Goal: Task Accomplishment & Management: Complete application form

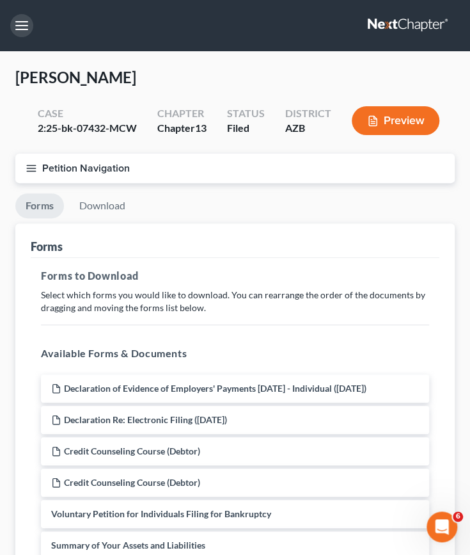
click at [19, 33] on button "button" at bounding box center [21, 25] width 23 height 23
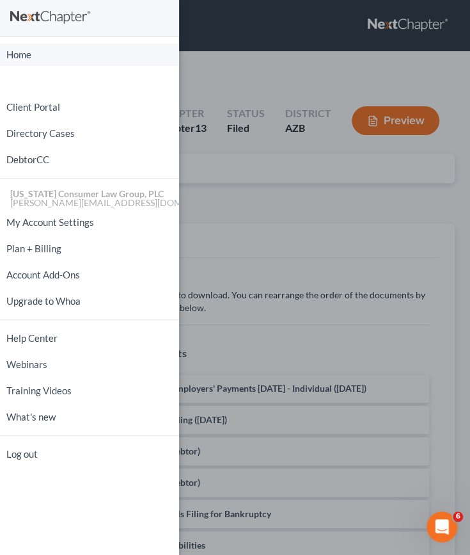
click at [20, 47] on link "Home" at bounding box center [89, 55] width 179 height 22
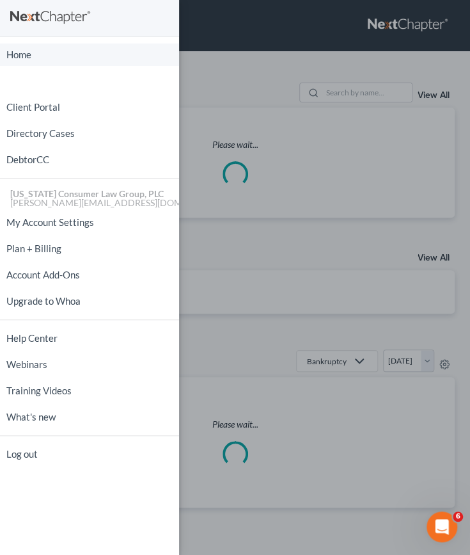
click at [20, 47] on link "Home" at bounding box center [89, 55] width 179 height 22
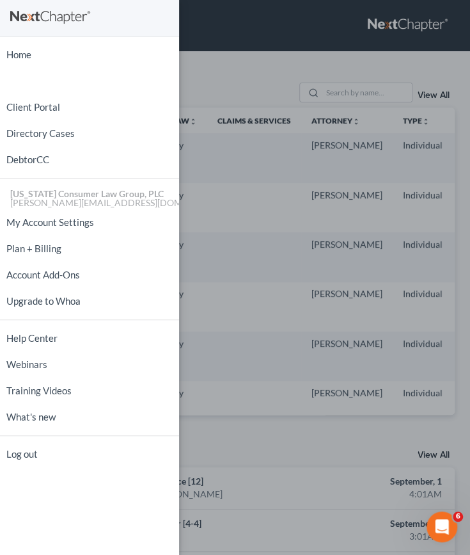
click at [347, 95] on div "Home New Case Client Portal Directory Cases DebtorCC [US_STATE] Consumer Law Gr…" at bounding box center [235, 277] width 470 height 555
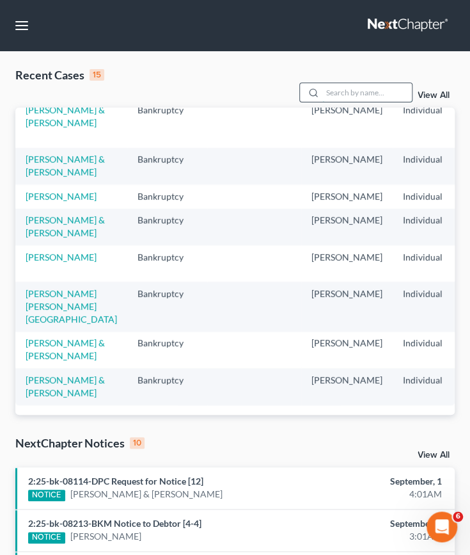
click at [358, 88] on input "search" at bounding box center [367, 92] width 90 height 19
type input "[PERSON_NAME]"
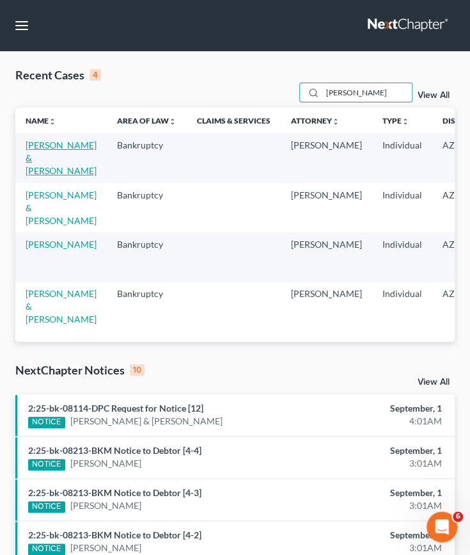
click at [42, 158] on link "[PERSON_NAME] & [PERSON_NAME]" at bounding box center [61, 157] width 71 height 36
select select "6"
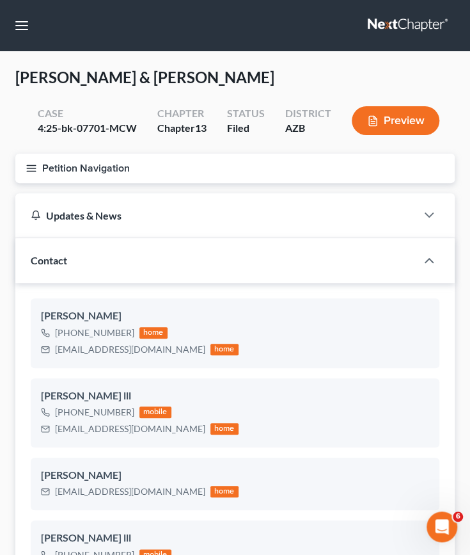
click at [77, 166] on button "Petition Navigation" at bounding box center [235, 168] width 440 height 29
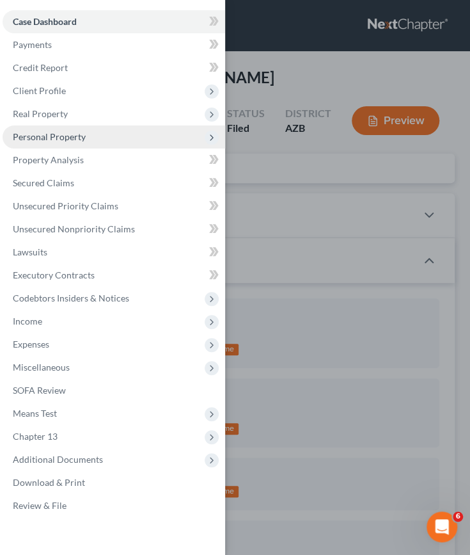
click at [55, 138] on span "Personal Property" at bounding box center [49, 136] width 73 height 11
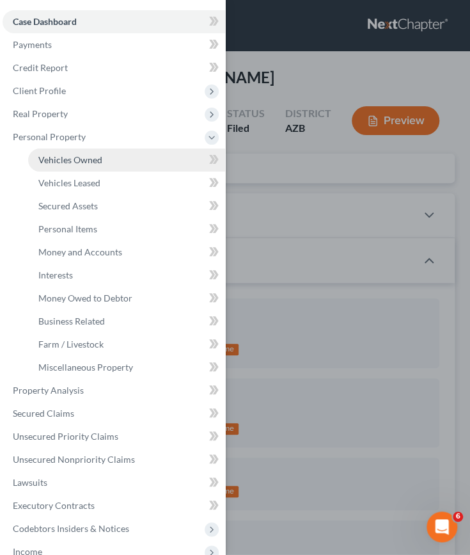
click at [58, 161] on span "Vehicles Owned" at bounding box center [70, 159] width 64 height 11
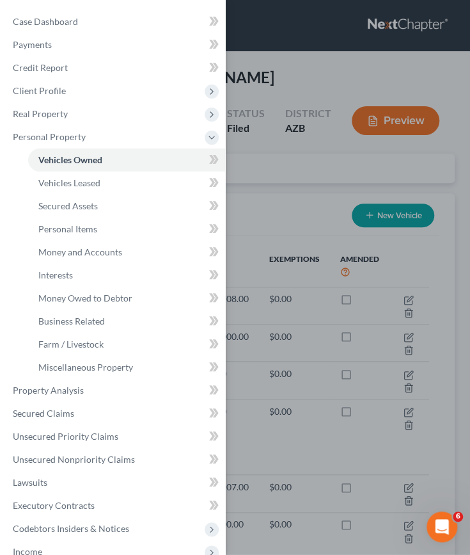
click at [251, 185] on div "Case Dashboard Payments Invoices Payments Payments Credit Report Client Profile" at bounding box center [235, 277] width 470 height 555
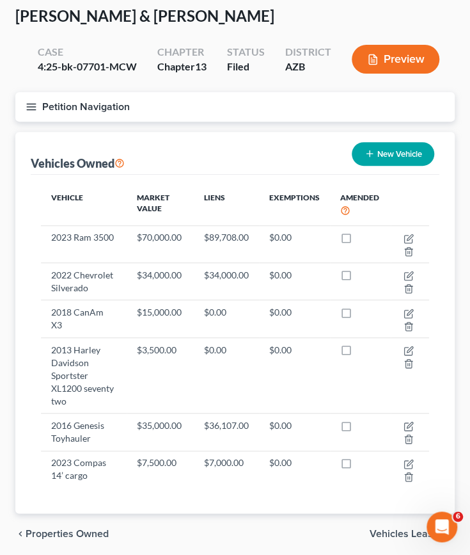
scroll to position [62, 0]
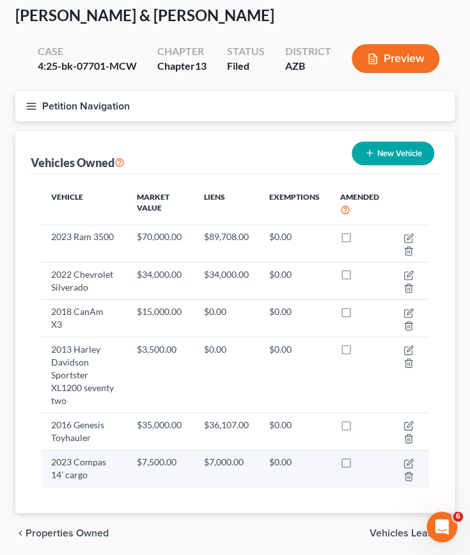
click at [358, 465] on label at bounding box center [358, 465] width 0 height 0
click at [363, 460] on input "checkbox" at bounding box center [367, 460] width 8 height 8
click at [381, 472] on td at bounding box center [360, 468] width 61 height 37
click at [358, 465] on label at bounding box center [358, 465] width 0 height 0
click at [363, 460] on input "checkbox" at bounding box center [367, 460] width 8 height 8
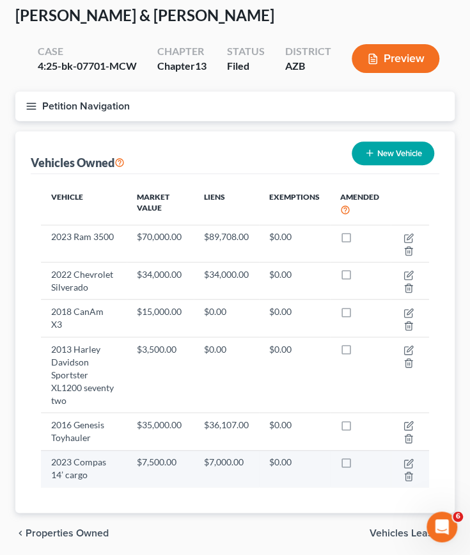
click at [358, 465] on label at bounding box center [358, 465] width 0 height 0
click at [363, 461] on input "checkbox" at bounding box center [367, 460] width 8 height 8
click at [353, 467] on td at bounding box center [360, 468] width 61 height 37
click at [358, 465] on label at bounding box center [358, 465] width 0 height 0
click at [363, 456] on input "checkbox" at bounding box center [367, 460] width 8 height 8
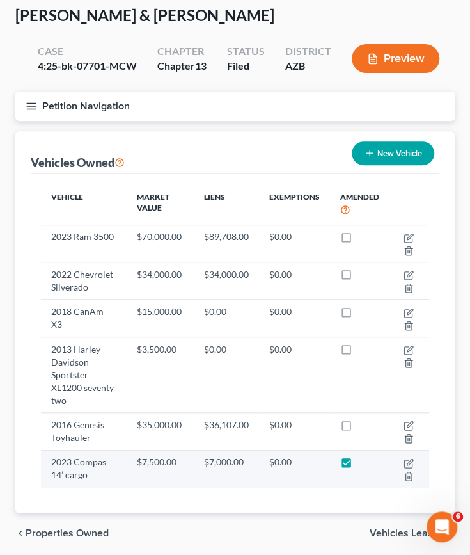
checkbox input "false"
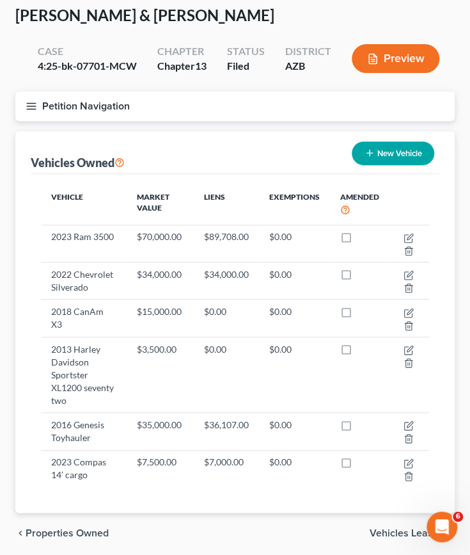
click at [28, 103] on line "button" at bounding box center [31, 103] width 9 height 0
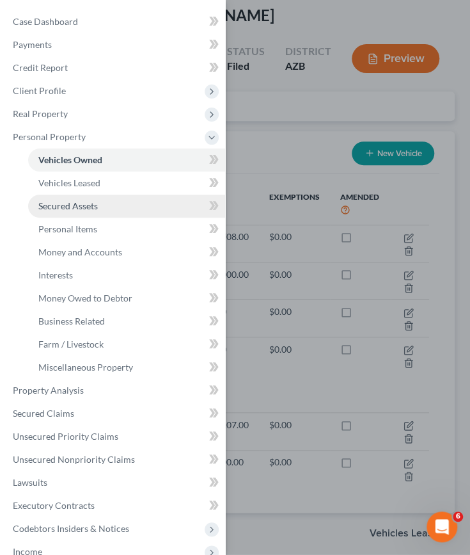
click at [73, 204] on span "Secured Assets" at bounding box center [67, 205] width 59 height 11
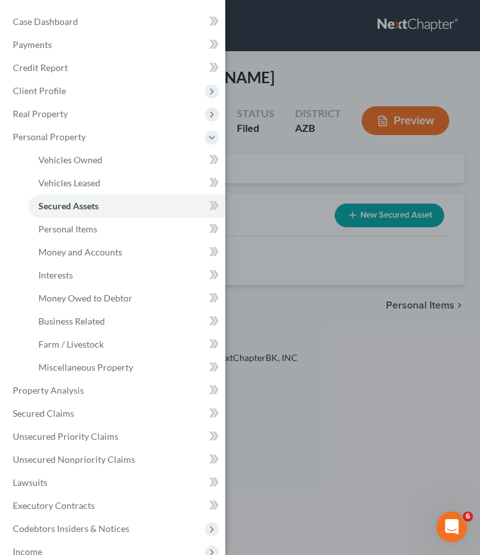
click at [301, 319] on div "Case Dashboard Payments Invoices Payments Payments Credit Report Client Profile" at bounding box center [240, 277] width 480 height 555
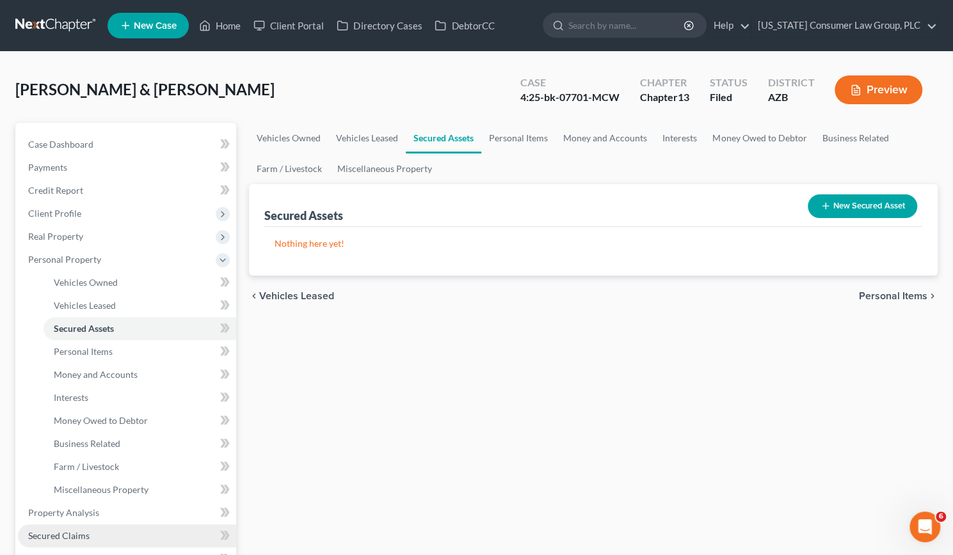
click at [43, 532] on span "Secured Claims" at bounding box center [58, 535] width 61 height 11
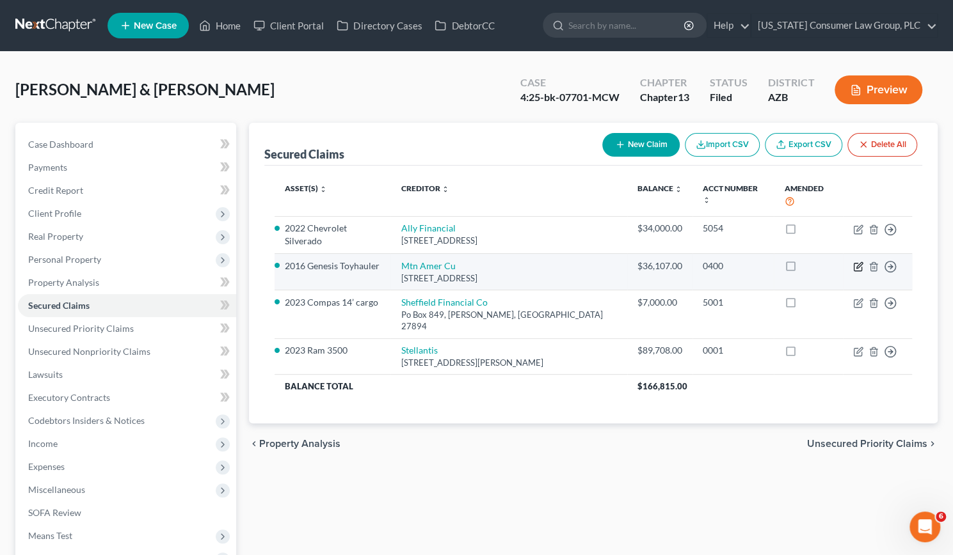
click at [479, 262] on icon "button" at bounding box center [858, 267] width 10 height 10
select select "46"
select select "4"
select select "0"
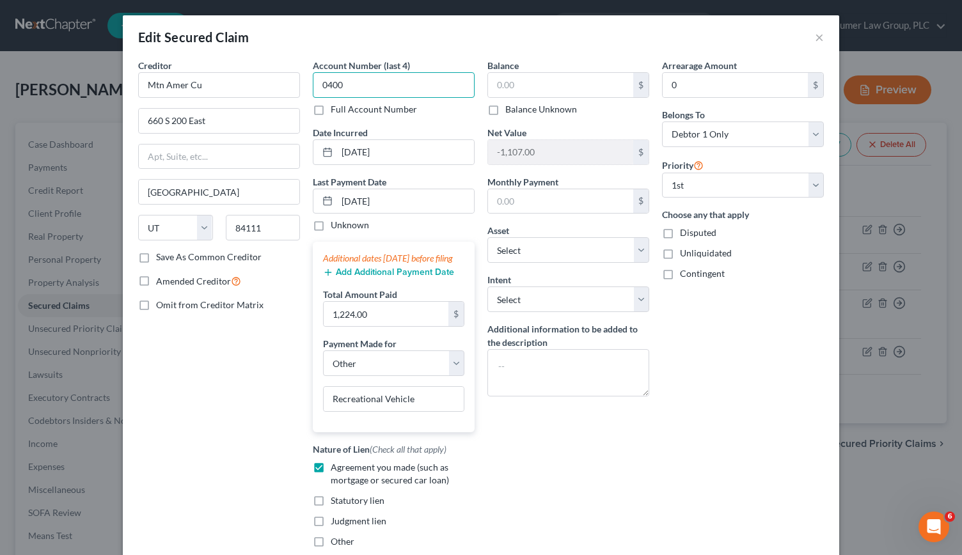
type input "0400"
click at [479, 88] on input "text" at bounding box center [560, 85] width 145 height 24
type input "35,000"
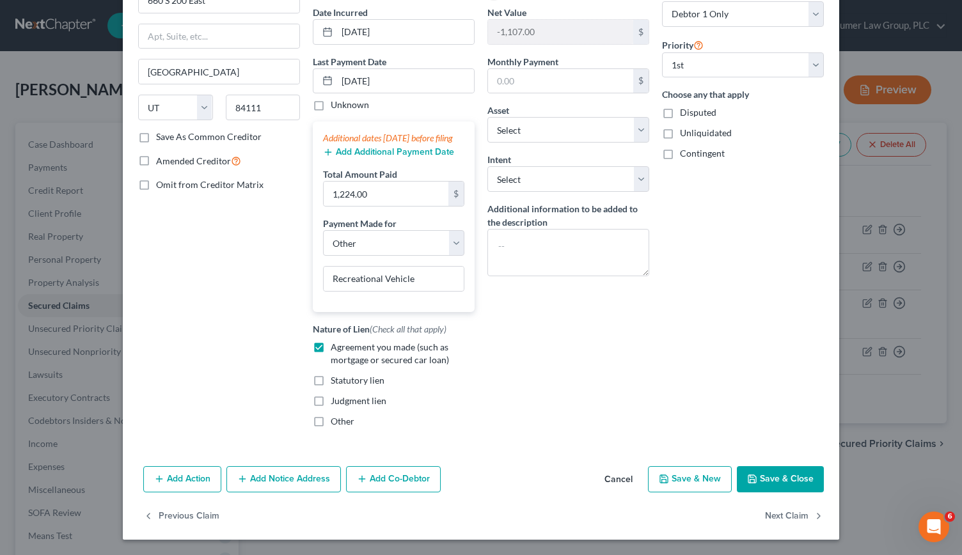
scroll to position [131, 0]
click at [479, 484] on button "Save & Close" at bounding box center [780, 479] width 87 height 27
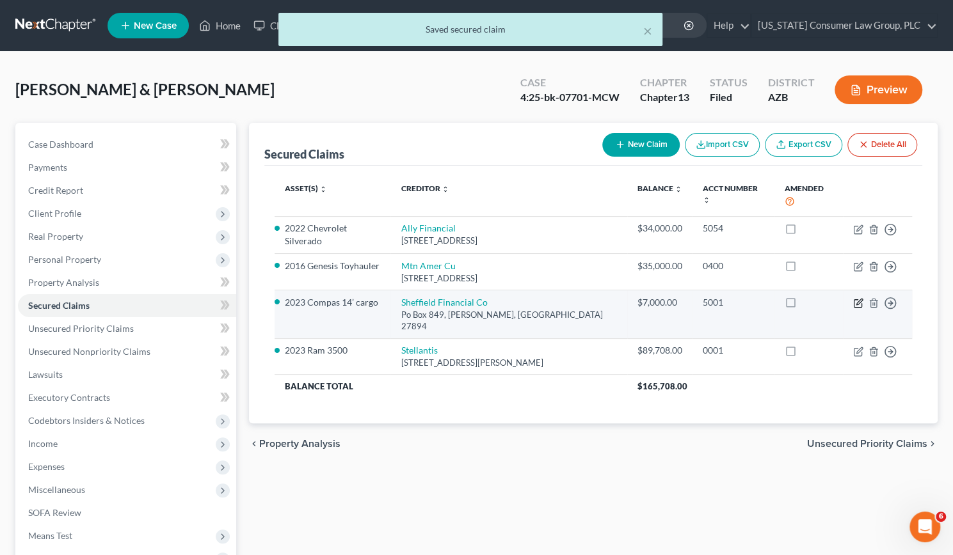
click at [479, 298] on icon "button" at bounding box center [858, 303] width 10 height 10
select select "28"
select select "4"
select select "8"
select select "0"
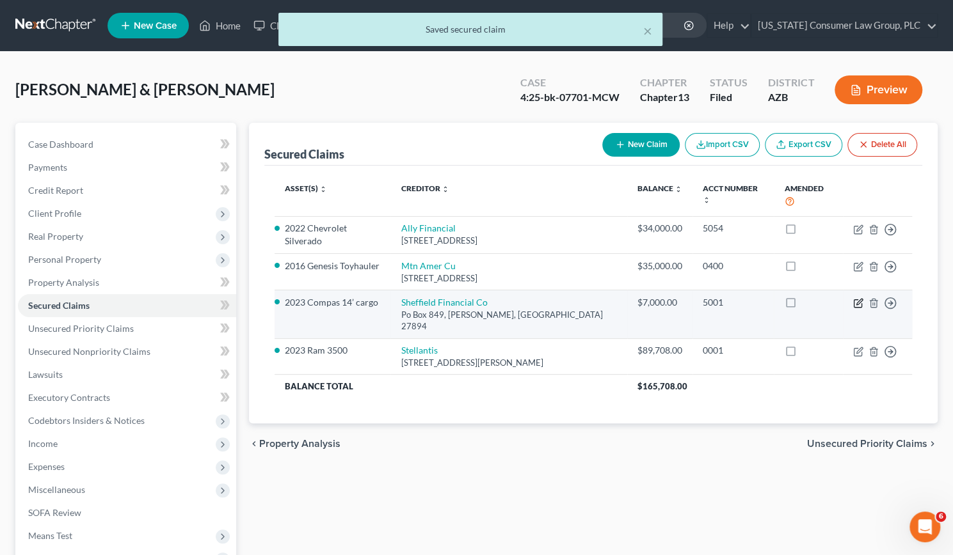
select select "0"
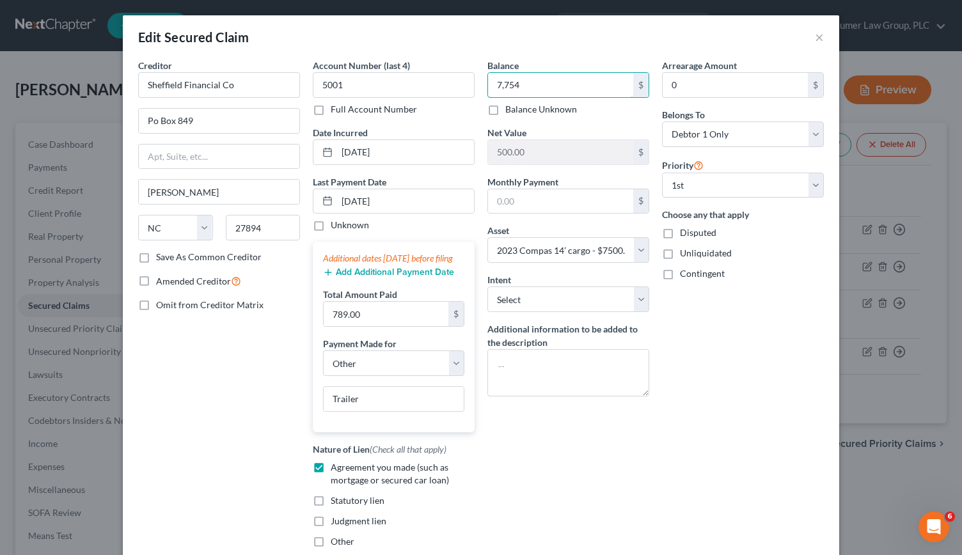
type input "7,754"
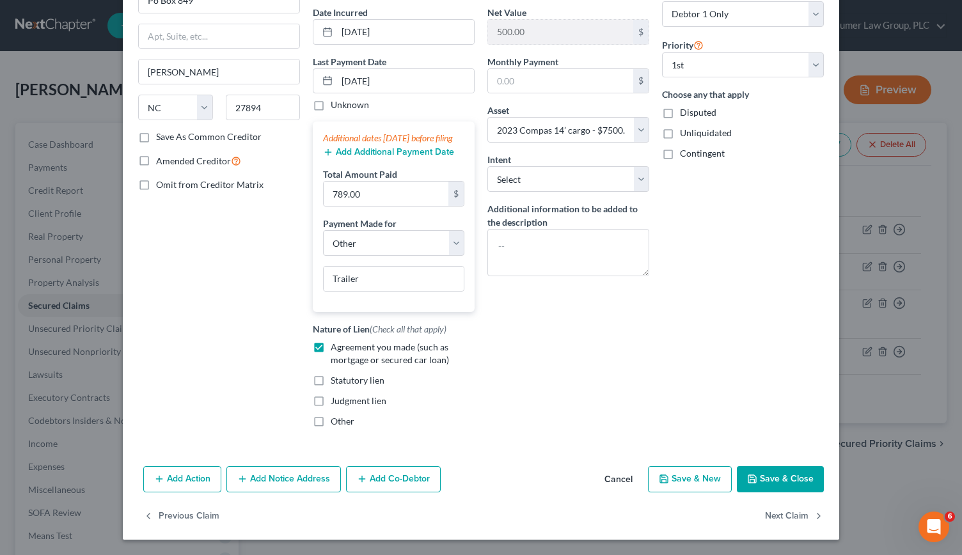
click at [479, 482] on button "Save & Close" at bounding box center [780, 479] width 87 height 27
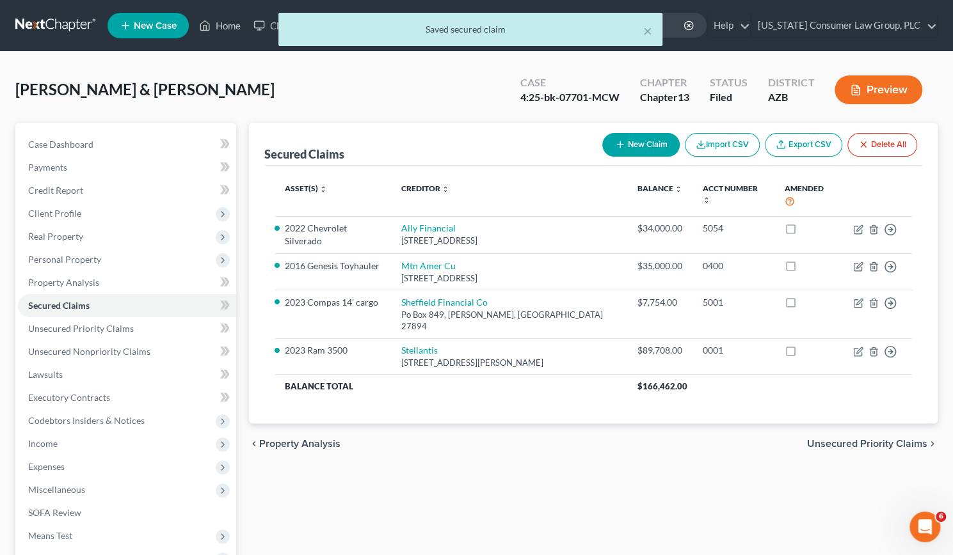
scroll to position [169, 0]
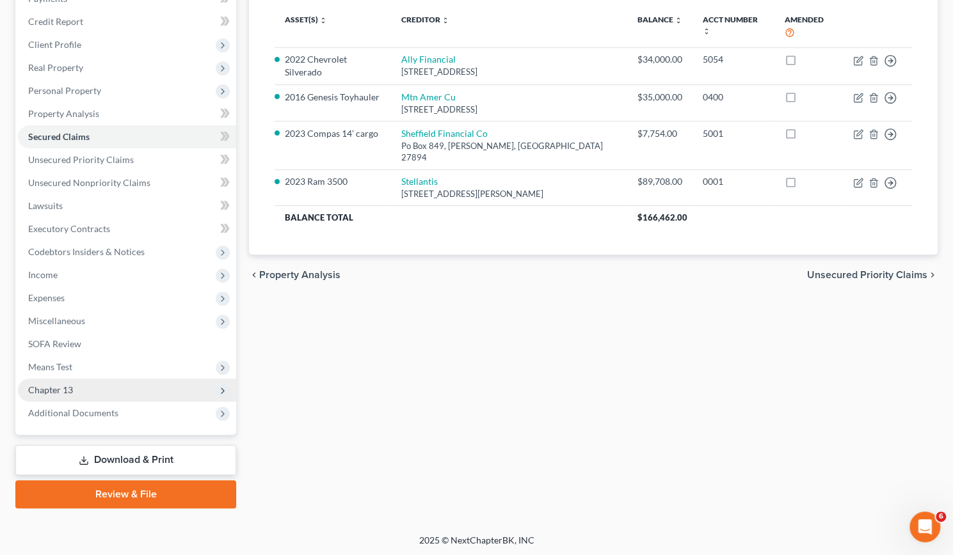
click at [56, 388] on span "Chapter 13" at bounding box center [50, 390] width 45 height 11
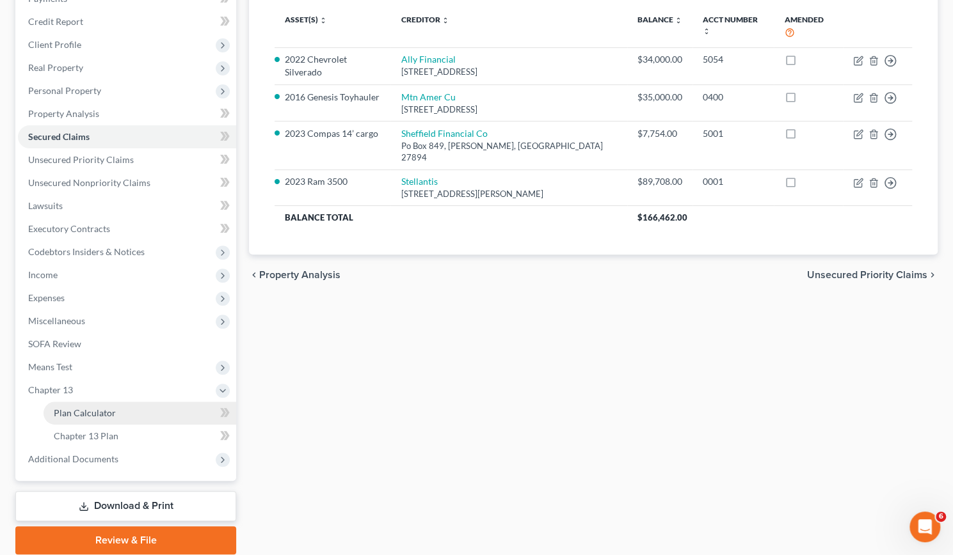
click at [69, 408] on span "Plan Calculator" at bounding box center [85, 413] width 62 height 11
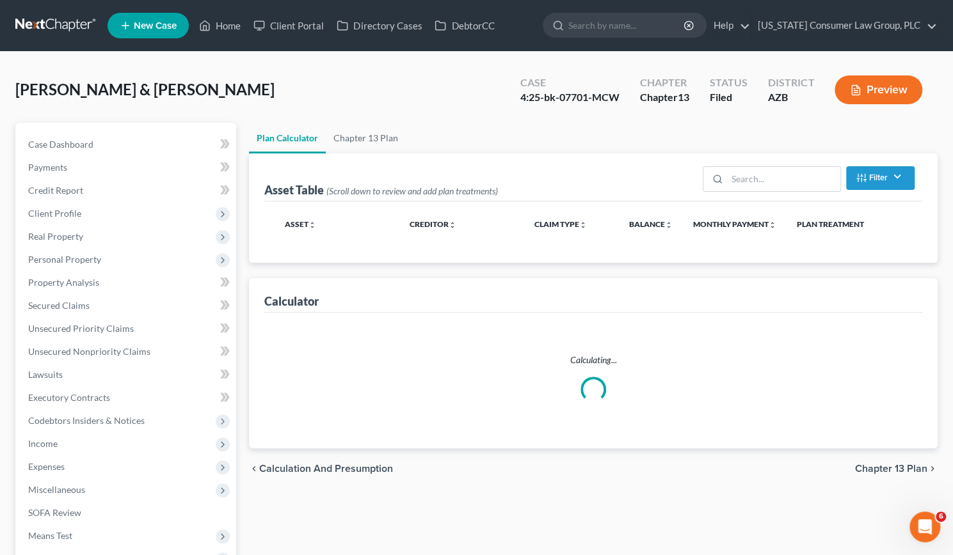
select select "59"
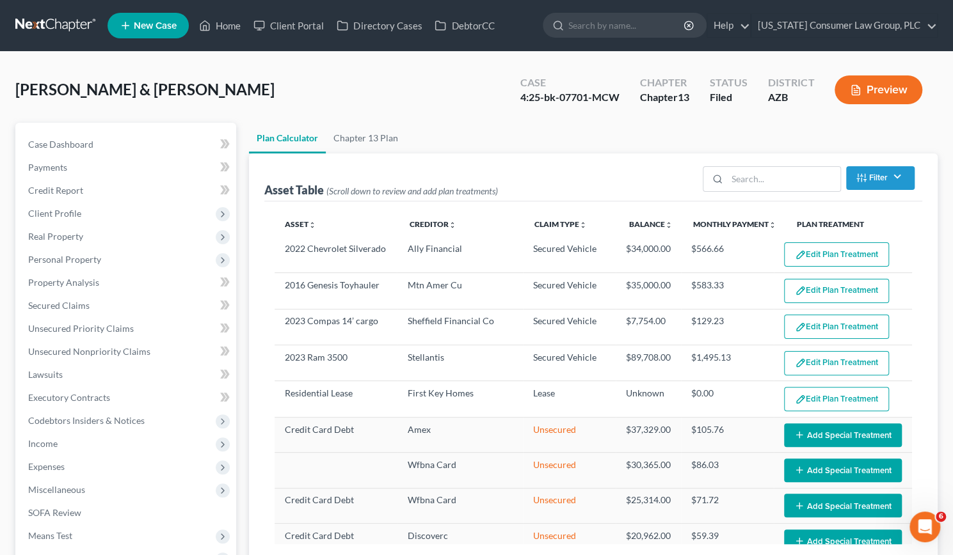
scroll to position [90, 0]
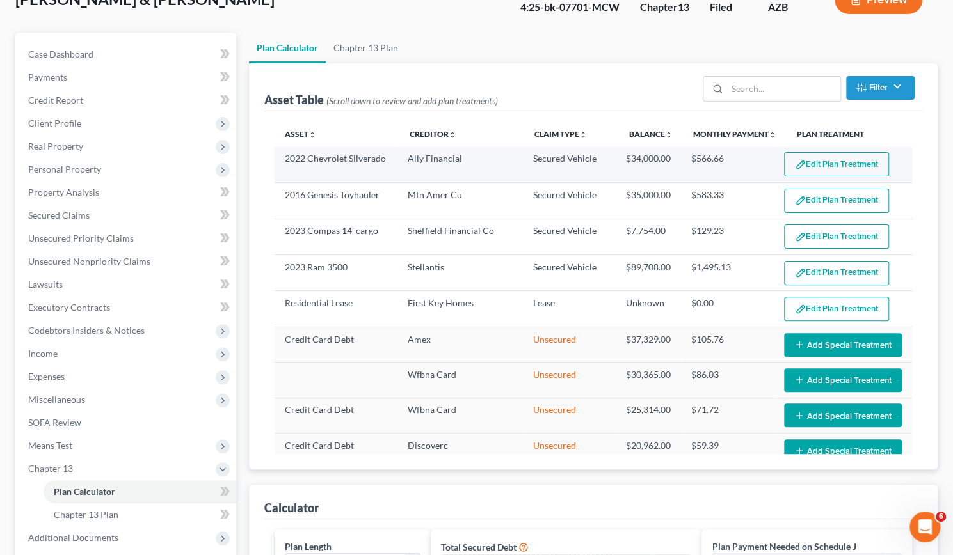
click at [479, 164] on button "Edit Plan Treatment" at bounding box center [836, 164] width 105 height 24
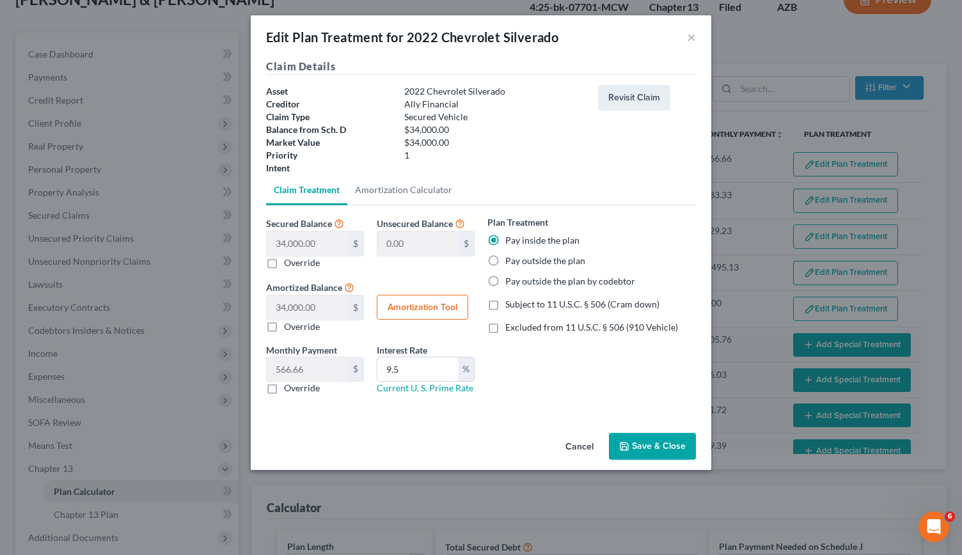
click at [442, 305] on button "Amortization Tool" at bounding box center [422, 308] width 91 height 26
type input "34,000.00"
type input "9.5"
type input "60"
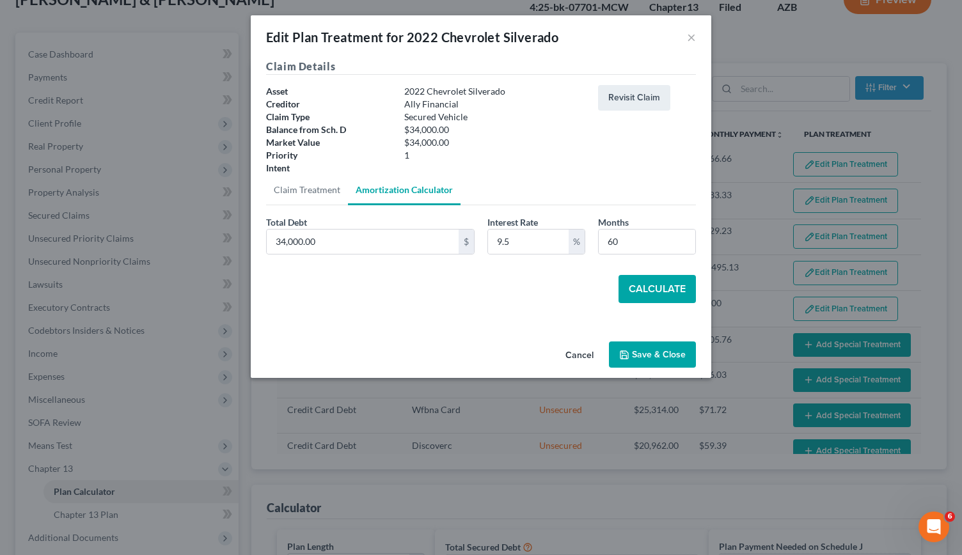
click at [479, 283] on button "Calculate" at bounding box center [657, 289] width 77 height 28
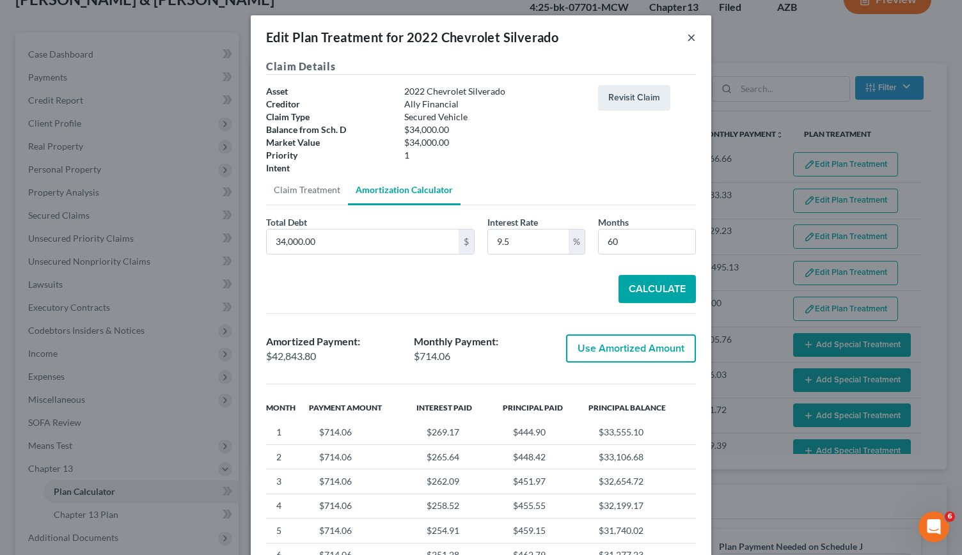
click at [479, 35] on button "×" at bounding box center [691, 36] width 9 height 15
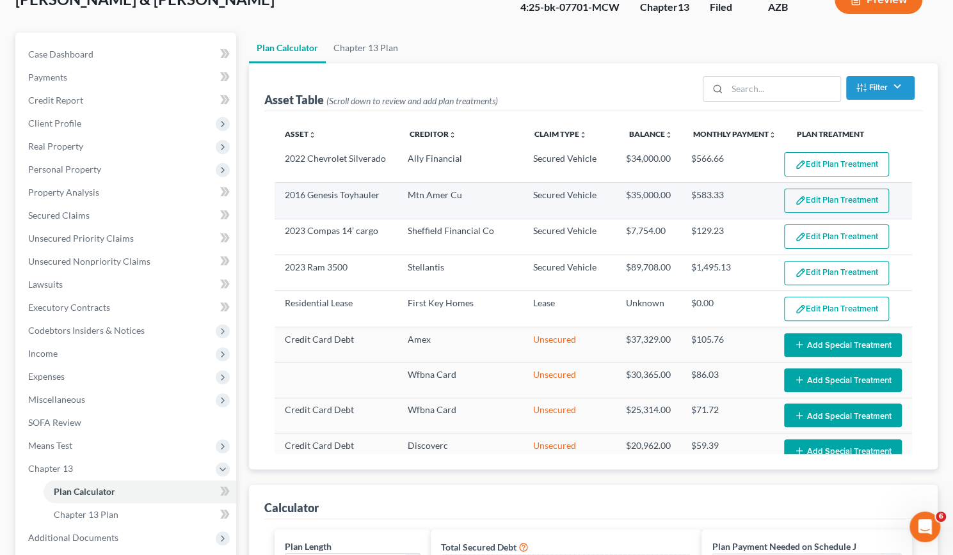
click at [479, 202] on button "Edit Plan Treatment" at bounding box center [836, 201] width 105 height 24
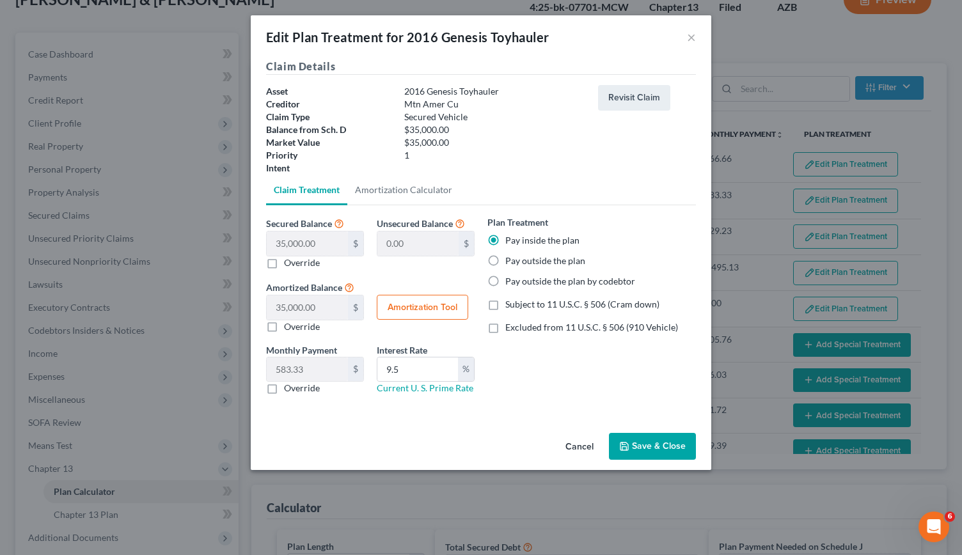
click at [437, 301] on button "Amortization Tool" at bounding box center [422, 308] width 91 height 26
type input "35,000.00"
type input "9.5"
type input "60"
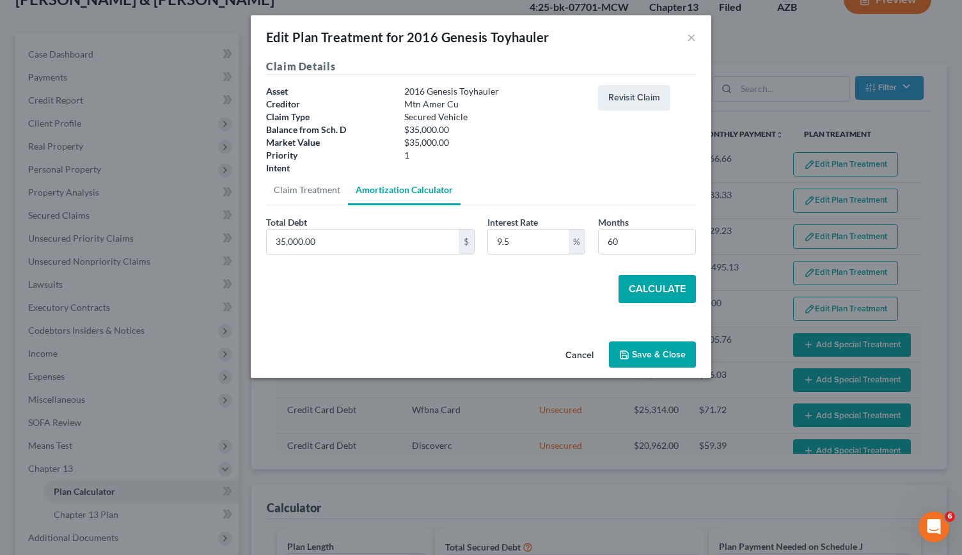
click at [479, 283] on button "Calculate" at bounding box center [657, 289] width 77 height 28
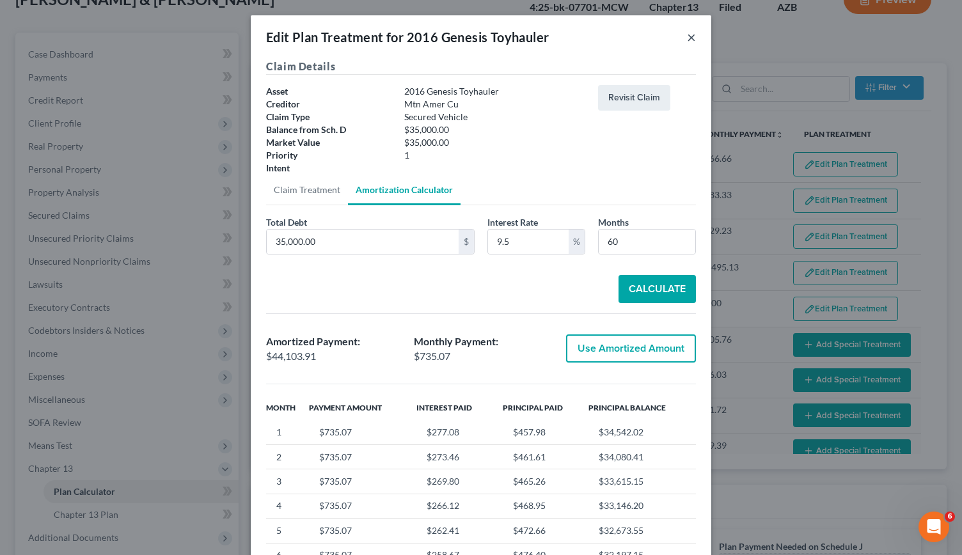
click at [479, 37] on button "×" at bounding box center [691, 36] width 9 height 15
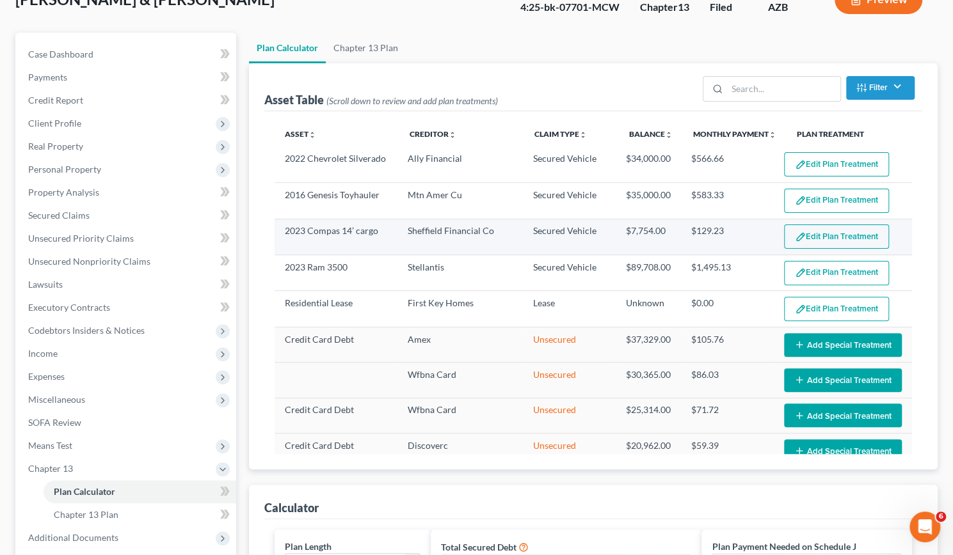
click at [479, 232] on button "Edit Plan Treatment" at bounding box center [836, 237] width 105 height 24
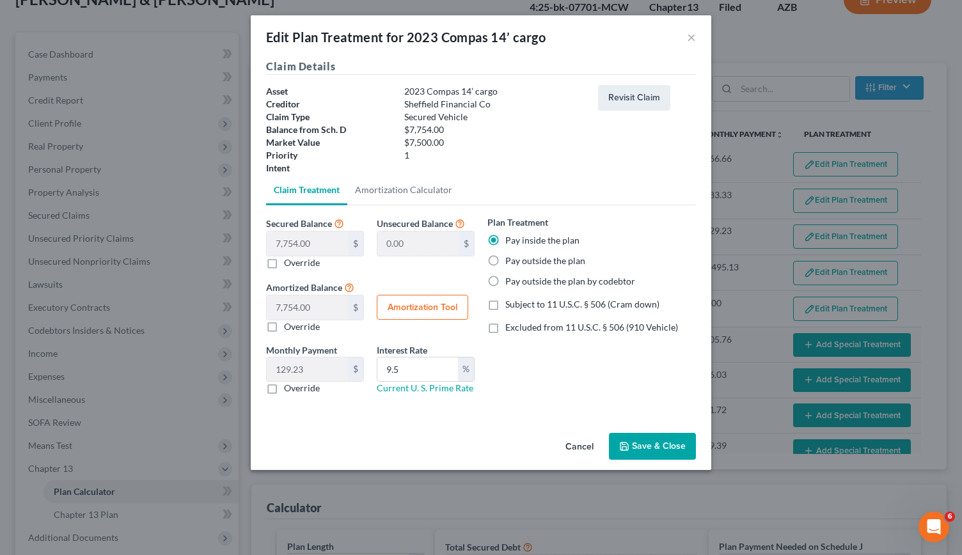
click at [426, 310] on button "Amortization Tool" at bounding box center [422, 308] width 91 height 26
type input "7,754.00"
type input "9.5"
type input "60"
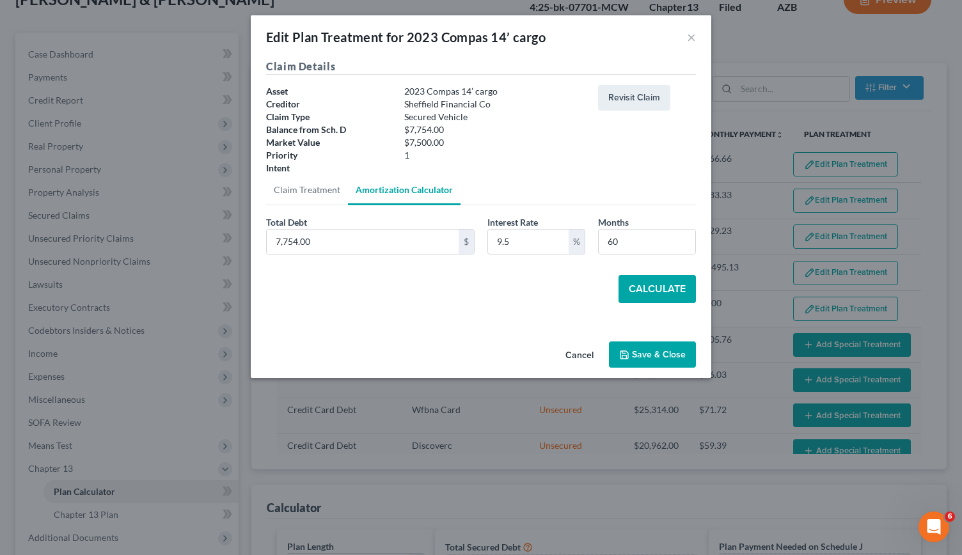
click at [479, 291] on button "Calculate" at bounding box center [657, 289] width 77 height 28
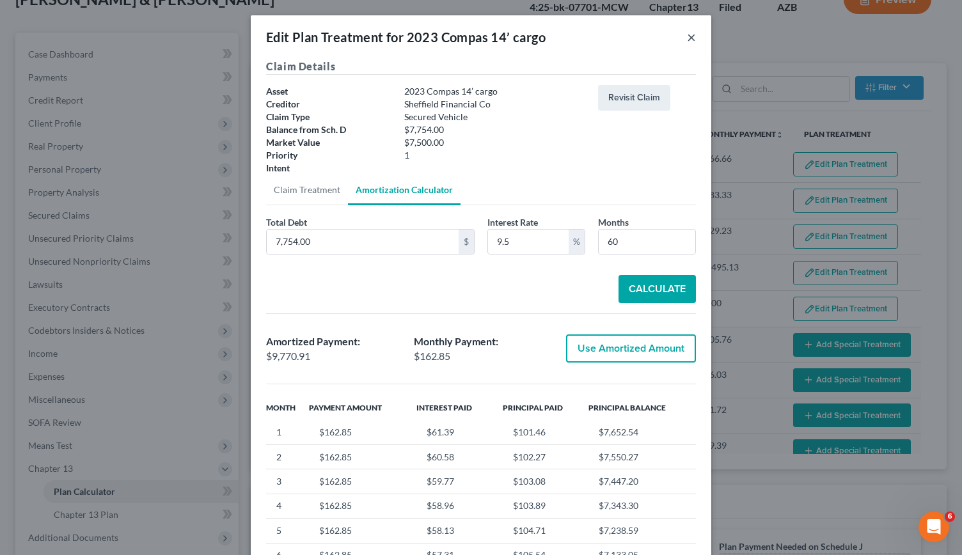
click at [479, 38] on button "×" at bounding box center [691, 36] width 9 height 15
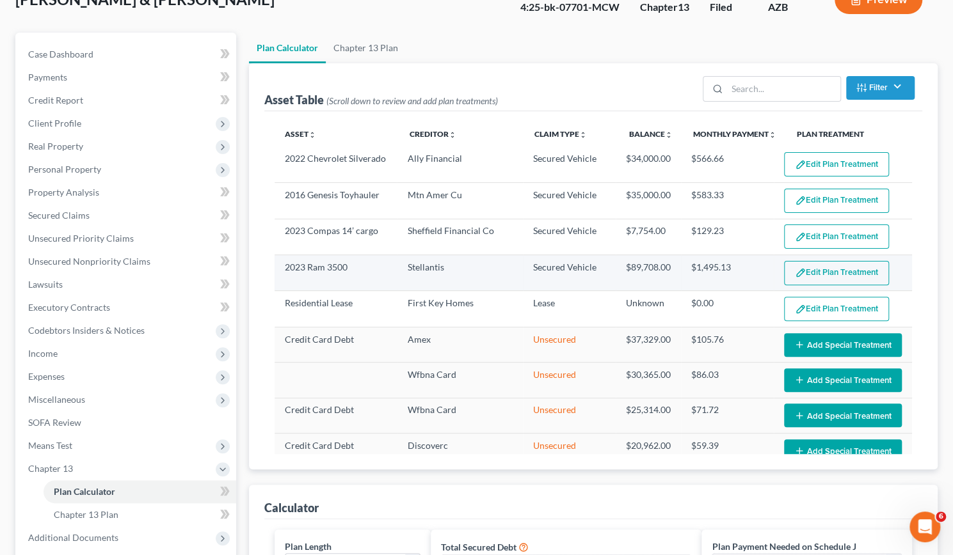
click at [479, 268] on button "Edit Plan Treatment" at bounding box center [836, 273] width 105 height 24
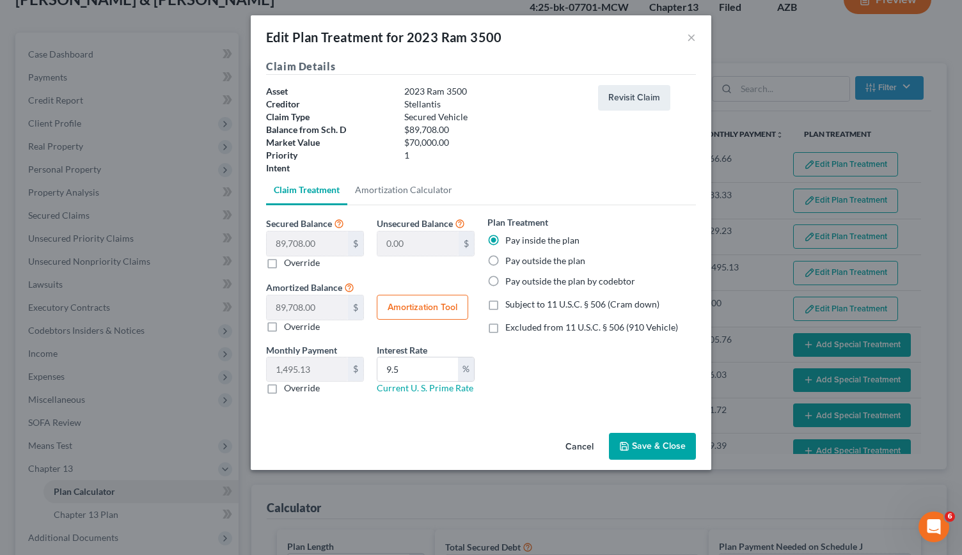
click at [429, 306] on button "Amortization Tool" at bounding box center [422, 308] width 91 height 26
type input "89,708.00"
type input "9.5"
type input "60"
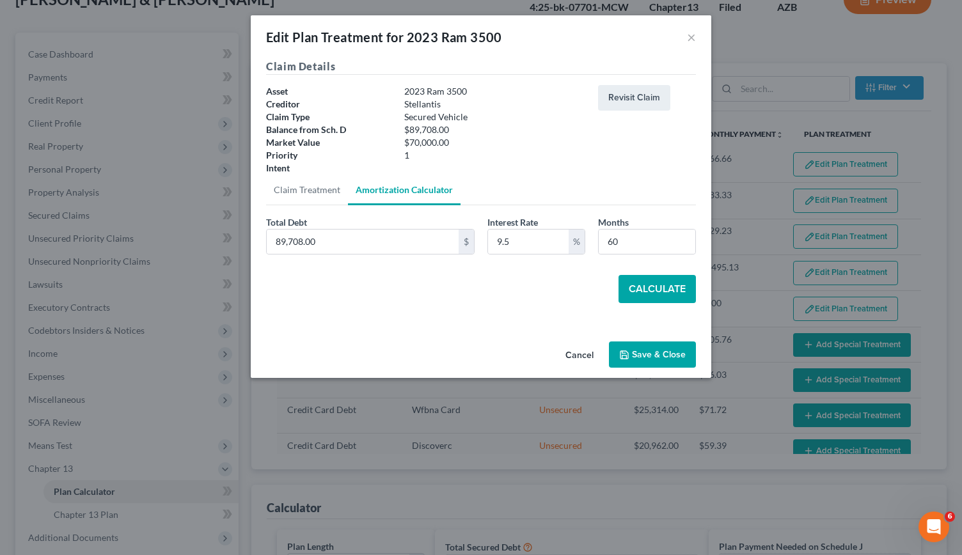
click at [479, 296] on button "Calculate" at bounding box center [657, 289] width 77 height 28
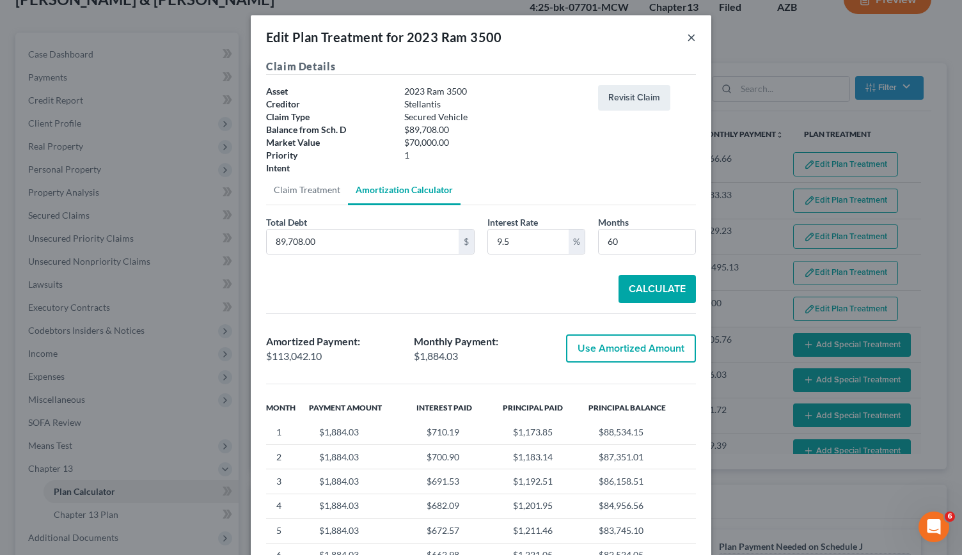
click at [479, 35] on button "×" at bounding box center [691, 36] width 9 height 15
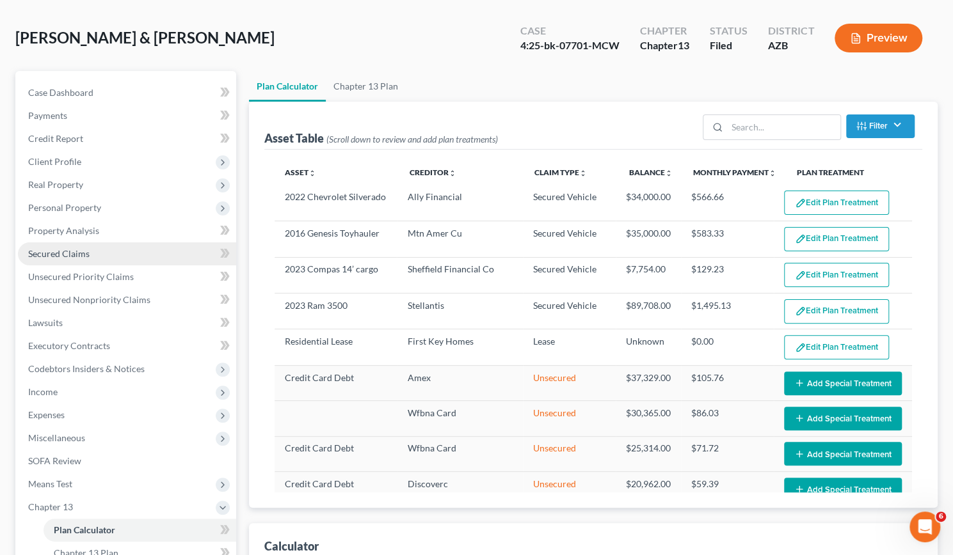
scroll to position [29, 0]
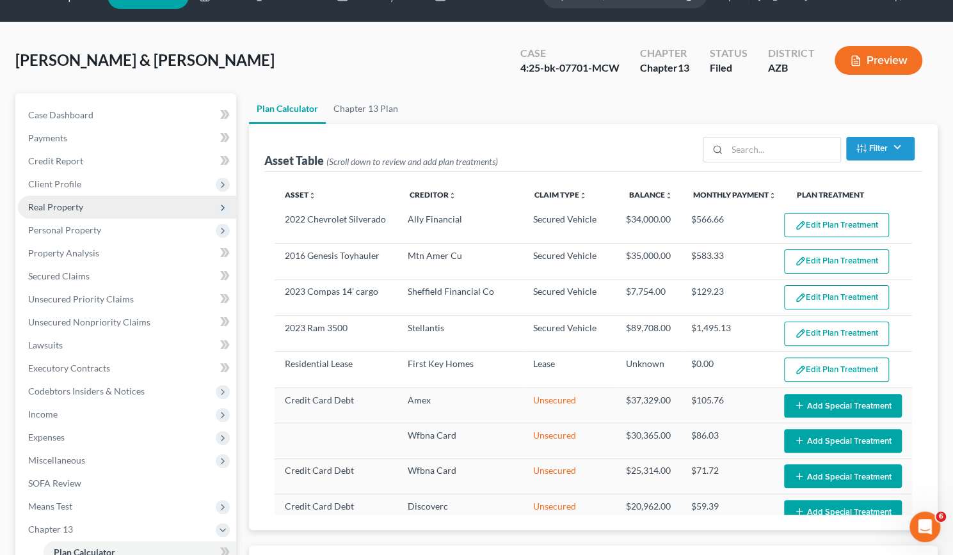
click at [70, 204] on span "Real Property" at bounding box center [55, 207] width 55 height 11
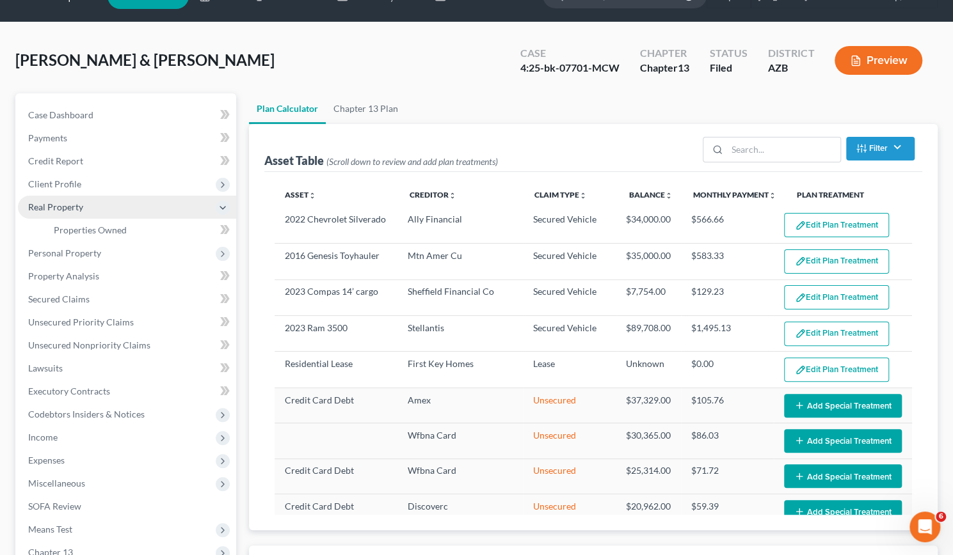
click at [74, 208] on span "Real Property" at bounding box center [55, 207] width 55 height 11
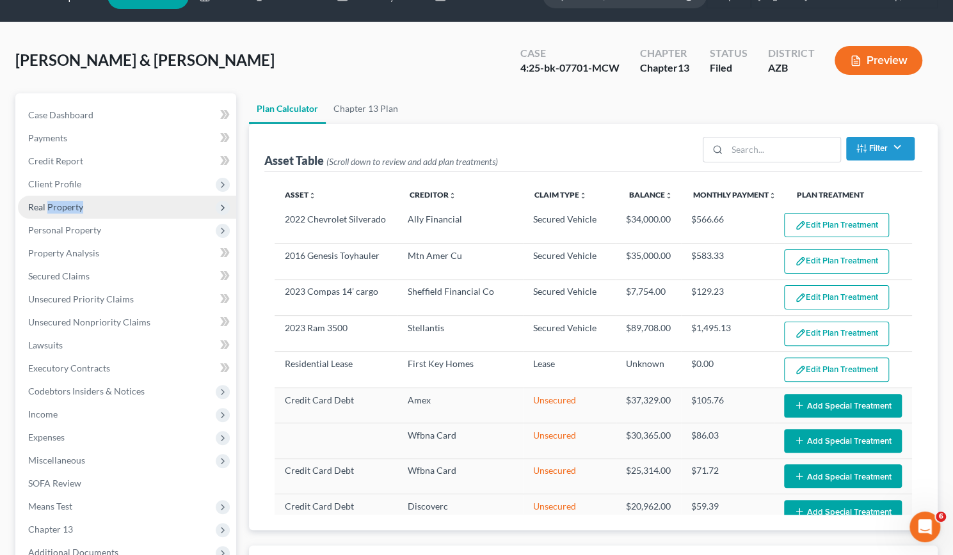
click at [74, 208] on span "Real Property" at bounding box center [55, 207] width 55 height 11
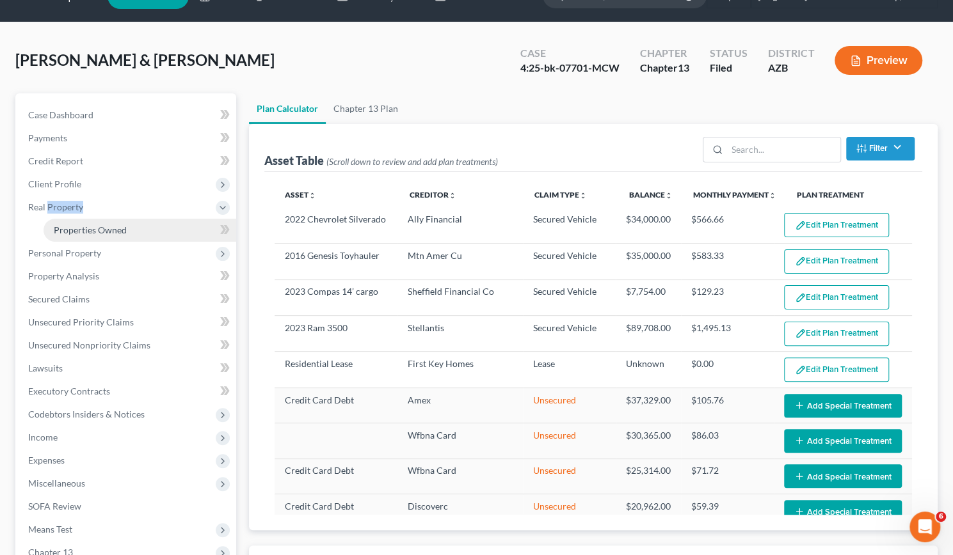
click at [84, 232] on span "Properties Owned" at bounding box center [90, 230] width 73 height 11
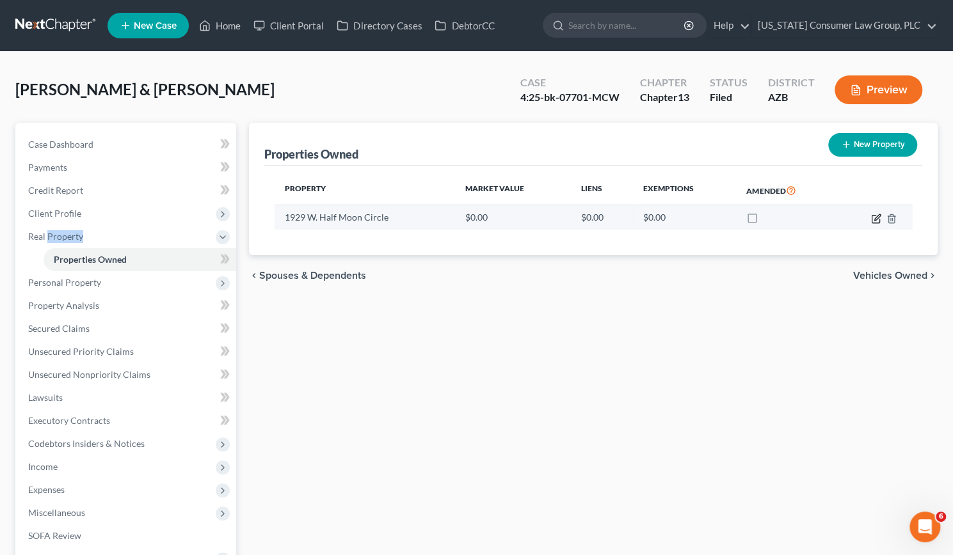
click at [479, 221] on icon "button" at bounding box center [876, 219] width 10 height 10
select select "3"
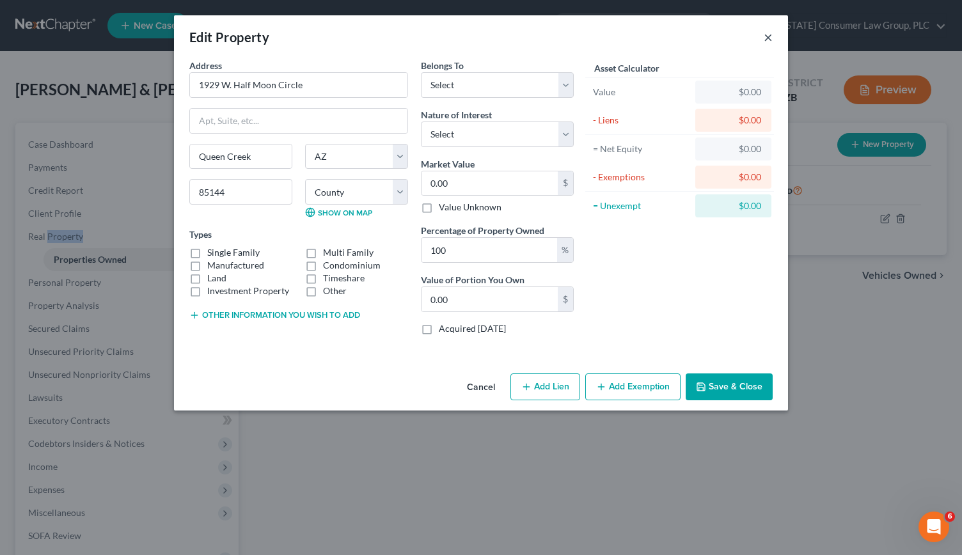
click at [479, 38] on button "×" at bounding box center [768, 36] width 9 height 15
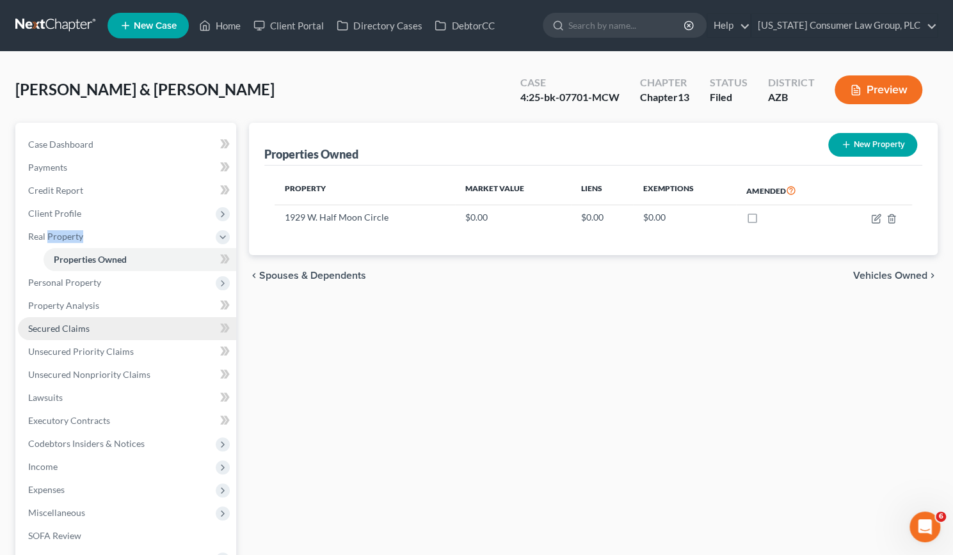
click at [74, 326] on span "Secured Claims" at bounding box center [58, 328] width 61 height 11
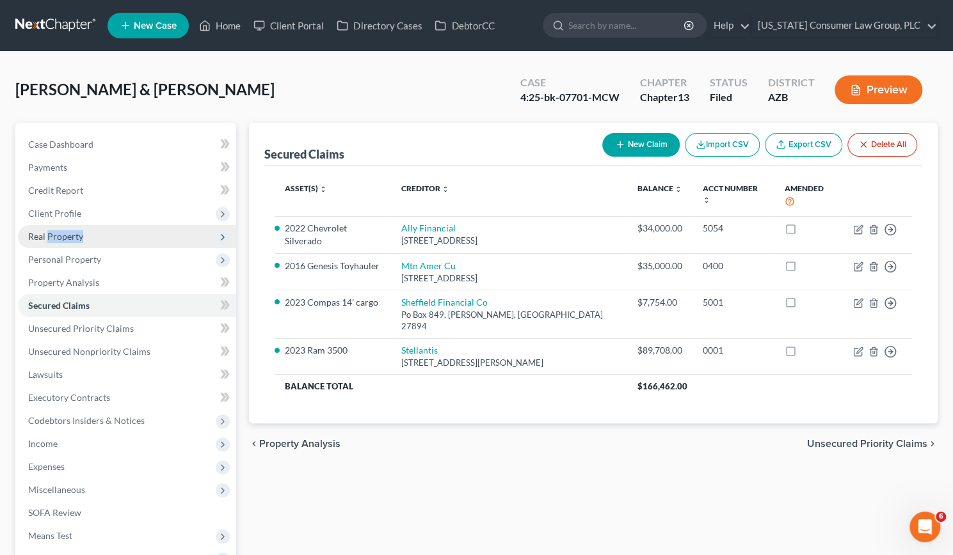
click at [52, 239] on span "Real Property" at bounding box center [55, 236] width 55 height 11
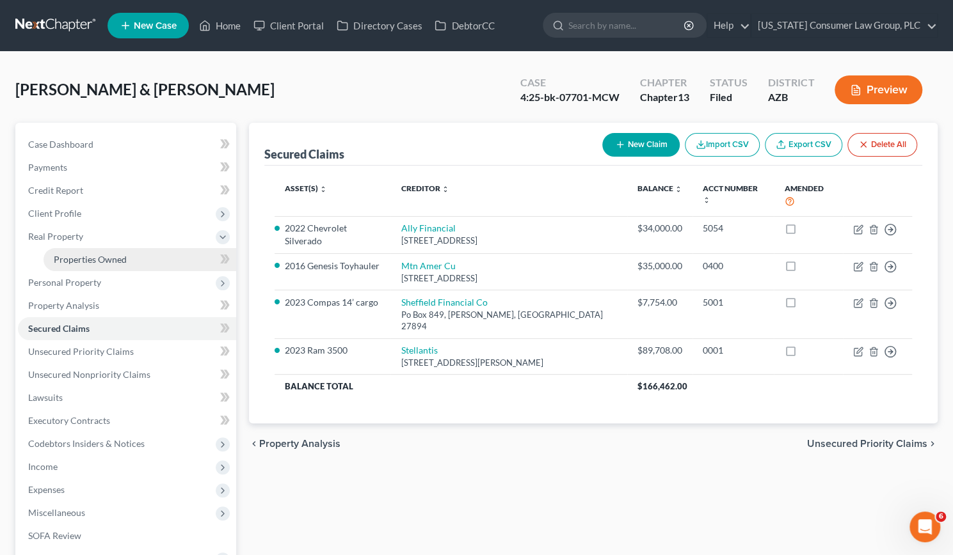
click at [69, 254] on span "Properties Owned" at bounding box center [90, 259] width 73 height 11
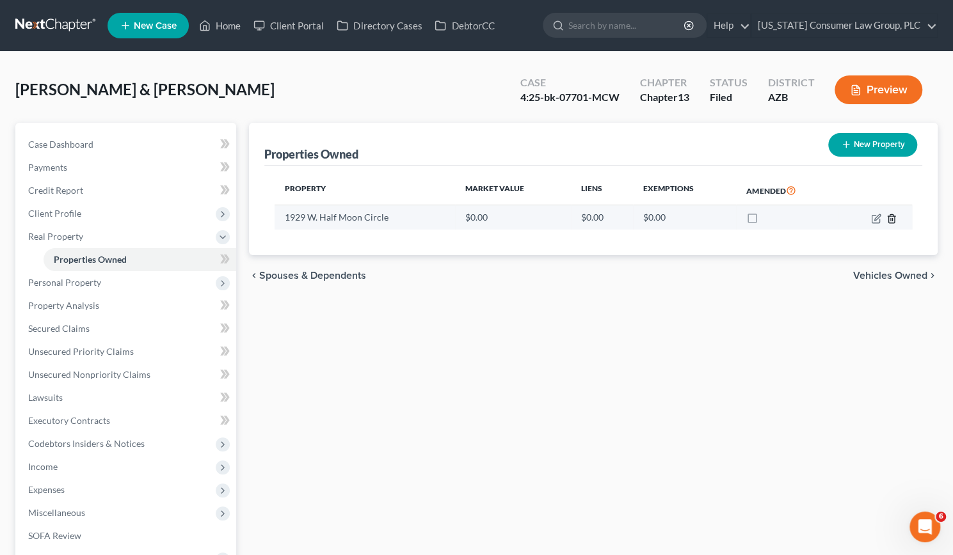
click at [479, 219] on icon "button" at bounding box center [891, 218] width 6 height 8
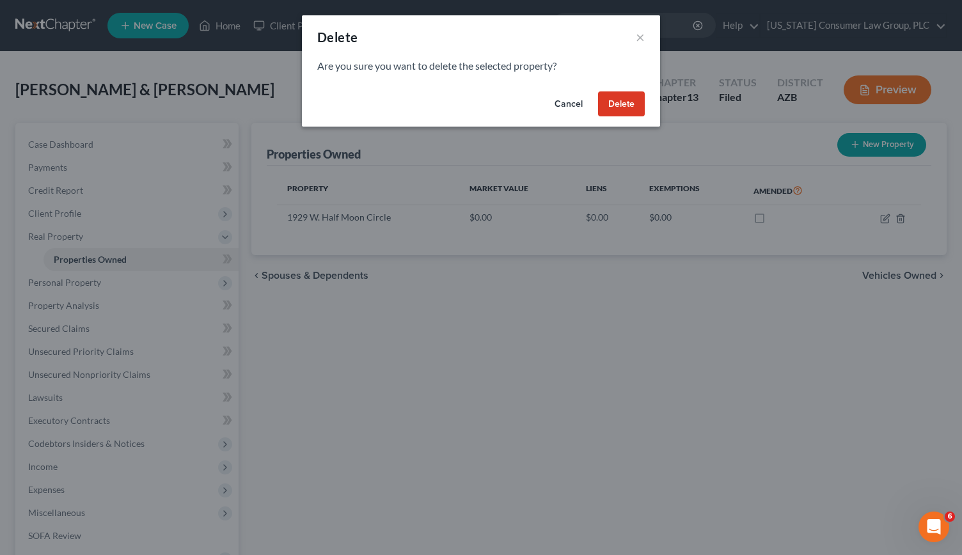
click at [479, 107] on button "Delete" at bounding box center [621, 104] width 47 height 26
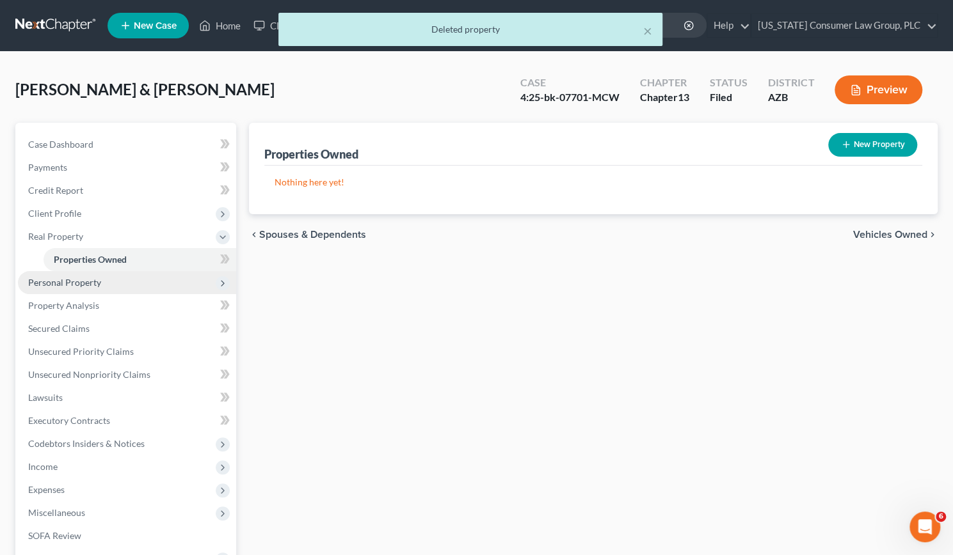
click at [81, 285] on span "Personal Property" at bounding box center [64, 282] width 73 height 11
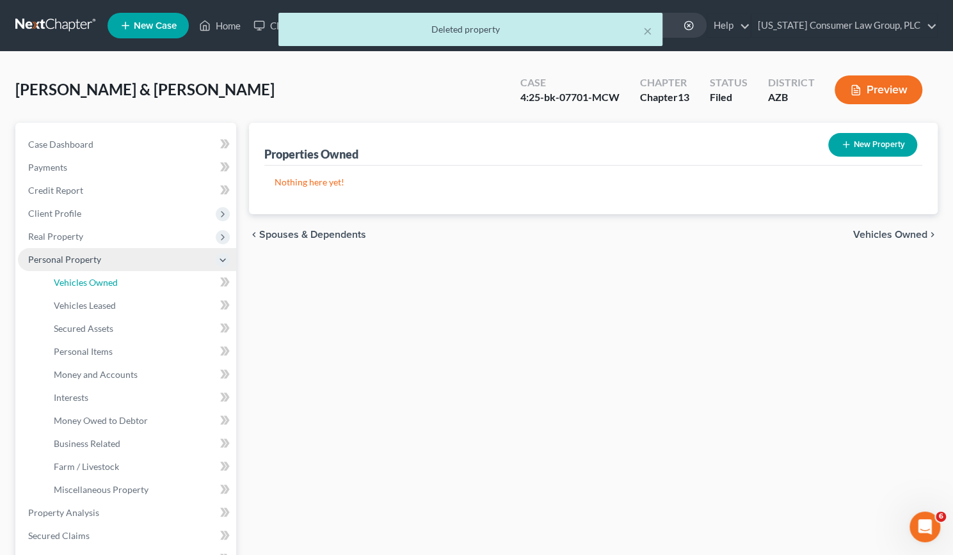
click at [81, 285] on span "Vehicles Owned" at bounding box center [86, 282] width 64 height 11
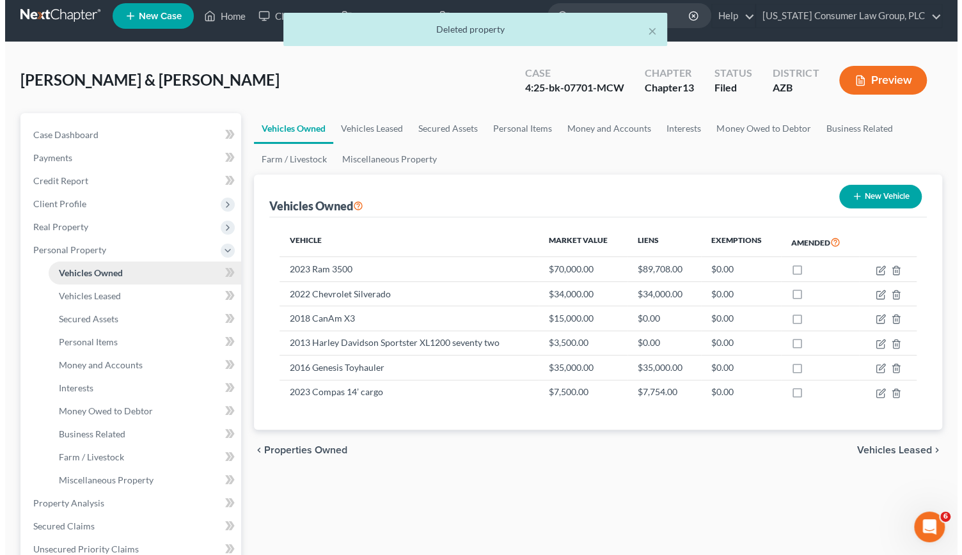
scroll to position [8, 0]
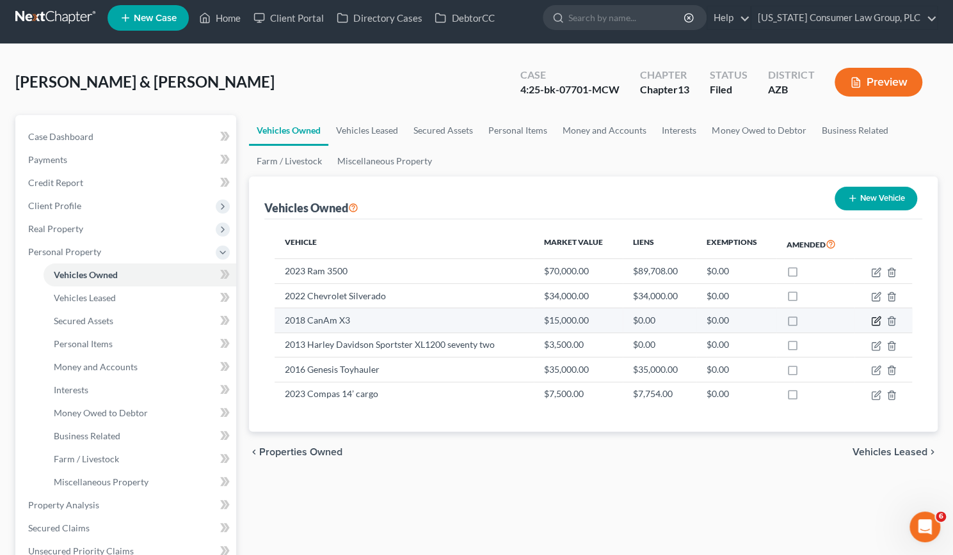
click at [479, 322] on icon "button" at bounding box center [876, 321] width 10 height 10
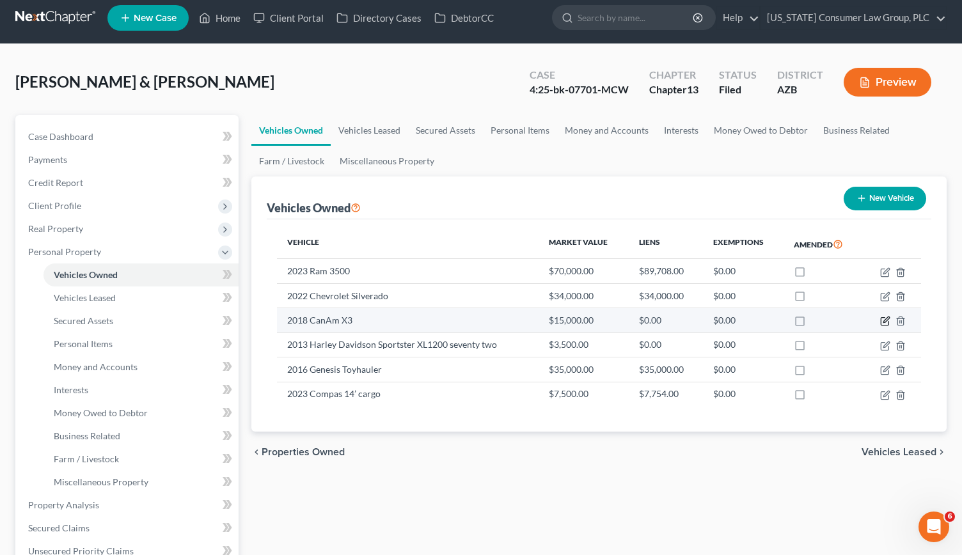
select select "0"
select select "8"
select select "3"
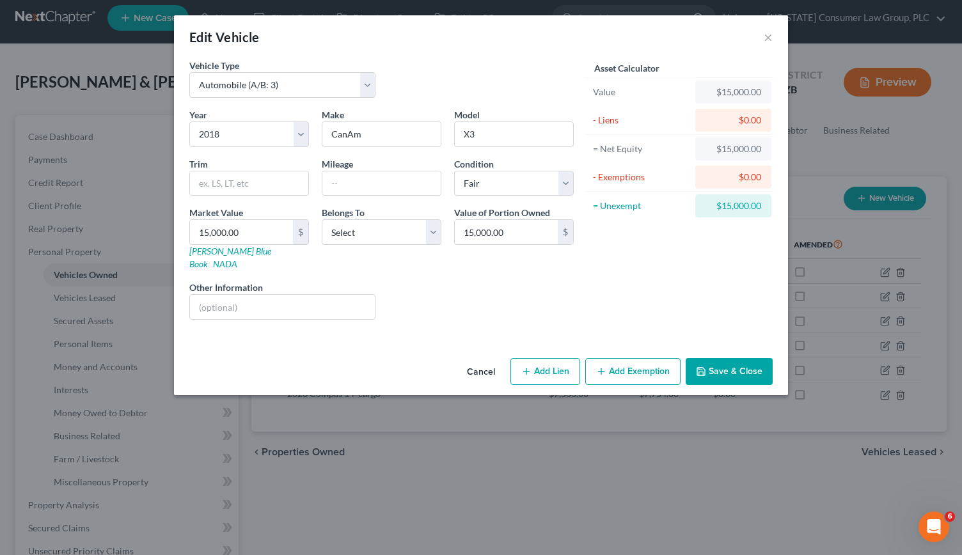
click at [479, 360] on button "Add Exemption" at bounding box center [632, 371] width 95 height 27
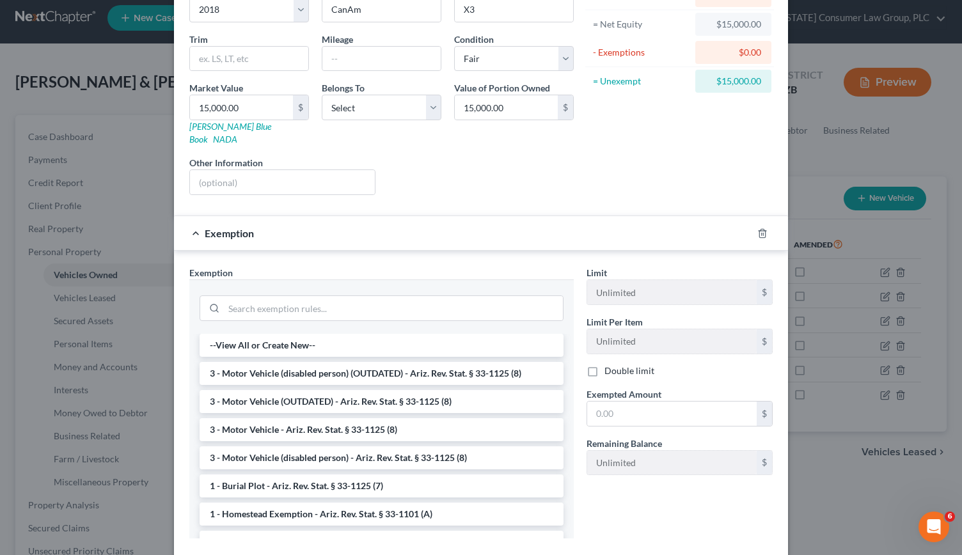
scroll to position [125, 0]
click at [335, 418] on li "3 - Motor Vehicle - Ariz. Rev. Stat. § 33-1125 (8)" at bounding box center [382, 429] width 364 height 23
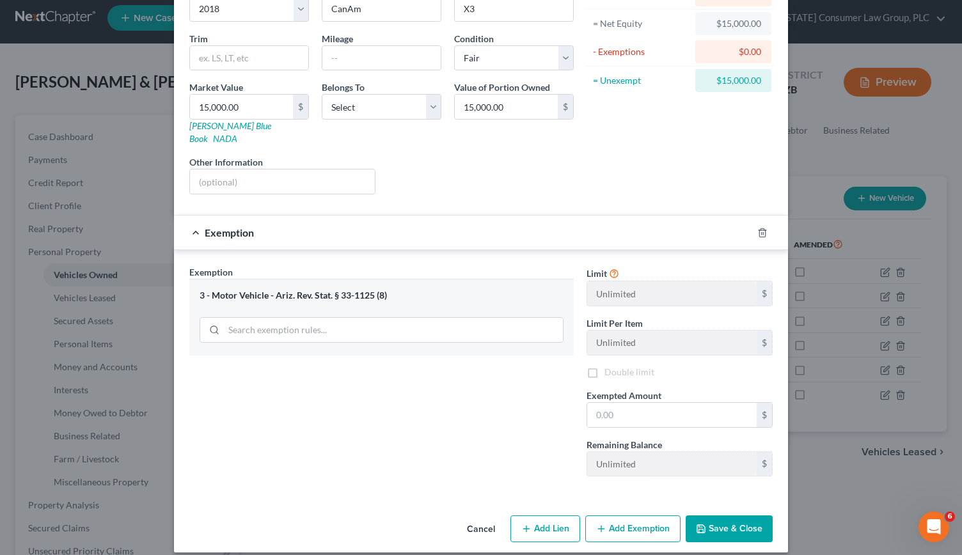
scroll to position [121, 0]
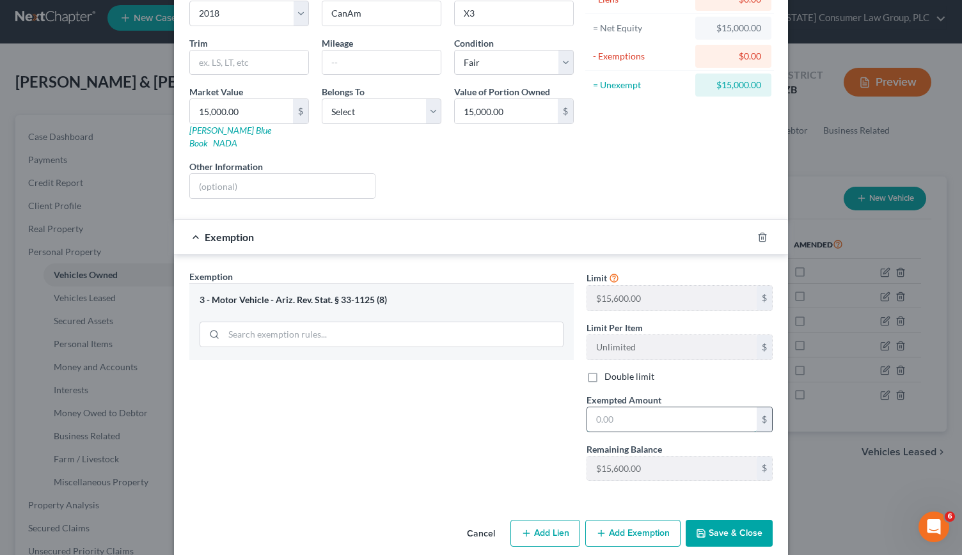
click at [479, 408] on input "text" at bounding box center [672, 420] width 170 height 24
type input "15,000"
click at [479, 520] on button "Save & Close" at bounding box center [729, 533] width 87 height 27
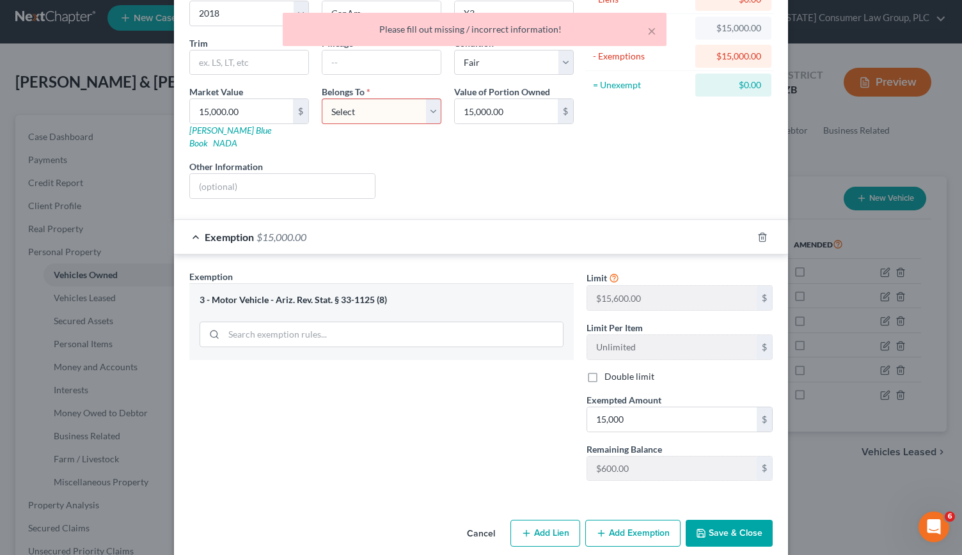
click at [425, 112] on select "Select Debtor 1 Only Debtor 2 Only Debtor 1 And Debtor 2 Only At Least One Of T…" at bounding box center [382, 112] width 120 height 26
select select "2"
click at [322, 99] on select "Select Debtor 1 Only Debtor 2 Only Debtor 1 And Debtor 2 Only At Least One Of T…" at bounding box center [382, 112] width 120 height 26
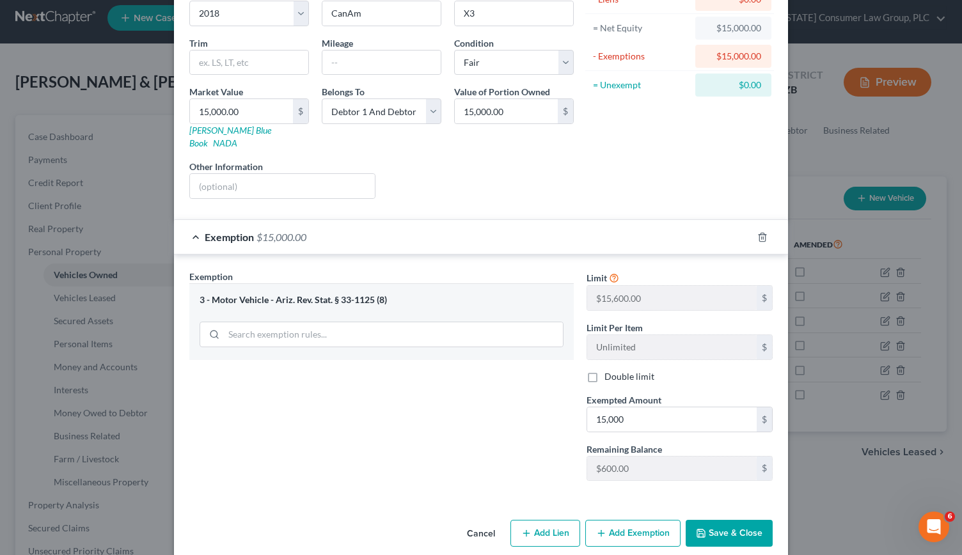
click at [479, 520] on button "Save & Close" at bounding box center [729, 533] width 87 height 27
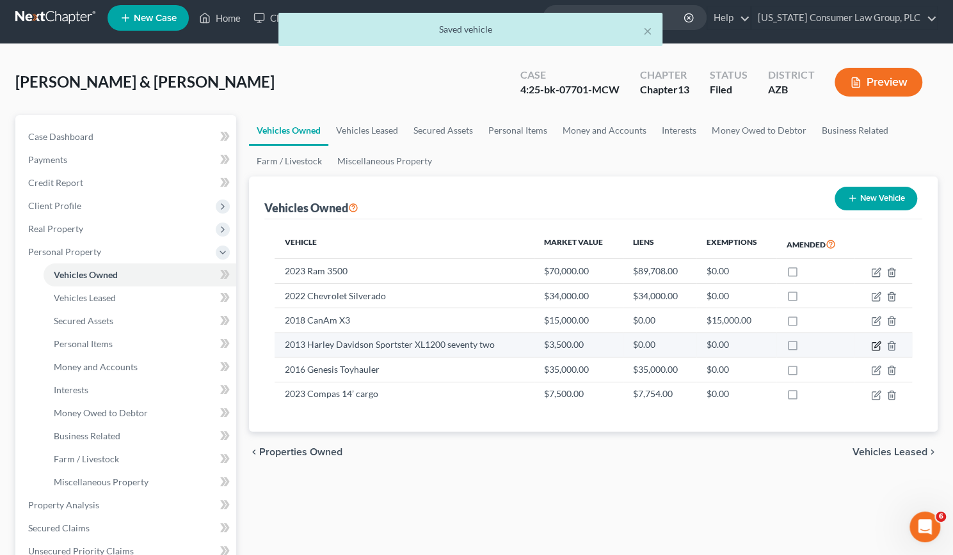
click at [479, 344] on icon "button" at bounding box center [876, 346] width 10 height 10
select select "0"
select select "13"
select select "3"
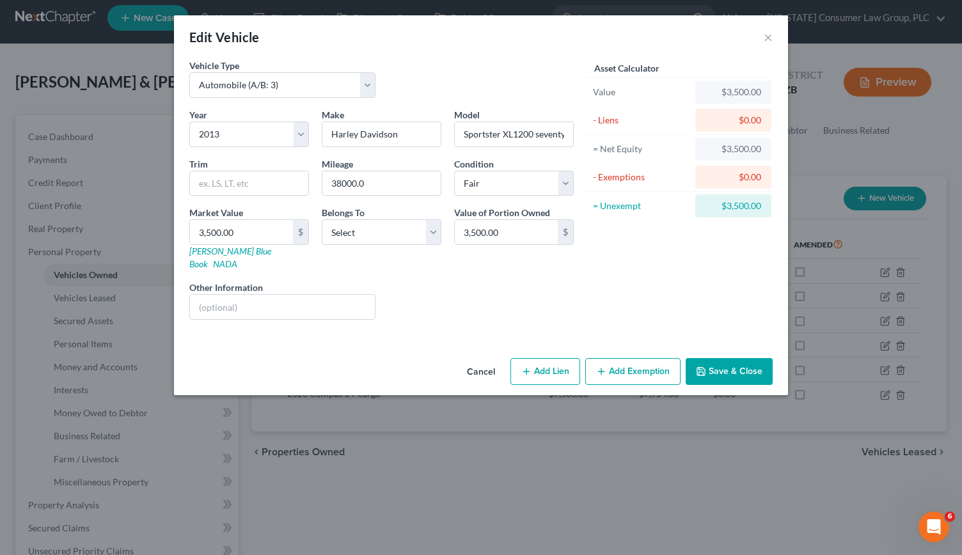
click at [479, 358] on button "Add Exemption" at bounding box center [632, 371] width 95 height 27
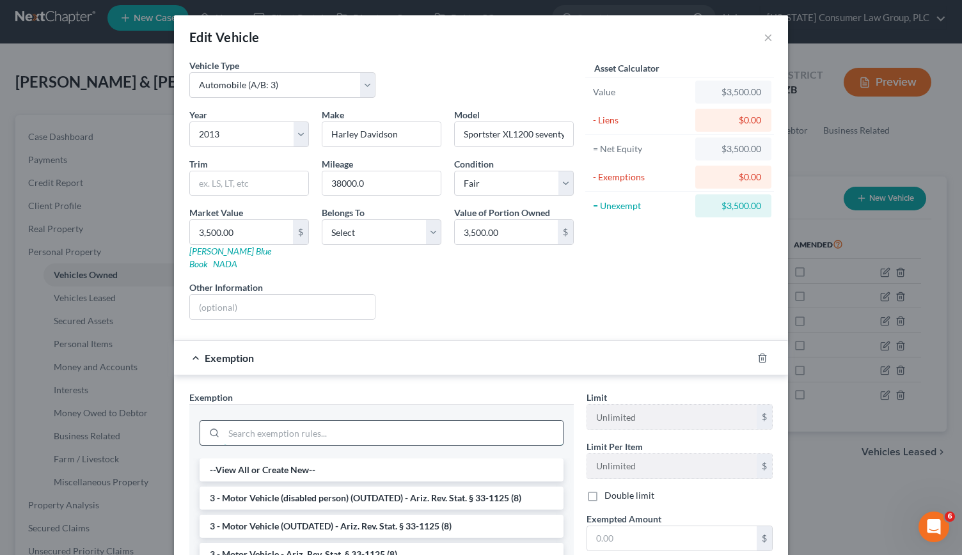
click at [395, 421] on input "search" at bounding box center [393, 433] width 339 height 24
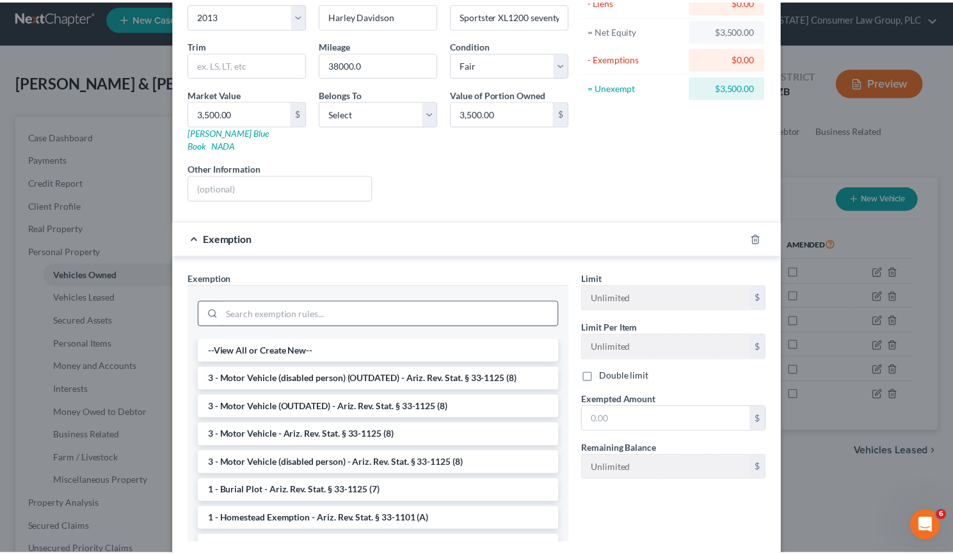
scroll to position [120, 0]
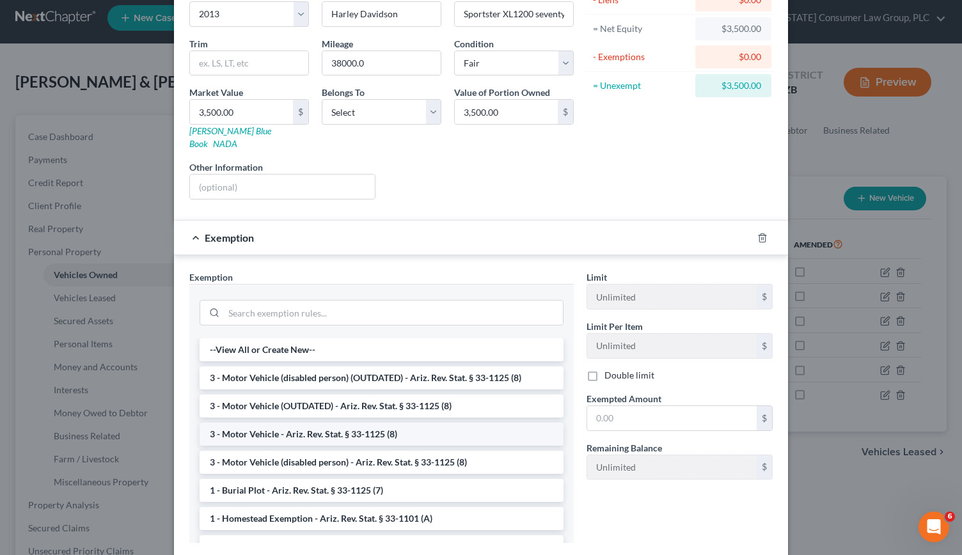
click at [331, 423] on li "3 - Motor Vehicle - Ariz. Rev. Stat. § 33-1125 (8)" at bounding box center [382, 434] width 364 height 23
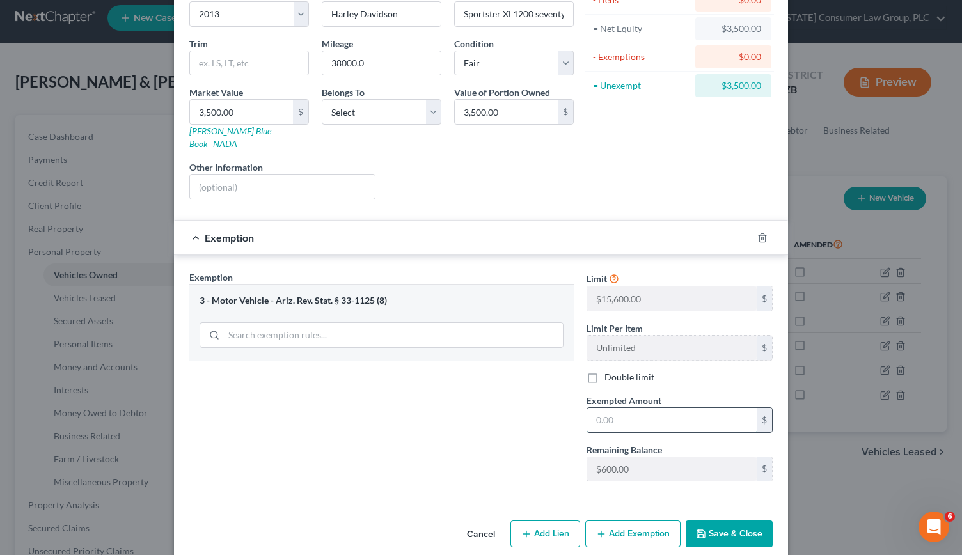
click at [479, 408] on input "text" at bounding box center [672, 420] width 170 height 24
type input "3,500"
click at [479, 521] on button "Save & Close" at bounding box center [729, 534] width 87 height 27
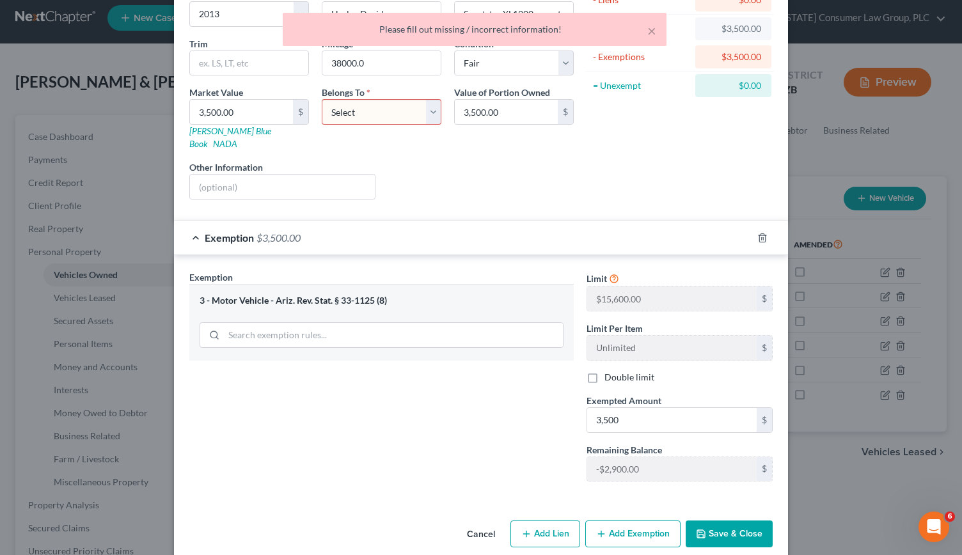
click at [427, 113] on select "Select Debtor 1 Only Debtor 2 Only Debtor 1 And Debtor 2 Only At Least One Of T…" at bounding box center [382, 112] width 120 height 26
select select "2"
click at [322, 99] on select "Select Debtor 1 Only Debtor 2 Only Debtor 1 And Debtor 2 Only At Least One Of T…" at bounding box center [382, 112] width 120 height 26
click at [479, 521] on button "Save & Close" at bounding box center [729, 534] width 87 height 27
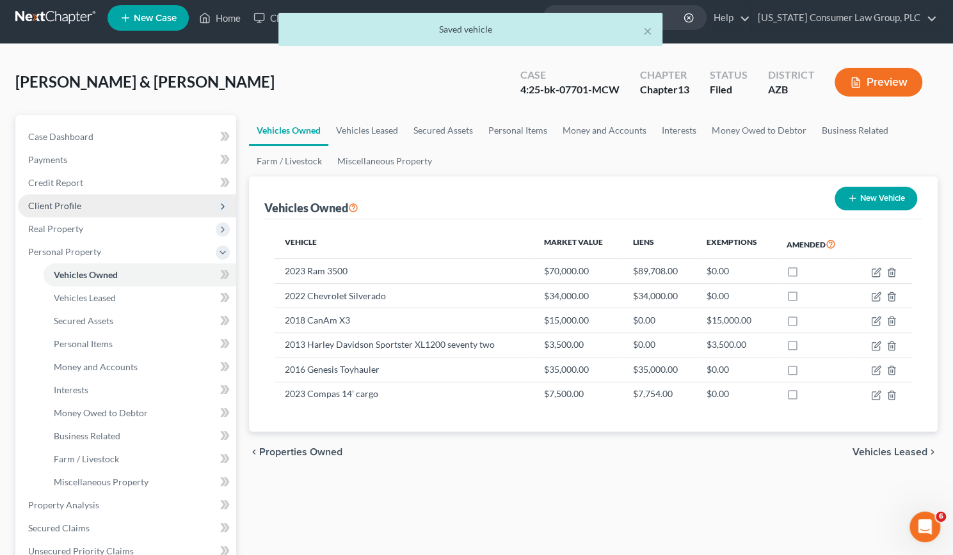
click at [79, 215] on span "Client Profile" at bounding box center [127, 205] width 218 height 23
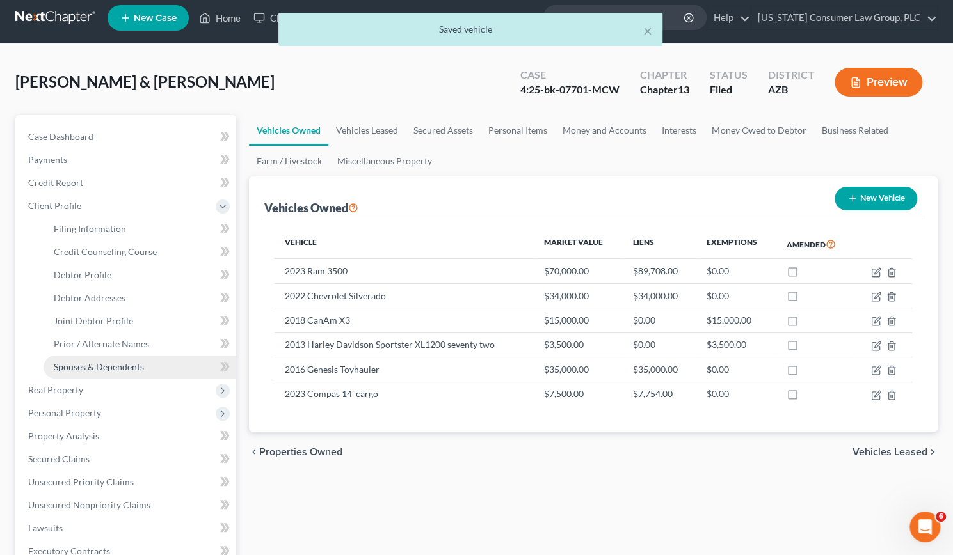
click at [92, 368] on span "Spouses & Dependents" at bounding box center [99, 366] width 90 height 11
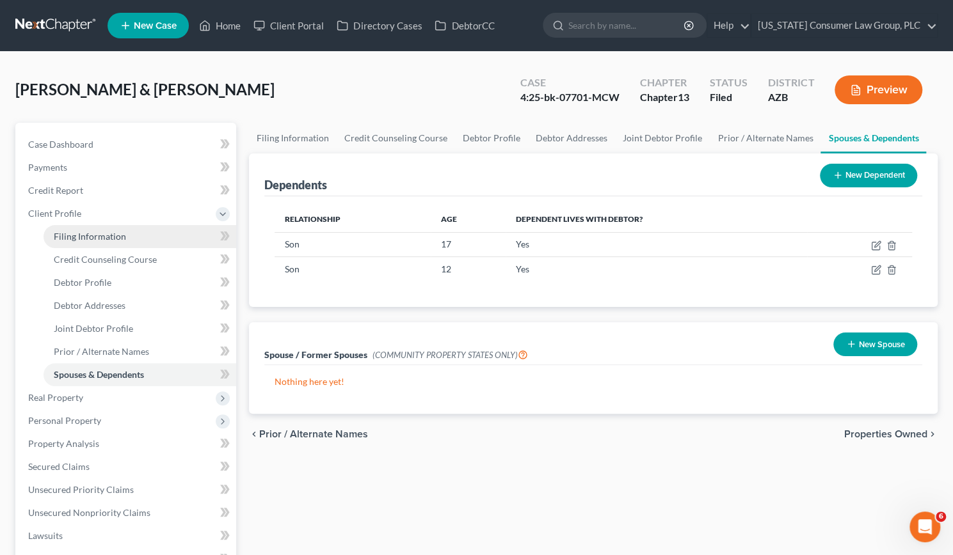
click at [90, 236] on span "Filing Information" at bounding box center [90, 236] width 72 height 11
select select "1"
select select "3"
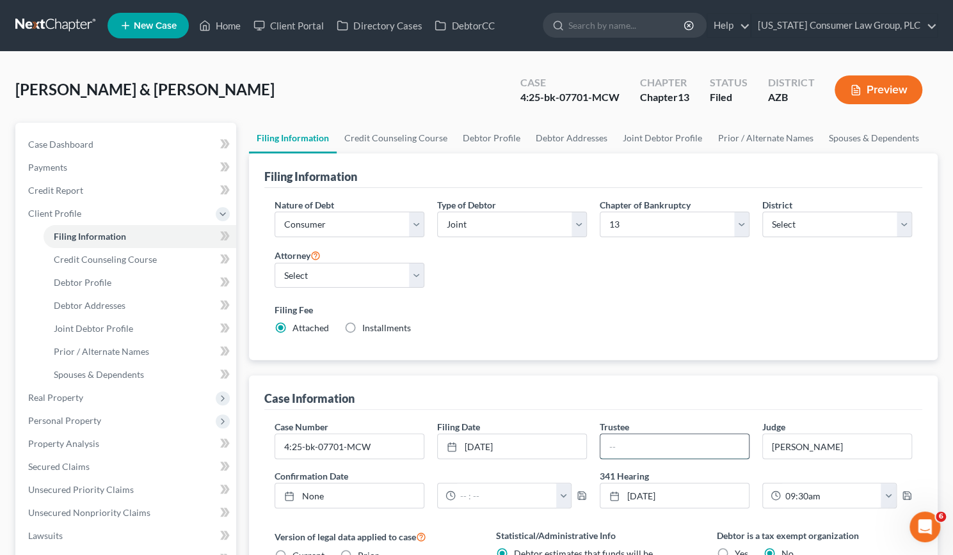
click at [479, 450] on input "text" at bounding box center [674, 446] width 148 height 24
type input "[PERSON_NAME]"
click at [75, 446] on span "Property Analysis" at bounding box center [63, 443] width 71 height 11
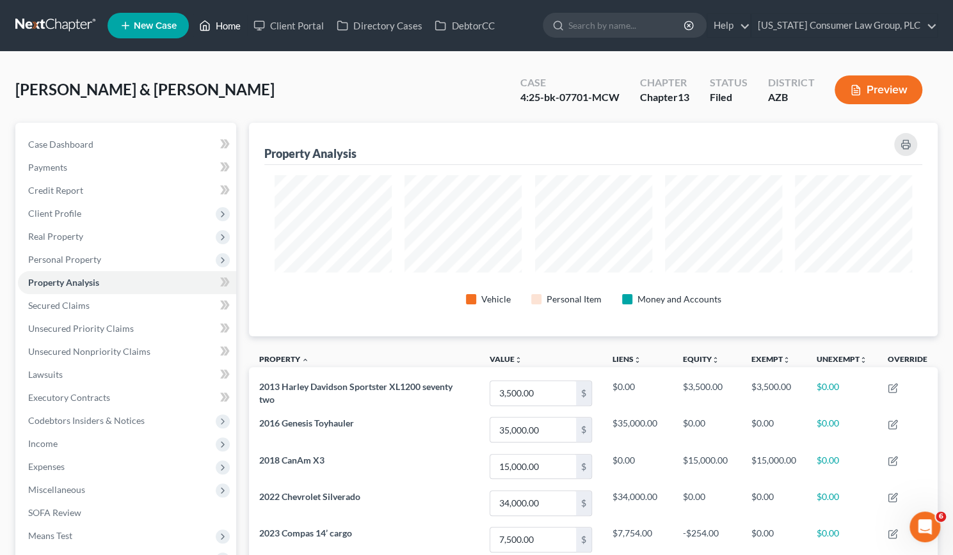
click at [221, 29] on link "Home" at bounding box center [220, 25] width 54 height 23
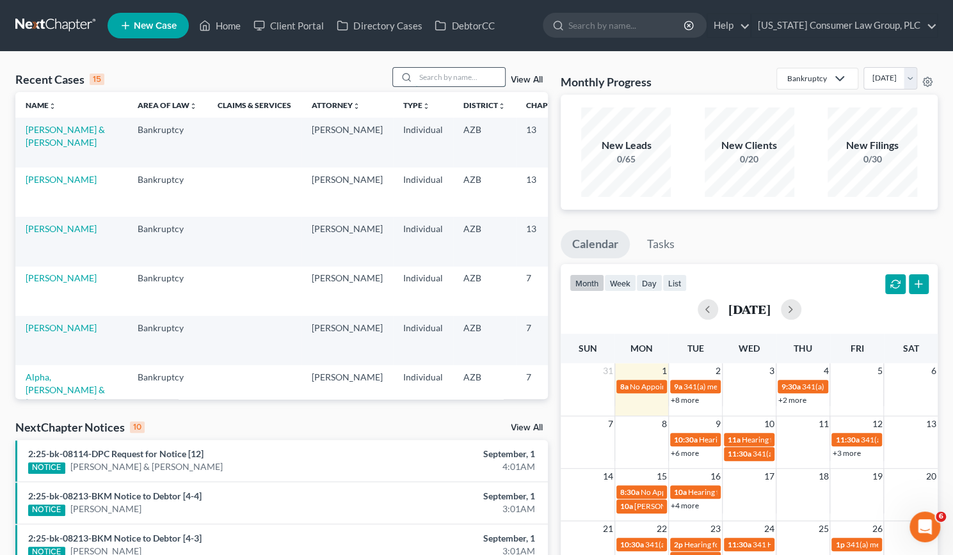
click at [444, 71] on input "search" at bounding box center [460, 77] width 90 height 19
type input "[PERSON_NAME]"
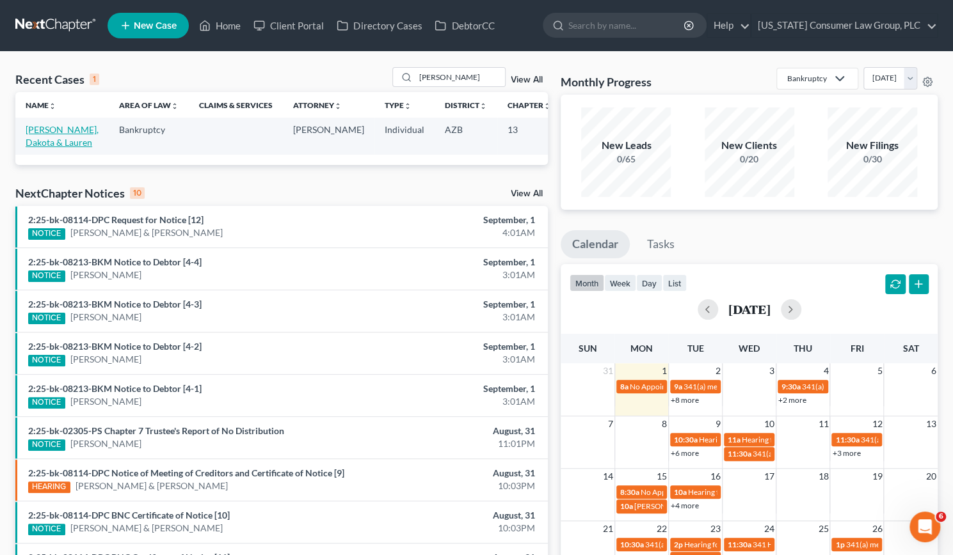
click at [32, 148] on link "[PERSON_NAME], Dakota & Lauren" at bounding box center [62, 136] width 73 height 24
select select "6"
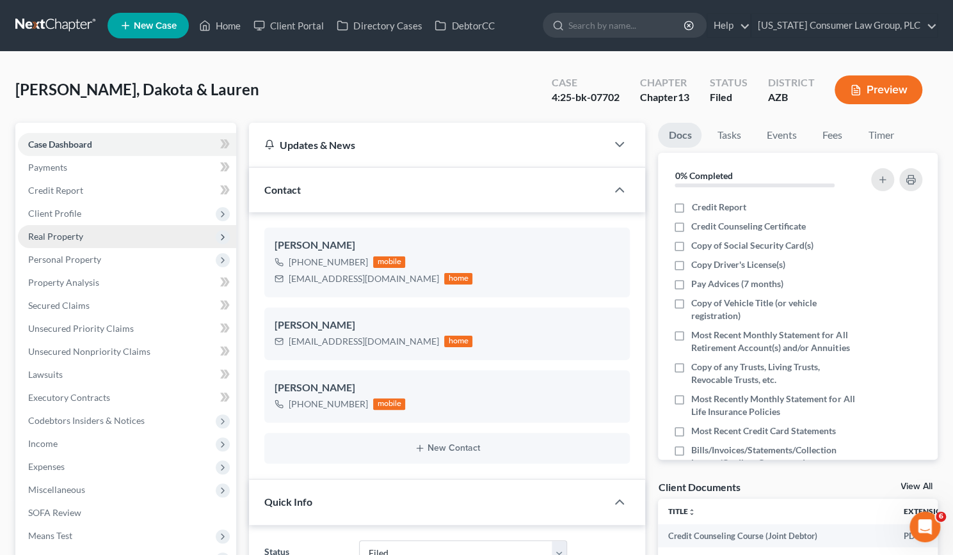
click at [67, 234] on span "Real Property" at bounding box center [55, 236] width 55 height 11
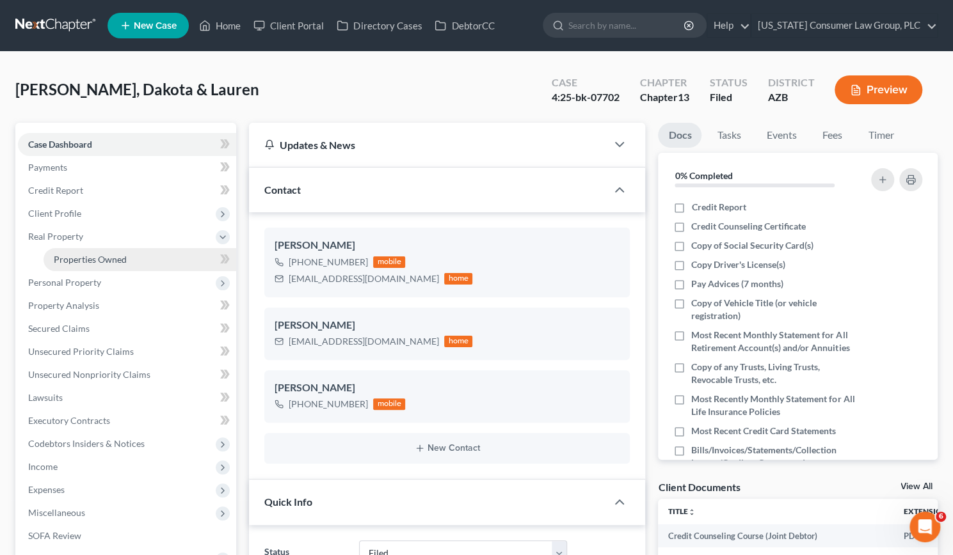
click at [83, 252] on link "Properties Owned" at bounding box center [140, 259] width 193 height 23
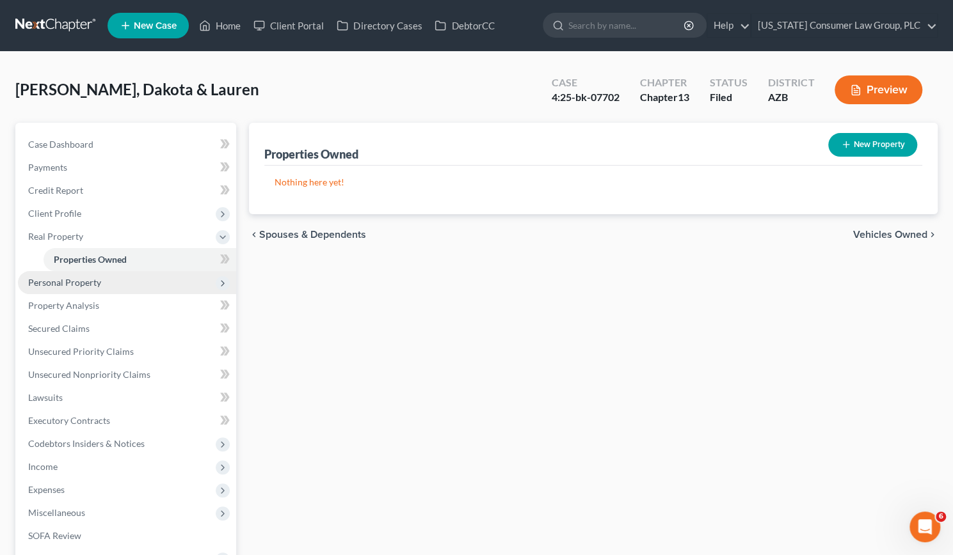
click at [75, 282] on span "Personal Property" at bounding box center [64, 282] width 73 height 11
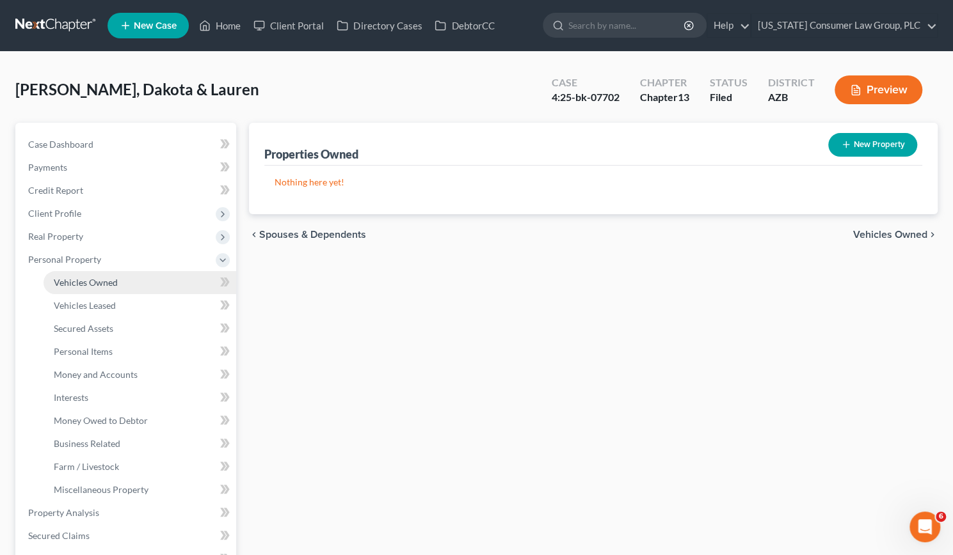
click at [74, 283] on span "Vehicles Owned" at bounding box center [86, 282] width 64 height 11
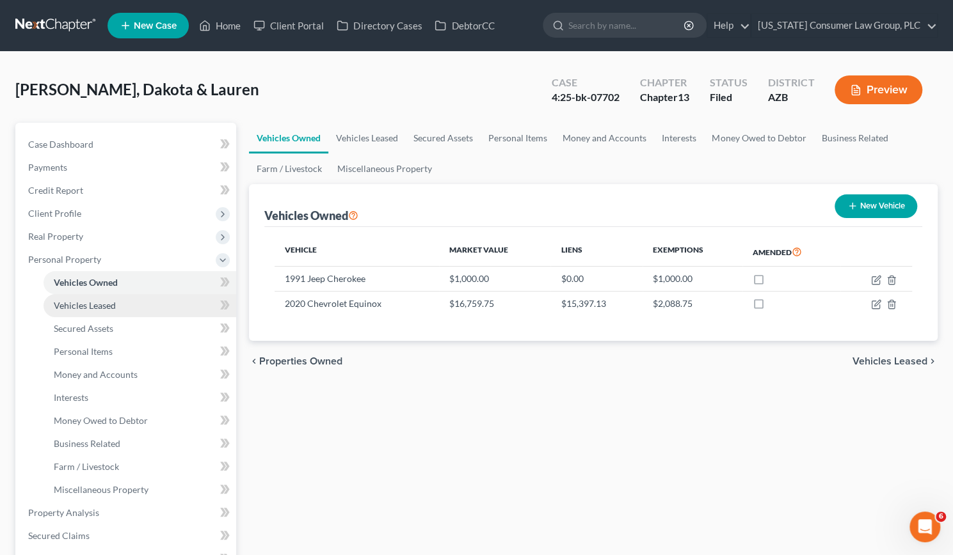
click at [73, 309] on span "Vehicles Leased" at bounding box center [85, 305] width 62 height 11
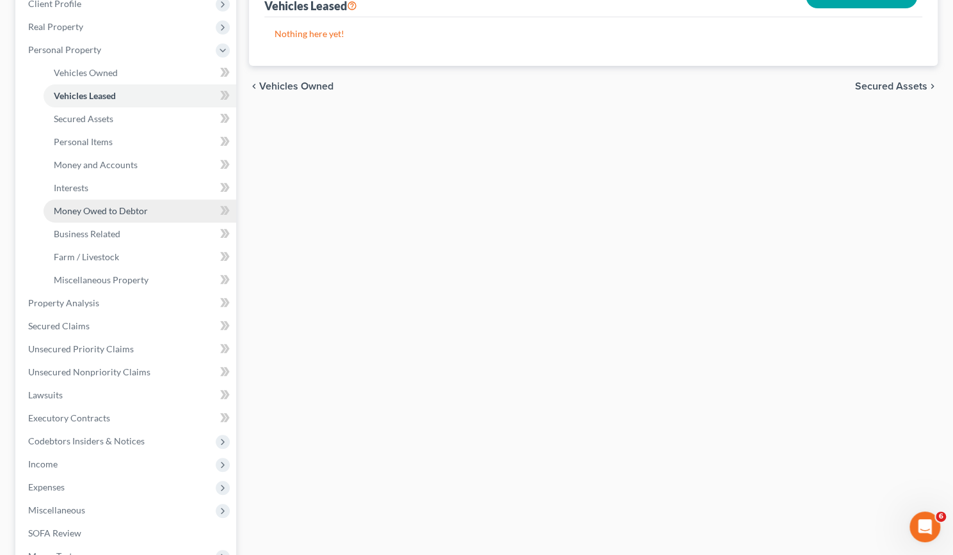
scroll to position [215, 0]
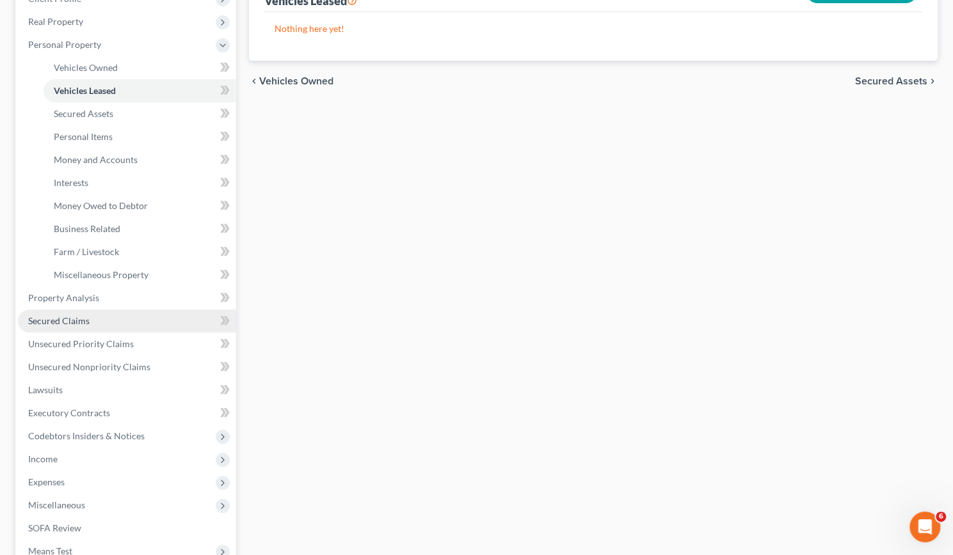
click at [72, 318] on span "Secured Claims" at bounding box center [58, 320] width 61 height 11
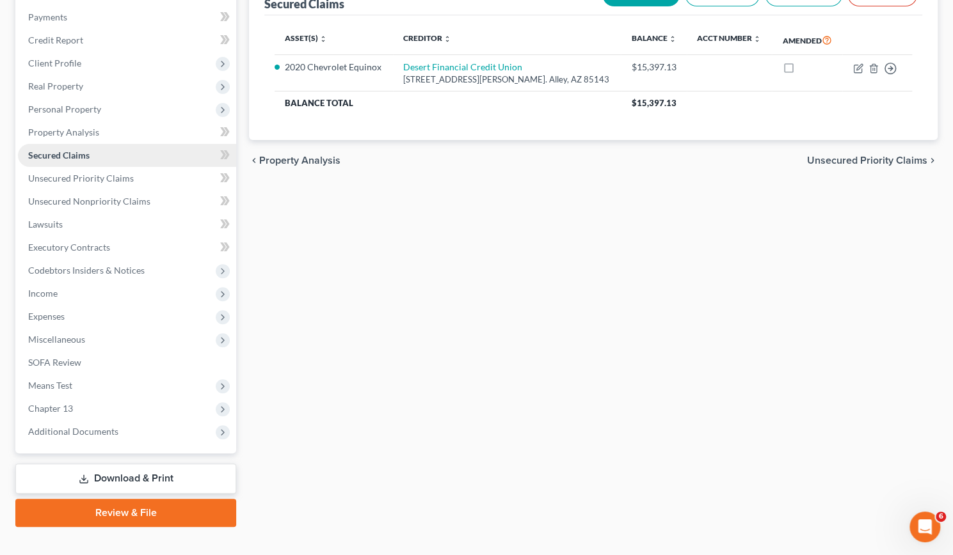
scroll to position [151, 0]
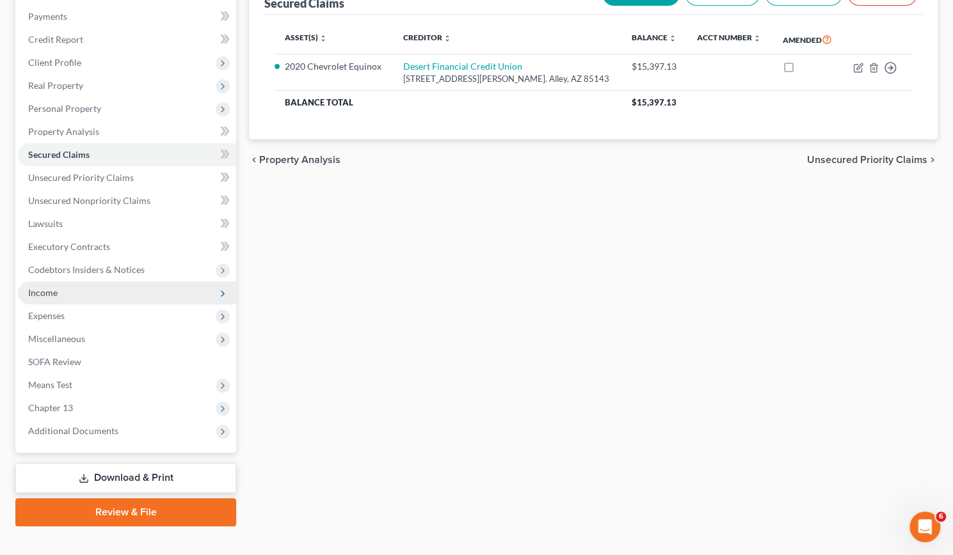
click at [47, 291] on span "Income" at bounding box center [42, 292] width 29 height 11
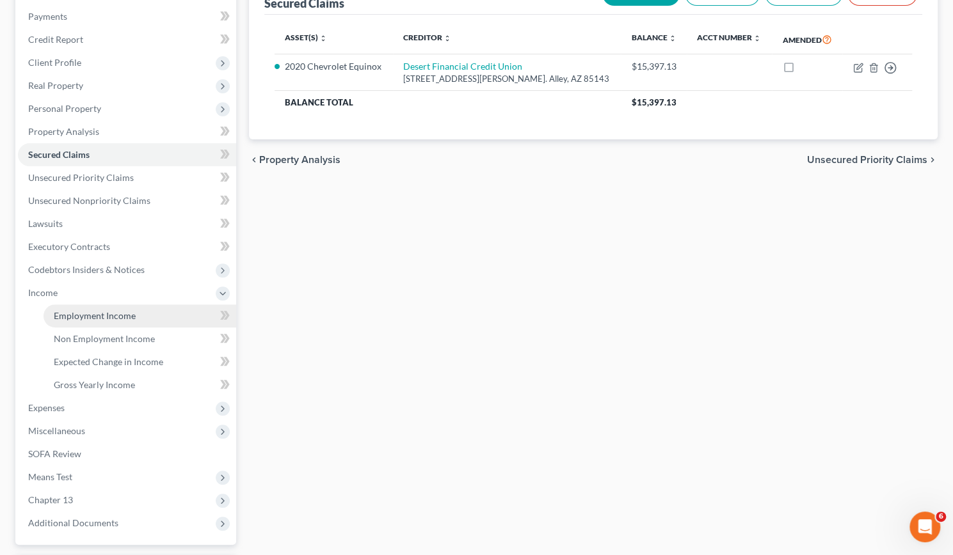
click at [88, 310] on span "Employment Income" at bounding box center [95, 315] width 82 height 11
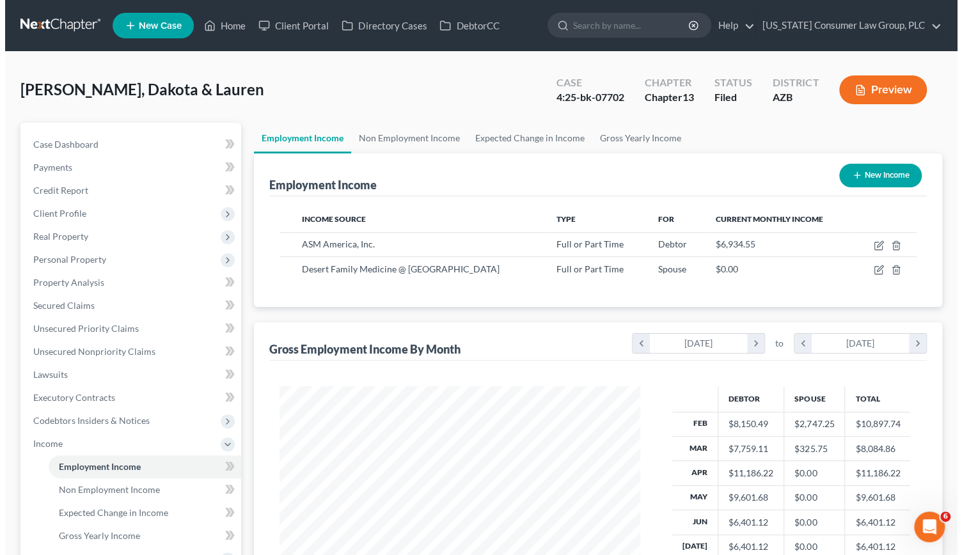
scroll to position [228, 386]
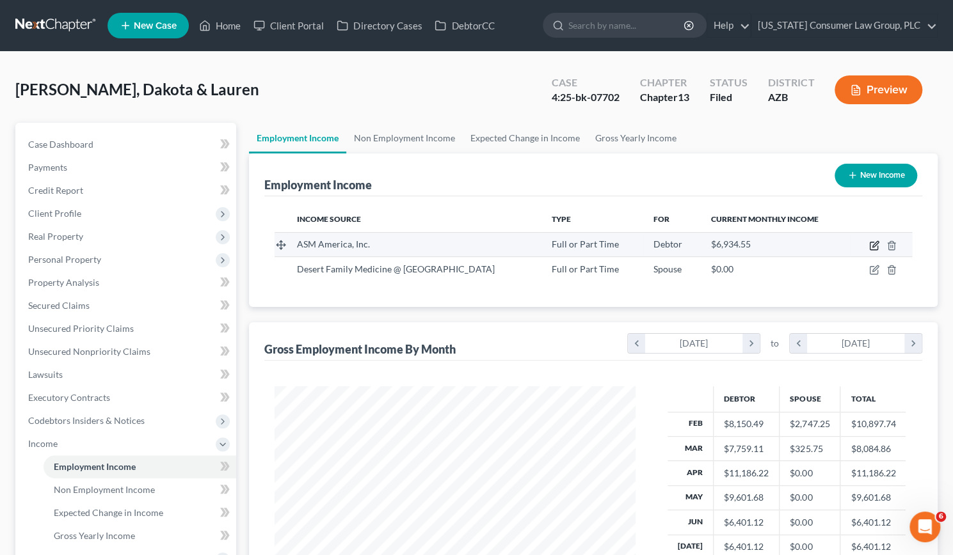
click at [479, 244] on icon "button" at bounding box center [874, 246] width 10 height 10
select select "0"
select select "3"
select select "2"
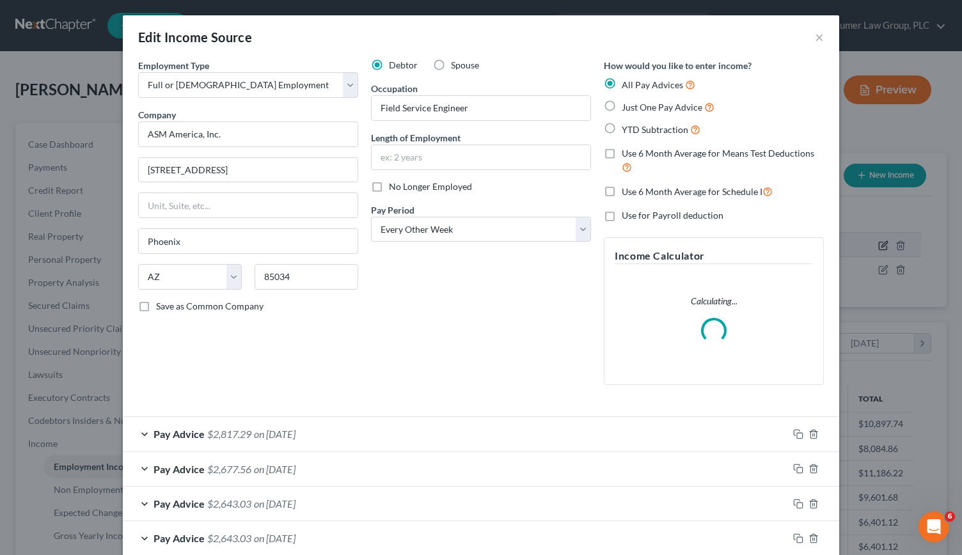
scroll to position [228, 390]
click at [454, 154] on input "text" at bounding box center [481, 157] width 219 height 24
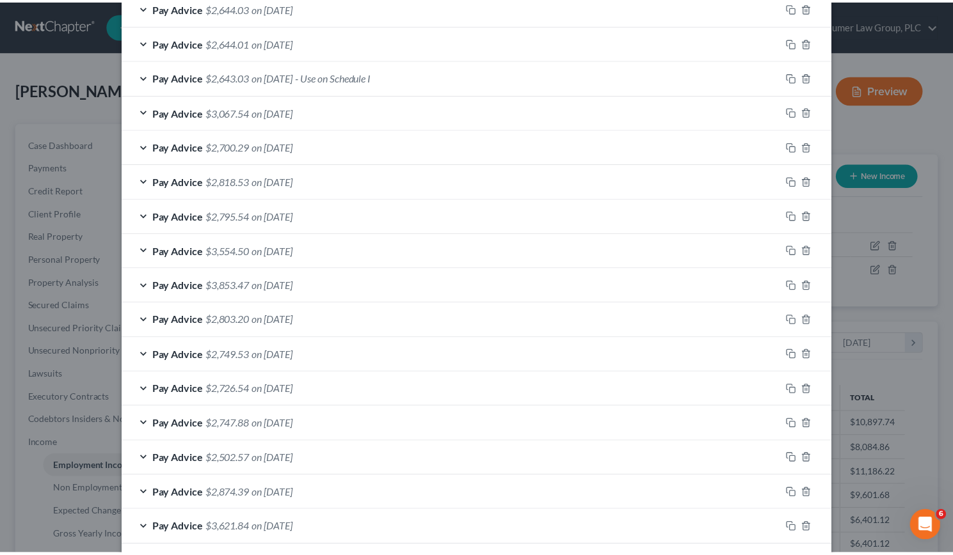
scroll to position [766, 0]
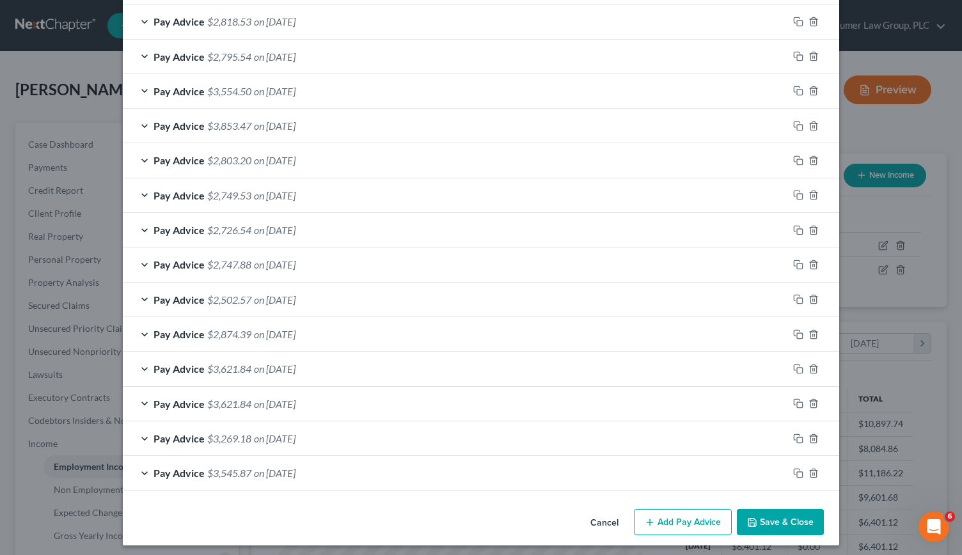
type input "1.5 years"
click at [479, 513] on button "Save & Close" at bounding box center [780, 522] width 87 height 27
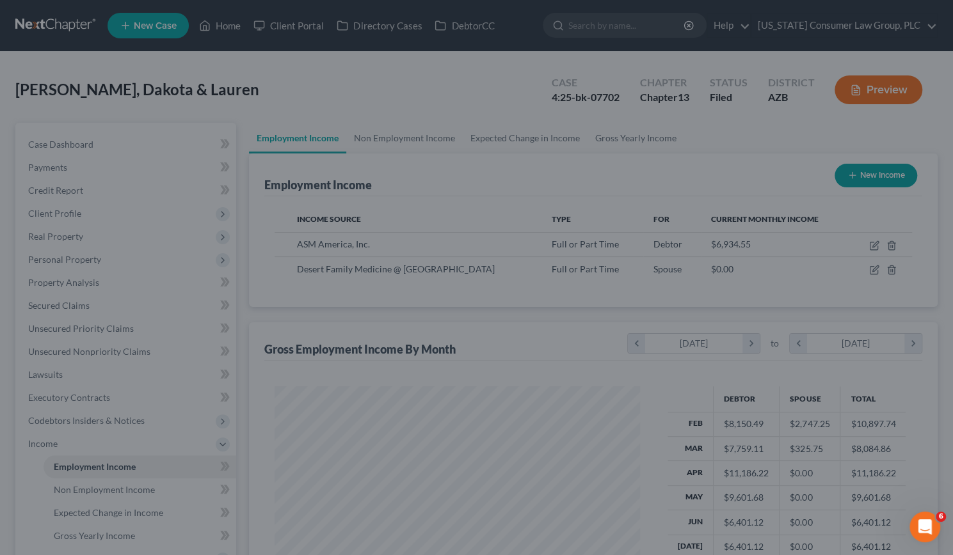
scroll to position [639541, 639382]
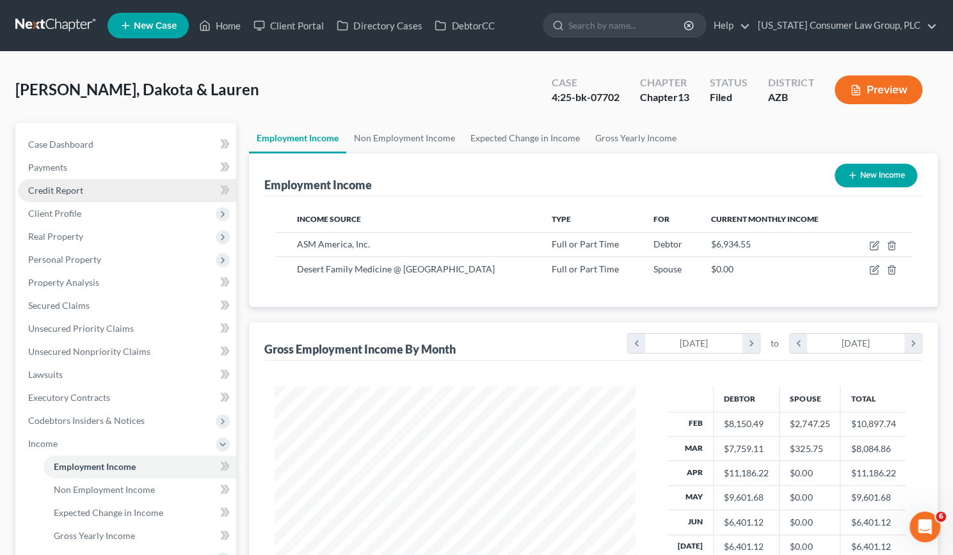
click at [52, 187] on span "Credit Report" at bounding box center [55, 190] width 55 height 11
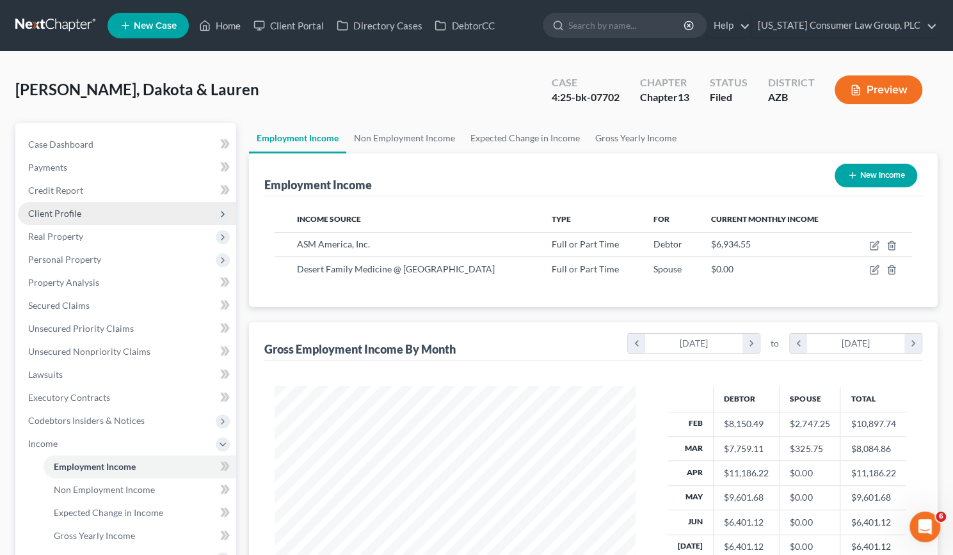
click at [55, 208] on span "Client Profile" at bounding box center [54, 213] width 53 height 11
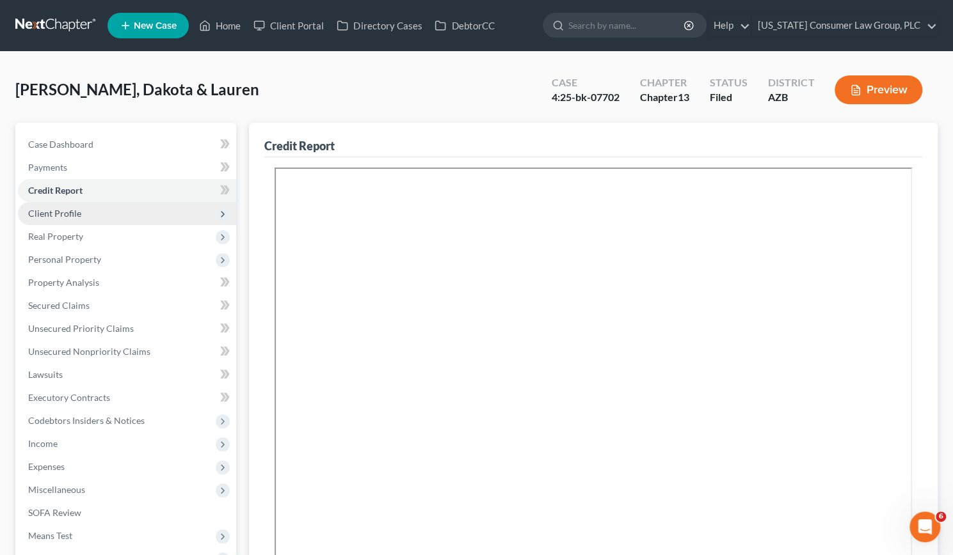
click at [74, 214] on span "Client Profile" at bounding box center [54, 213] width 53 height 11
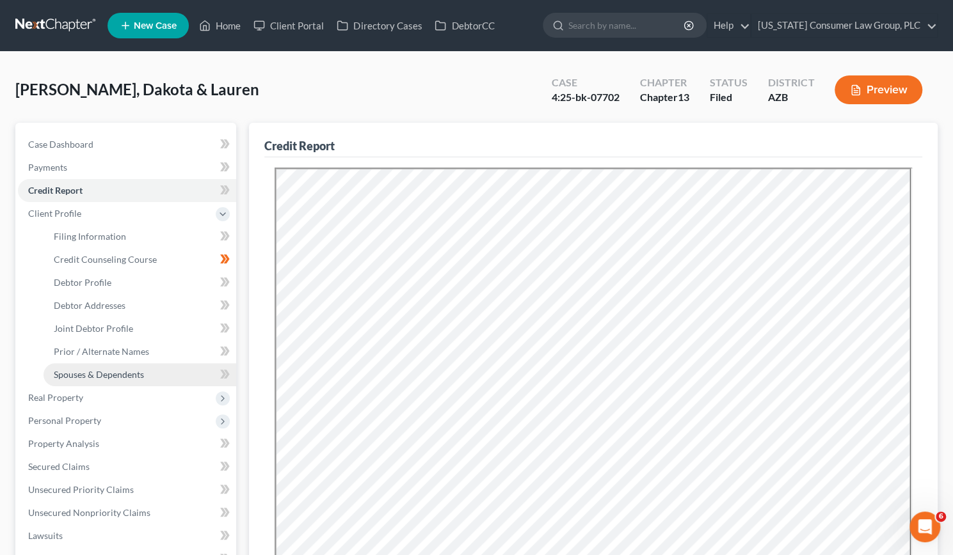
click at [96, 377] on span "Spouses & Dependents" at bounding box center [99, 374] width 90 height 11
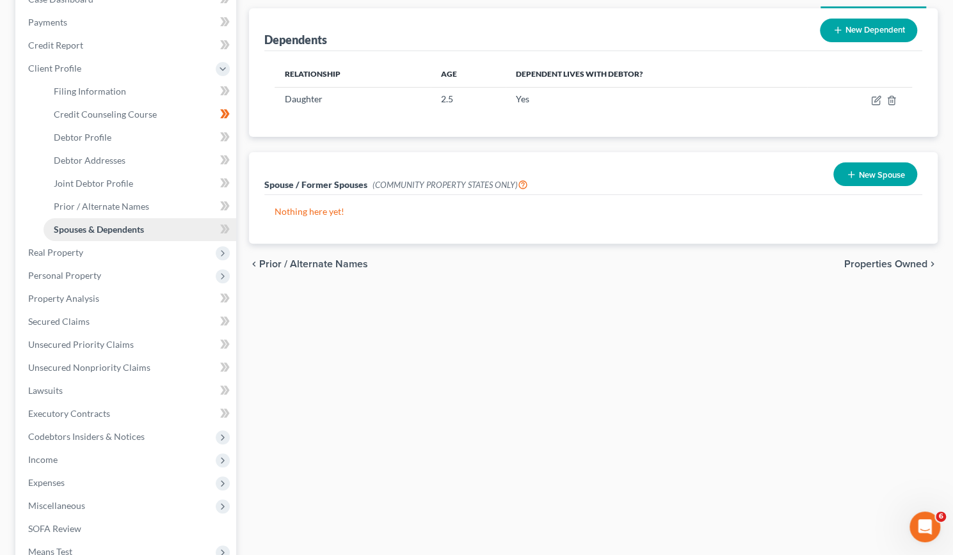
scroll to position [154, 0]
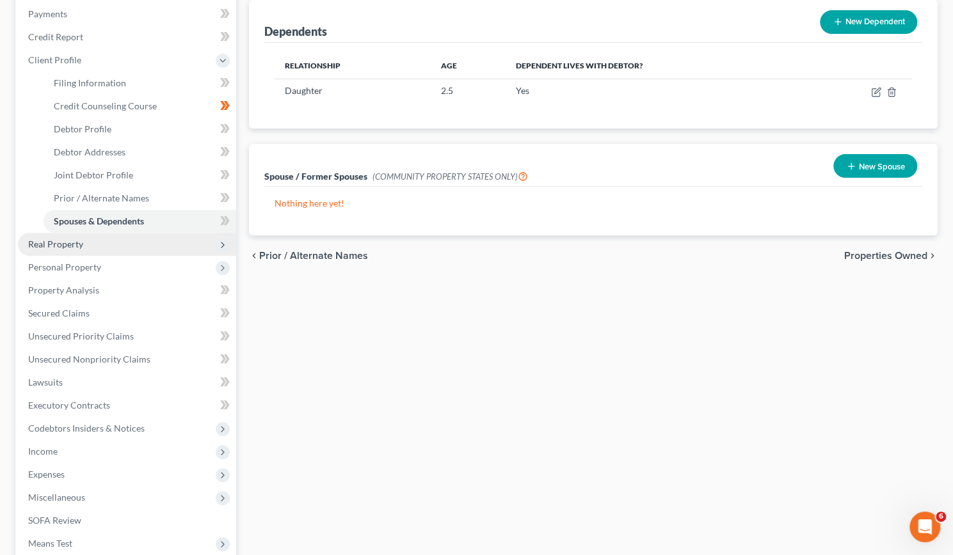
click at [65, 240] on span "Real Property" at bounding box center [55, 244] width 55 height 11
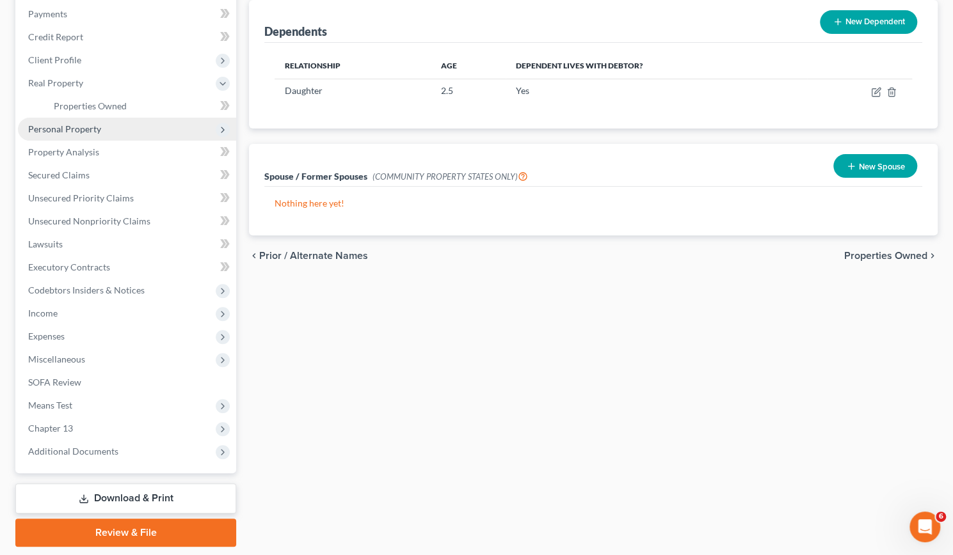
click at [91, 128] on span "Personal Property" at bounding box center [64, 128] width 73 height 11
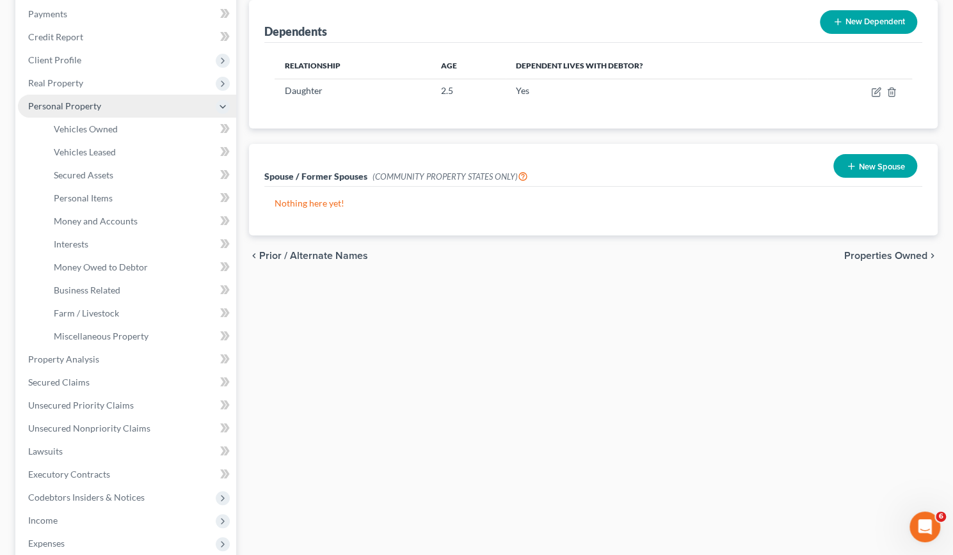
click at [72, 99] on span "Personal Property" at bounding box center [127, 106] width 218 height 23
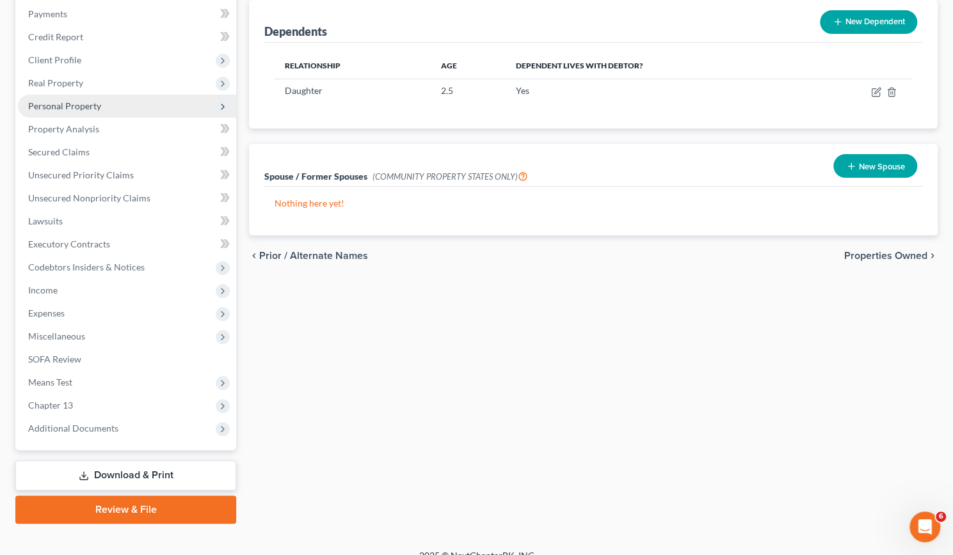
click at [68, 98] on span "Personal Property" at bounding box center [127, 106] width 218 height 23
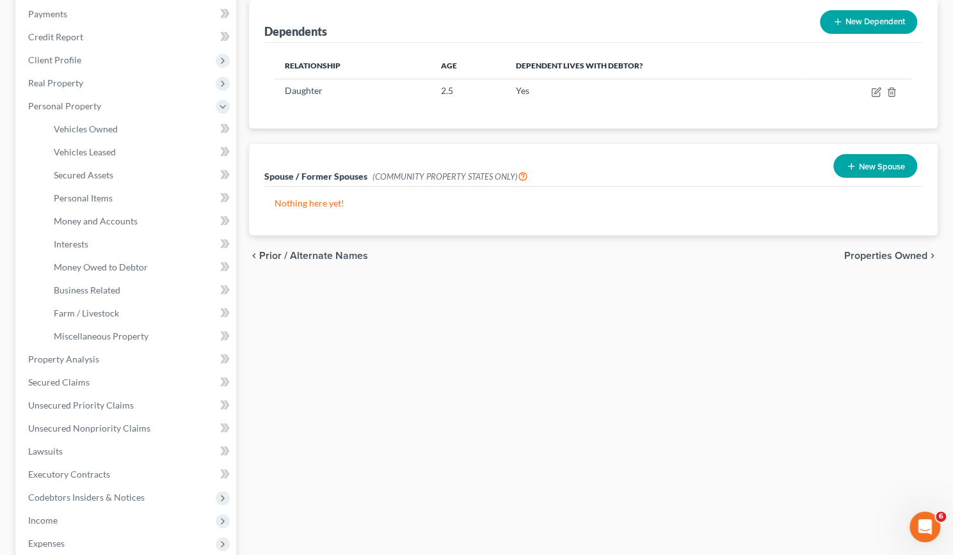
scroll to position [0, 0]
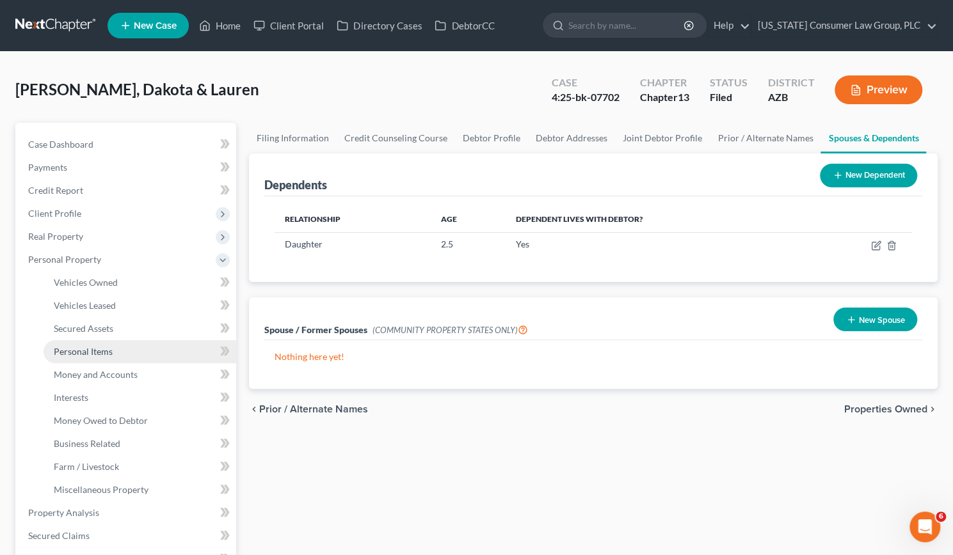
click at [91, 350] on span "Personal Items" at bounding box center [83, 351] width 59 height 11
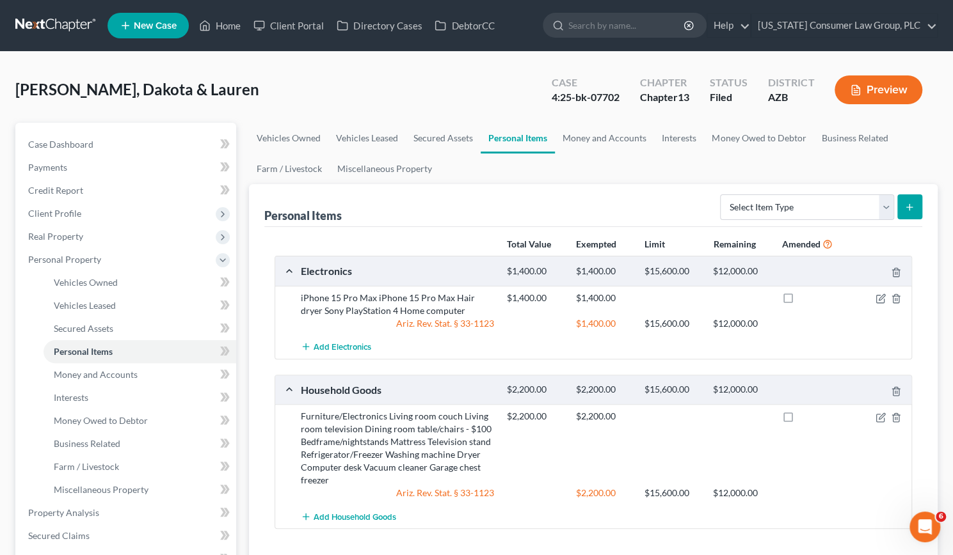
scroll to position [120, 0]
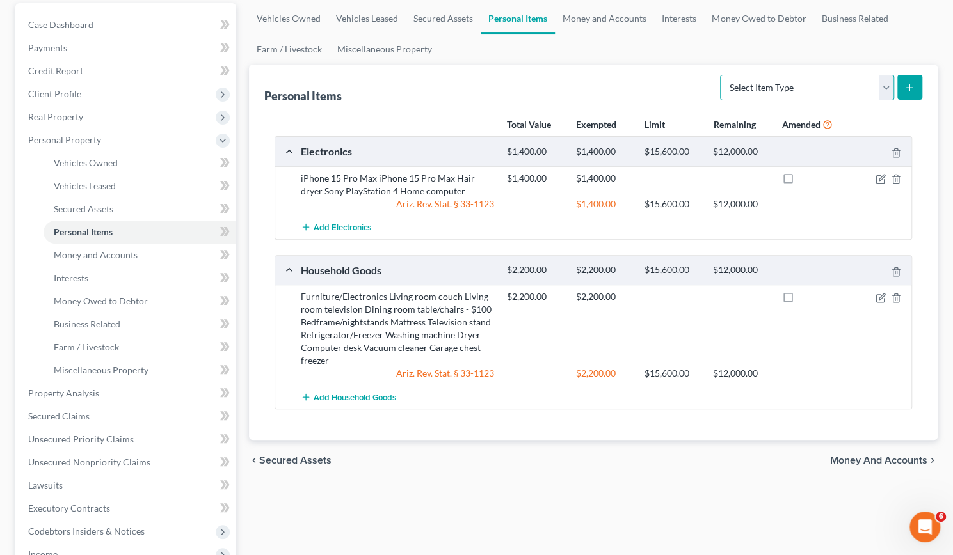
click at [479, 84] on select "Select Item Type Clothing (A/B: 11) Collectibles Of Value (A/B: 8) Electronics …" at bounding box center [807, 88] width 174 height 26
select select "clothing"
click at [479, 75] on select "Select Item Type Clothing (A/B: 11) Collectibles Of Value (A/B: 8) Electronics …" at bounding box center [807, 88] width 174 height 26
click at [479, 88] on icon "submit" at bounding box center [909, 88] width 10 height 10
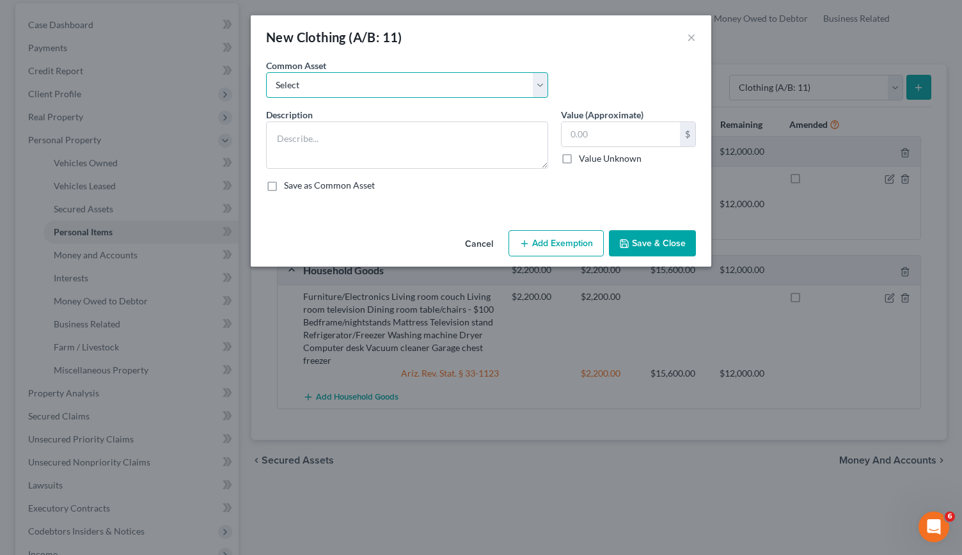
click at [479, 86] on select "Select Everyday clothing, shoes, coats" at bounding box center [407, 85] width 282 height 26
select select "0"
click at [266, 72] on select "Select Everyday clothing, shoes, coats" at bounding box center [407, 85] width 282 height 26
type textarea "Everyday clothing, shoes, coats"
type input "200.00"
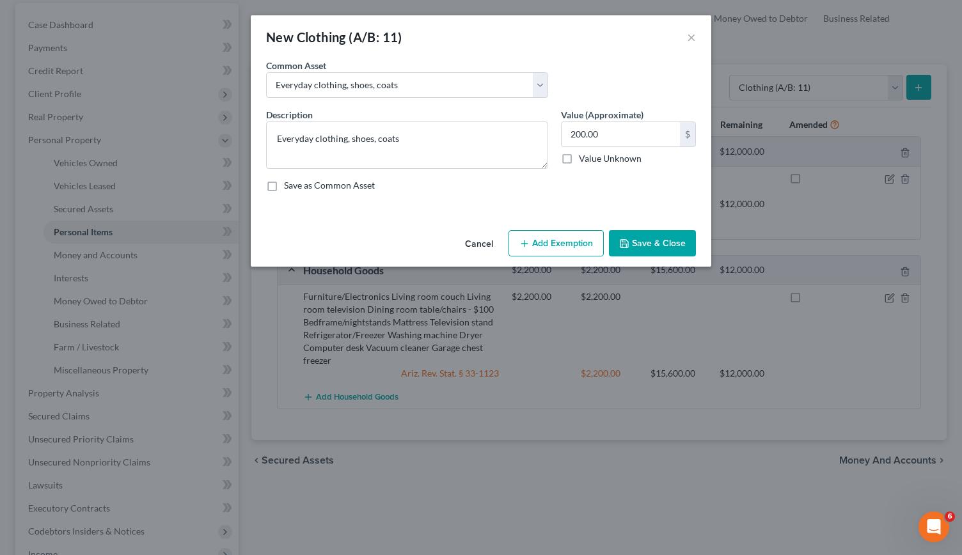
click at [479, 249] on button "Add Exemption" at bounding box center [556, 243] width 95 height 27
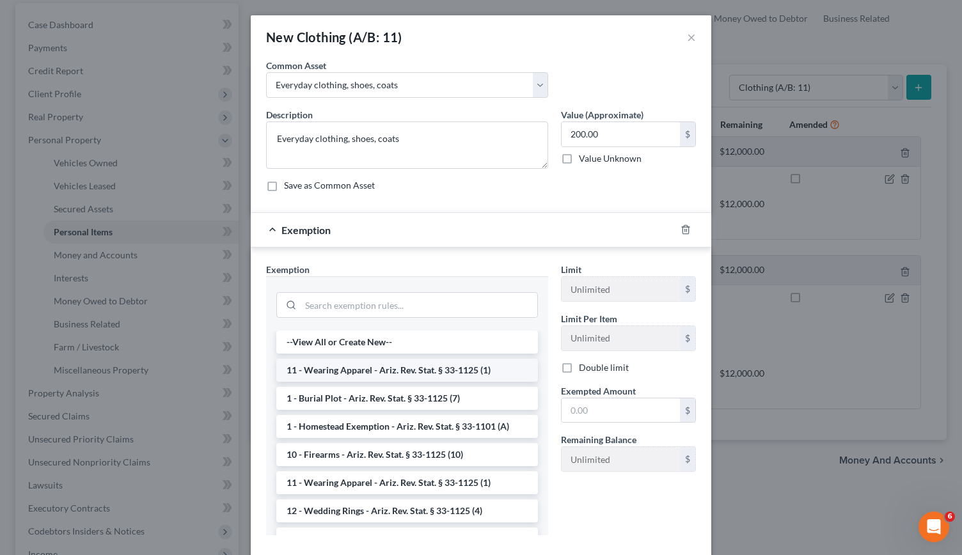
click at [382, 370] on li "11 - Wearing Apparel - Ariz. Rev. Stat. § 33-1125 (1)" at bounding box center [407, 370] width 262 height 23
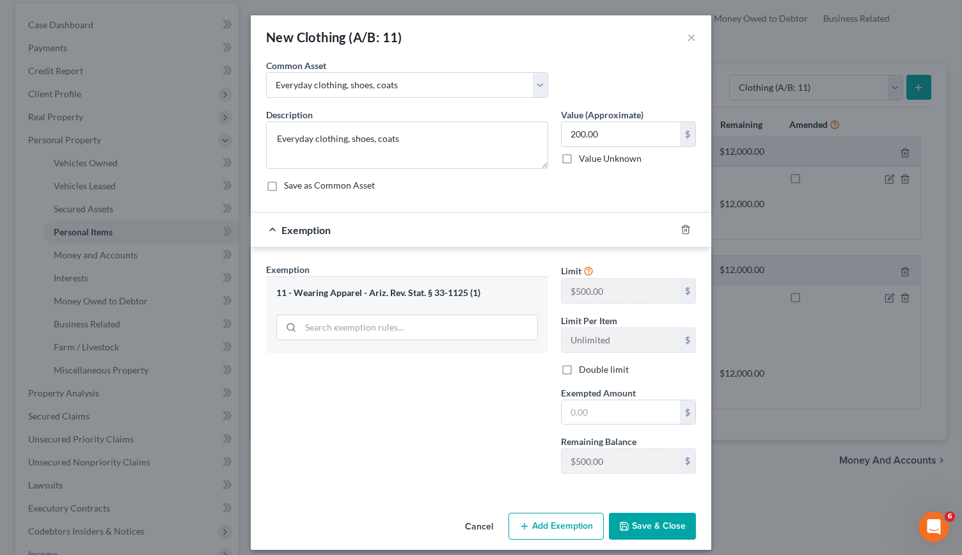
click at [479, 527] on button "Save & Close" at bounding box center [652, 526] width 87 height 27
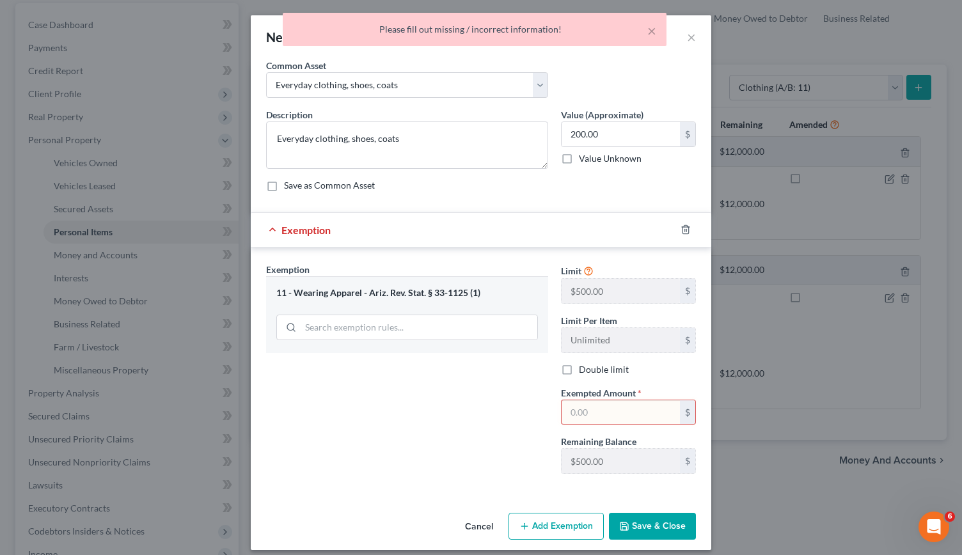
click at [479, 414] on input "text" at bounding box center [621, 412] width 118 height 24
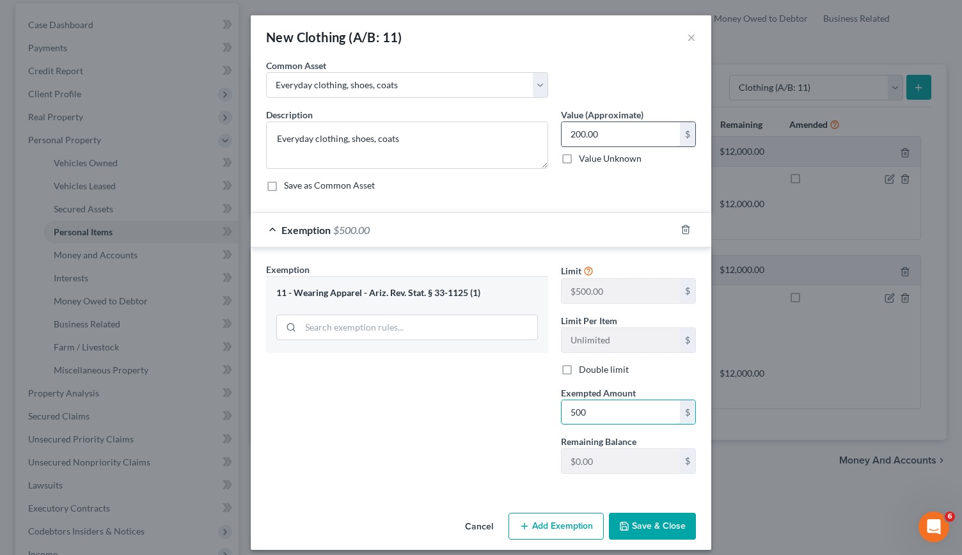
type input "500"
click at [479, 132] on input "200.00" at bounding box center [621, 134] width 118 height 24
type input "500"
click at [479, 525] on button "Save & Close" at bounding box center [652, 526] width 87 height 27
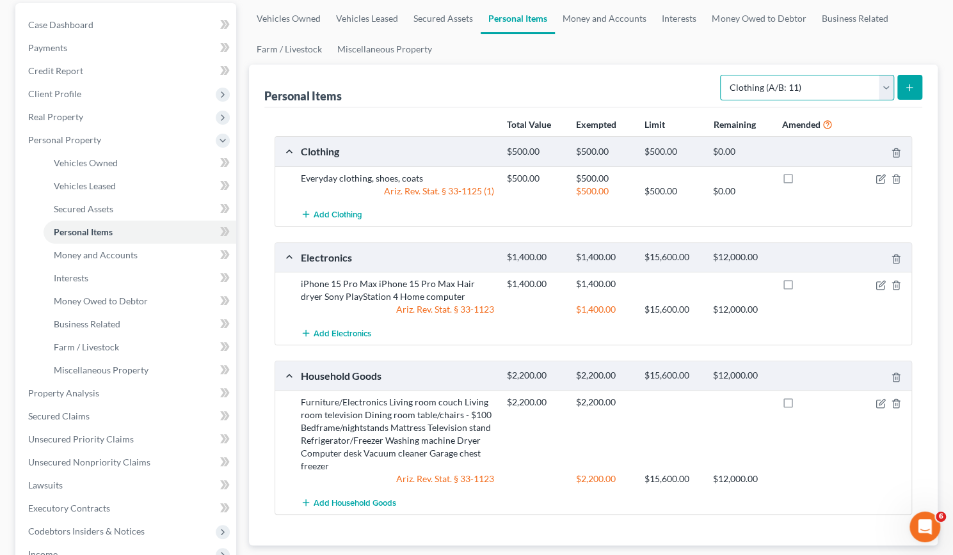
click at [479, 88] on select "Select Item Type Clothing (A/B: 11) Collectibles Of Value (A/B: 8) Electronics …" at bounding box center [807, 88] width 174 height 26
select select "jewelry"
click at [479, 75] on select "Select Item Type Clothing (A/B: 11) Collectibles Of Value (A/B: 8) Electronics …" at bounding box center [807, 88] width 174 height 26
click at [479, 85] on icon "submit" at bounding box center [909, 88] width 10 height 10
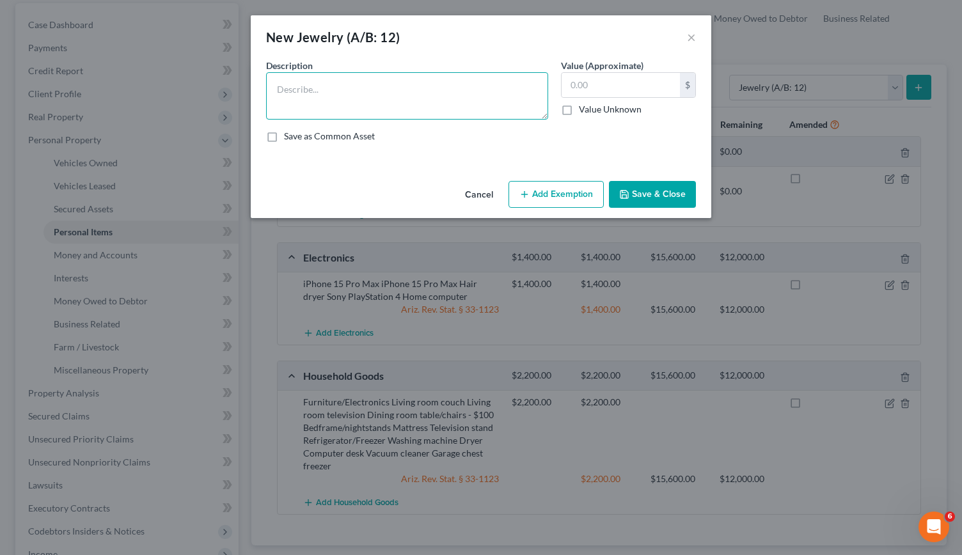
click at [294, 95] on textarea at bounding box center [407, 95] width 282 height 47
type textarea "Wedding rings"
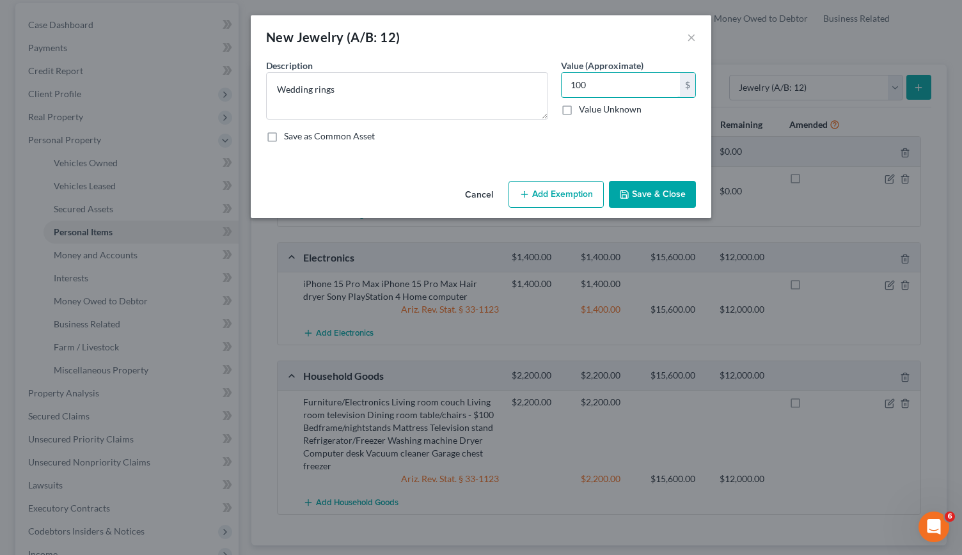
type input "100"
click at [479, 198] on button "Add Exemption" at bounding box center [556, 194] width 95 height 27
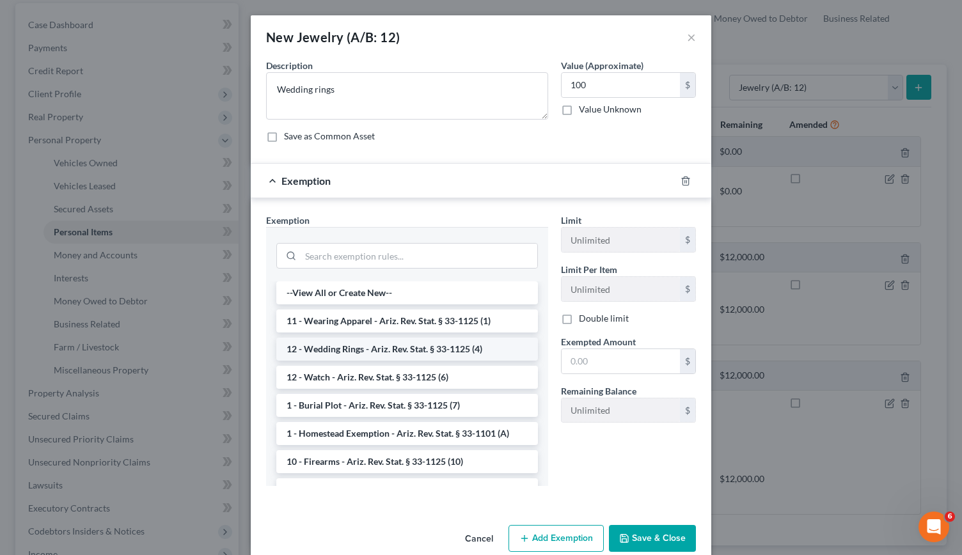
click at [403, 342] on li "12 - Wedding Rings - Ariz. Rev. Stat. § 33-1125 (4)" at bounding box center [407, 349] width 262 height 23
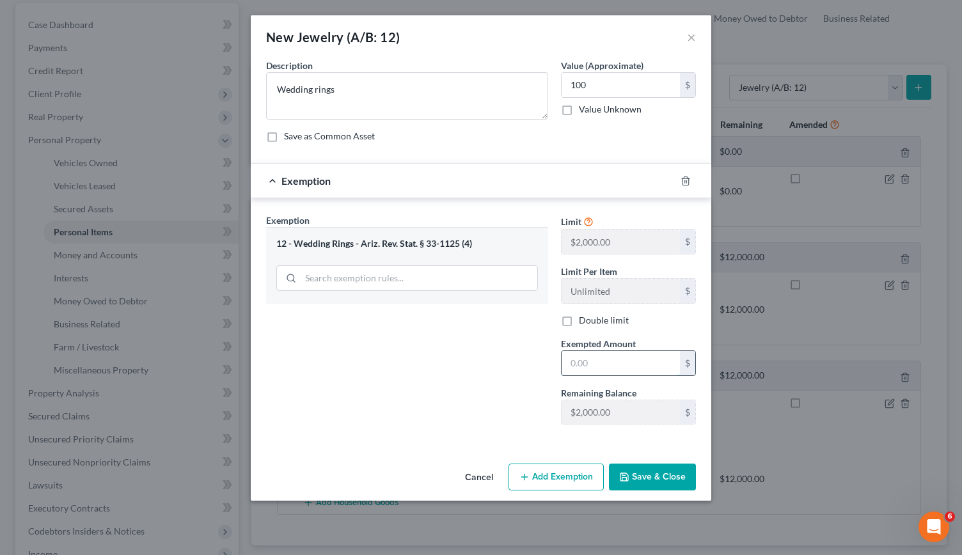
click at [479, 358] on input "text" at bounding box center [621, 363] width 118 height 24
type input "100"
click at [479, 484] on button "Save & Close" at bounding box center [652, 477] width 87 height 27
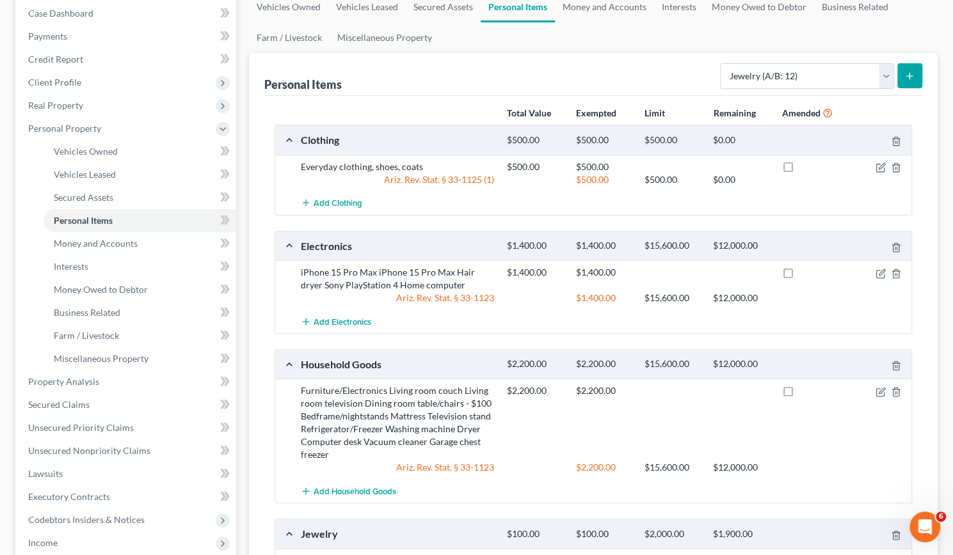
scroll to position [130, 0]
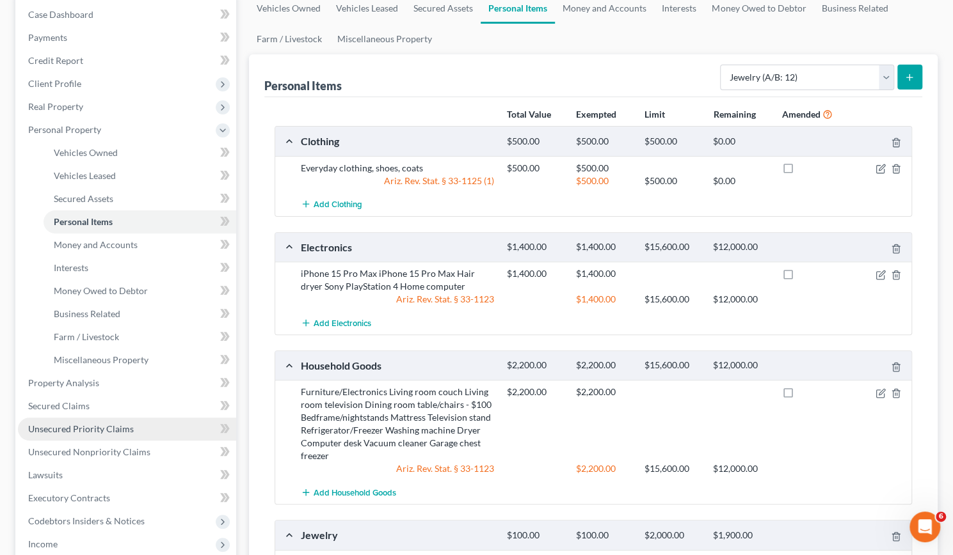
drag, startPoint x: 303, startPoint y: 170, endPoint x: 73, endPoint y: 432, distance: 348.6
click at [73, 432] on span "Unsecured Priority Claims" at bounding box center [81, 429] width 106 height 11
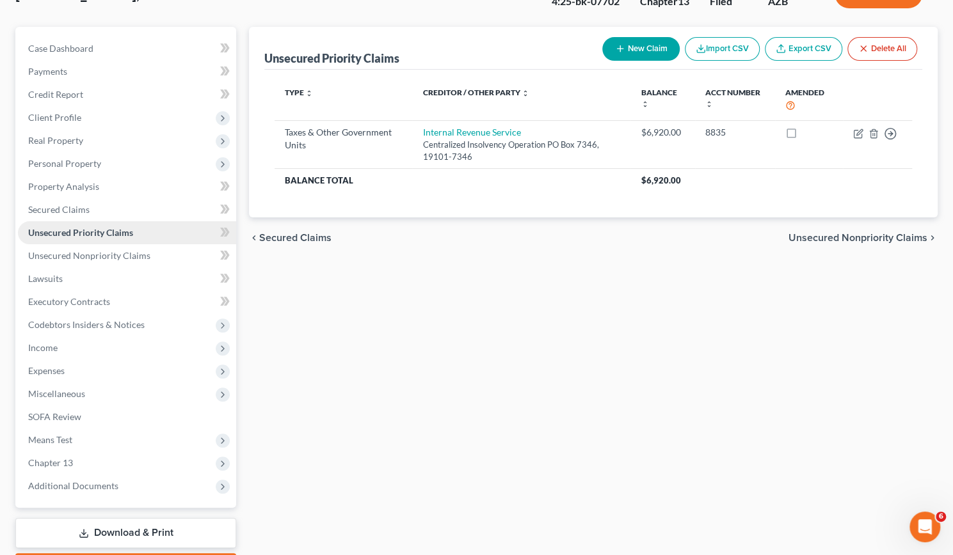
scroll to position [116, 0]
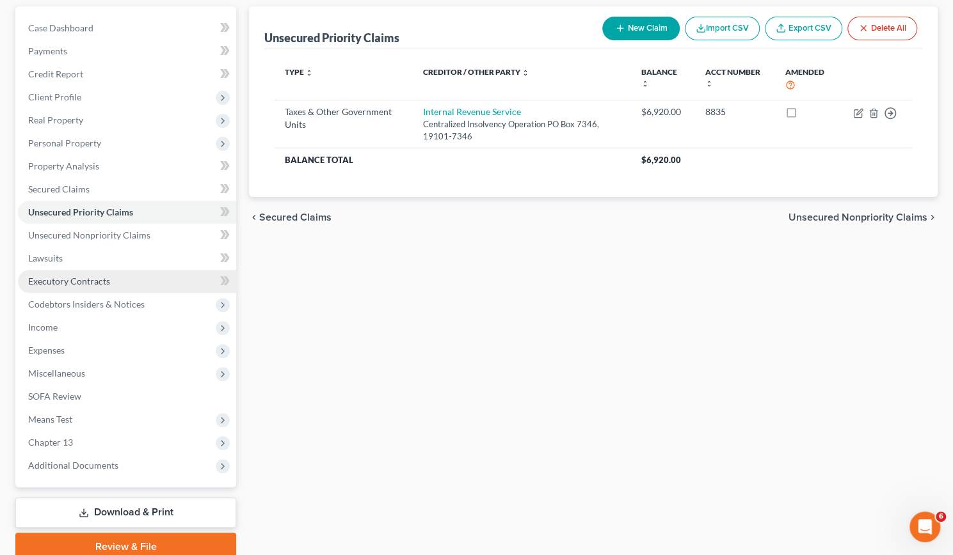
click at [83, 281] on span "Executory Contracts" at bounding box center [69, 281] width 82 height 11
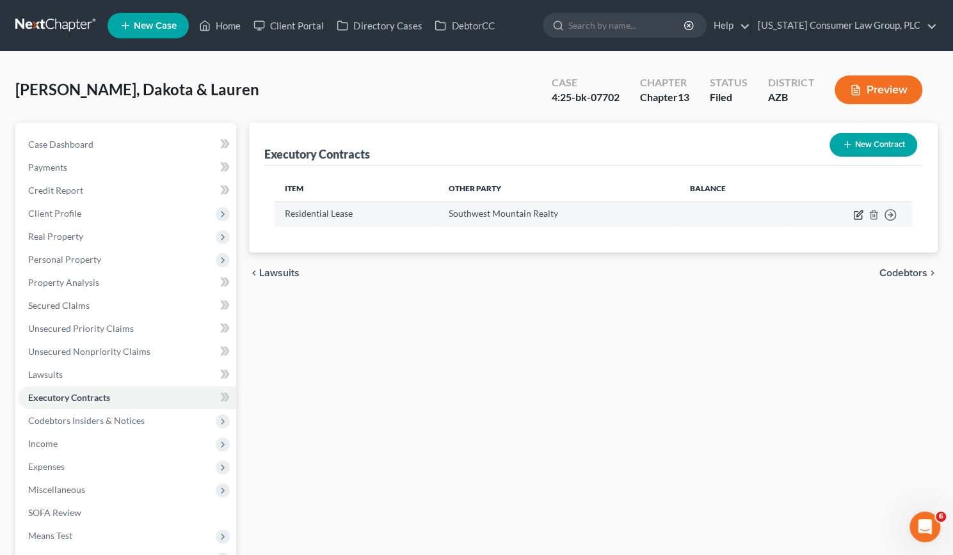
click at [479, 217] on icon "button" at bounding box center [858, 215] width 10 height 10
select select "3"
select select "2"
select select "0"
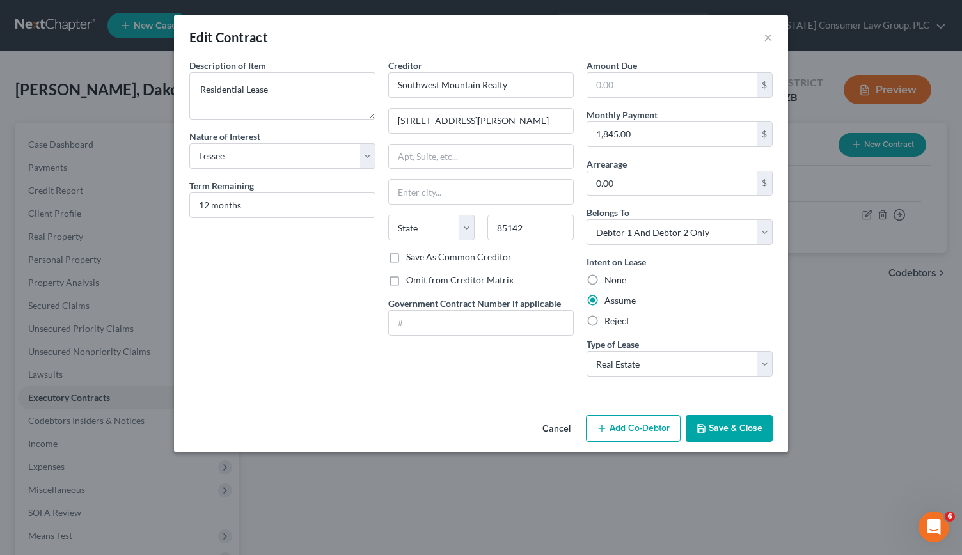
click at [479, 424] on button "Save & Close" at bounding box center [729, 428] width 87 height 27
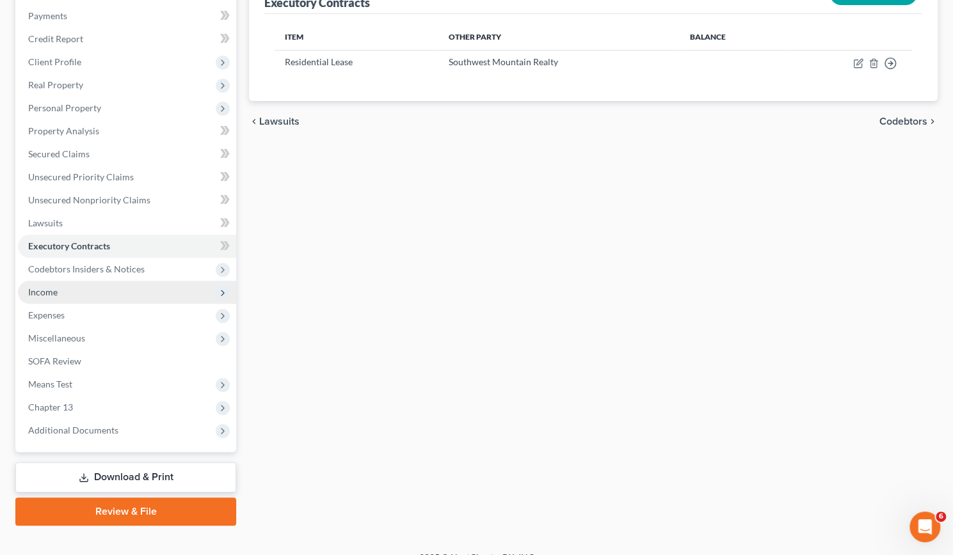
scroll to position [169, 0]
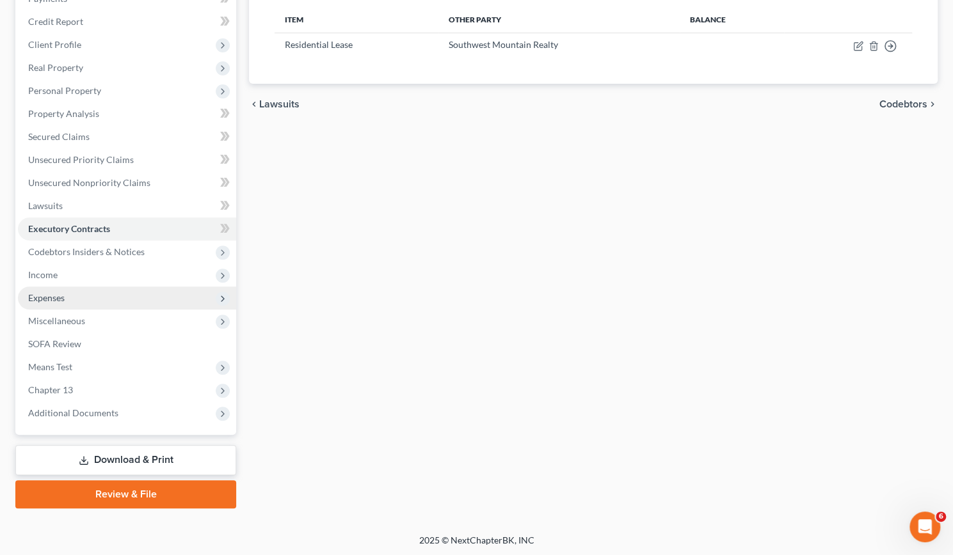
click at [58, 296] on span "Expenses" at bounding box center [46, 297] width 36 height 11
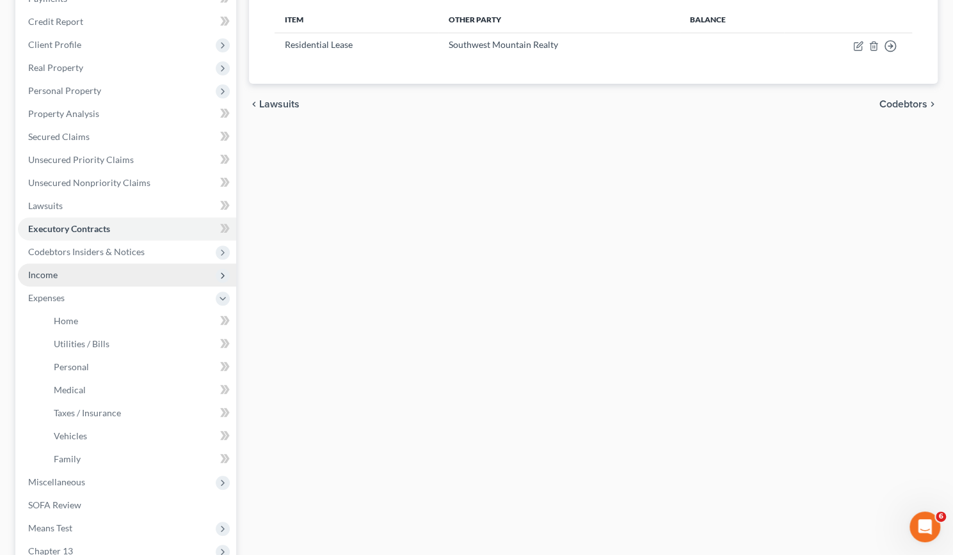
click at [56, 266] on span "Income" at bounding box center [127, 275] width 218 height 23
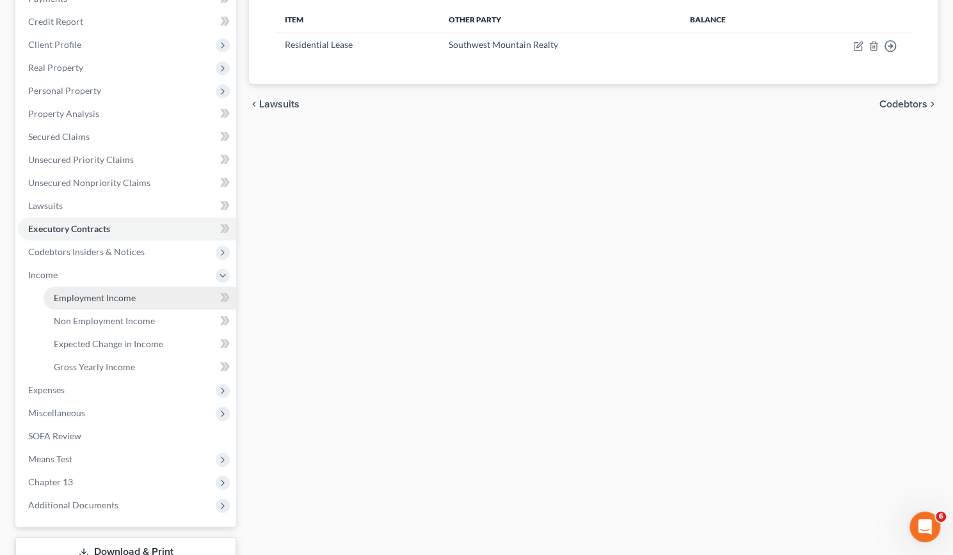
click at [84, 296] on span "Employment Income" at bounding box center [95, 297] width 82 height 11
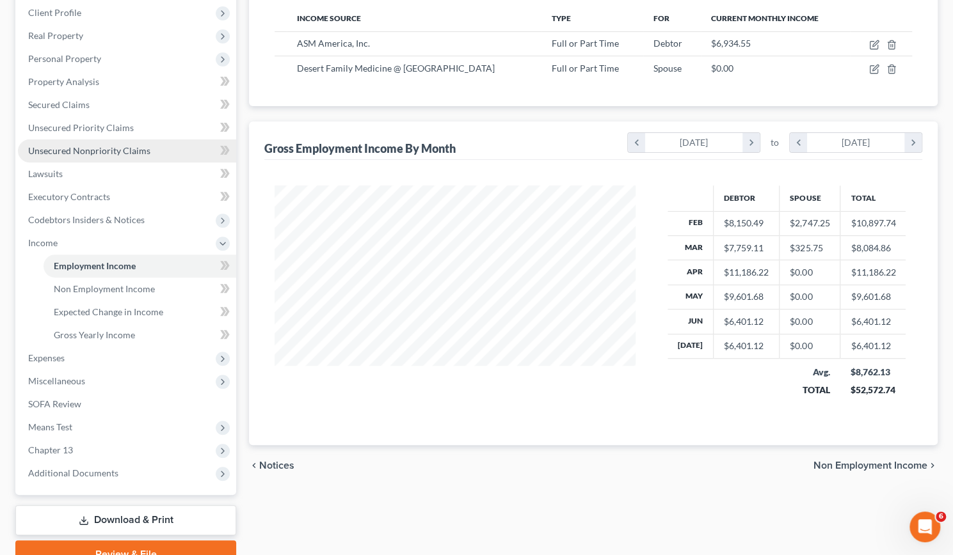
scroll to position [202, 0]
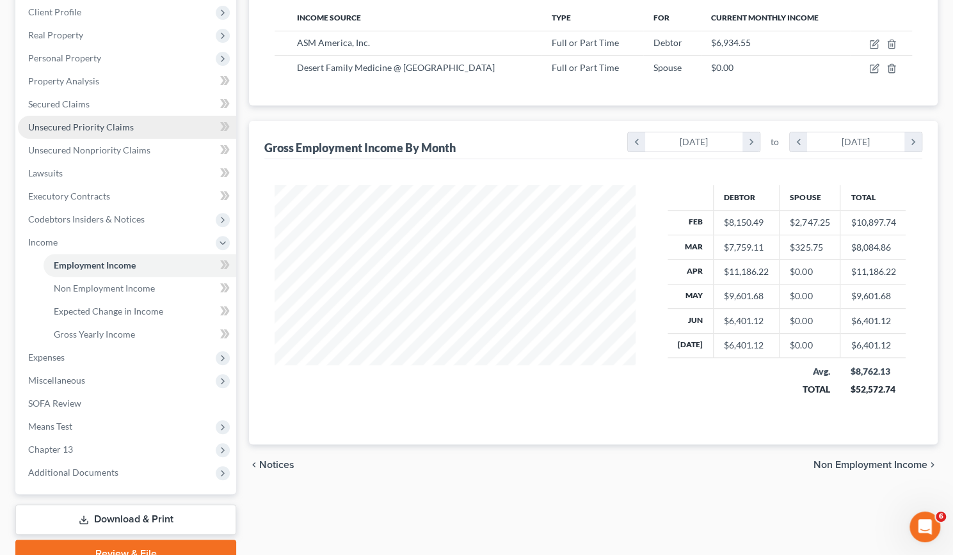
click at [75, 126] on span "Unsecured Priority Claims" at bounding box center [81, 127] width 106 height 11
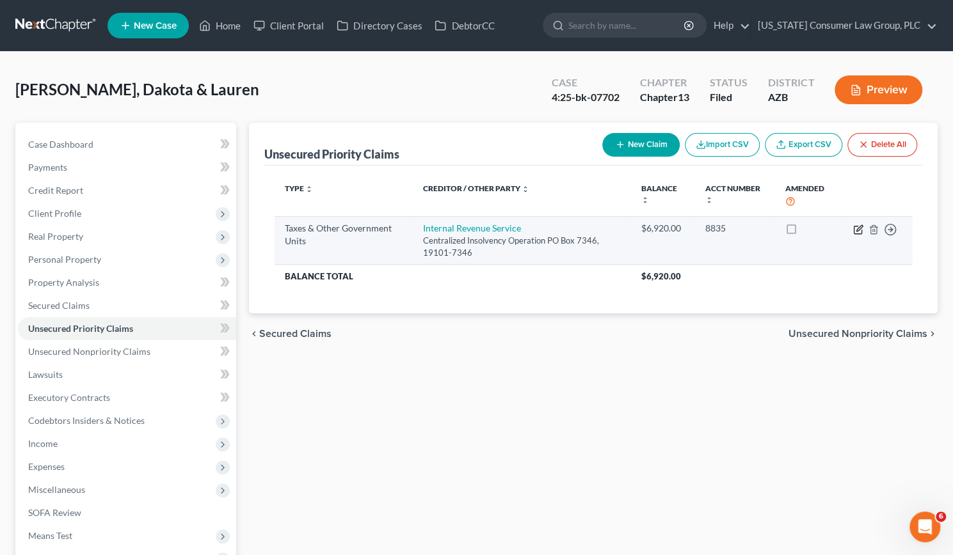
click at [479, 228] on icon "button" at bounding box center [858, 230] width 10 height 10
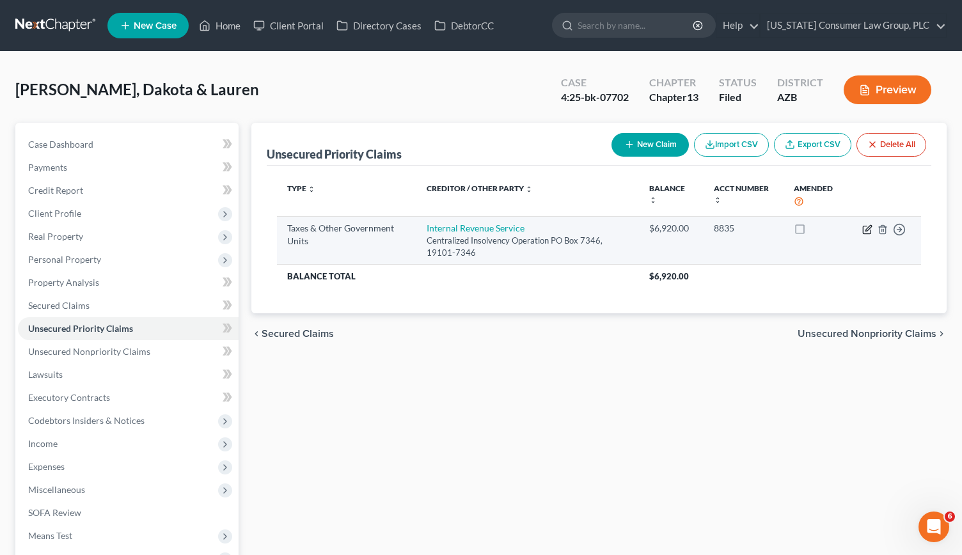
select select "0"
select select "2"
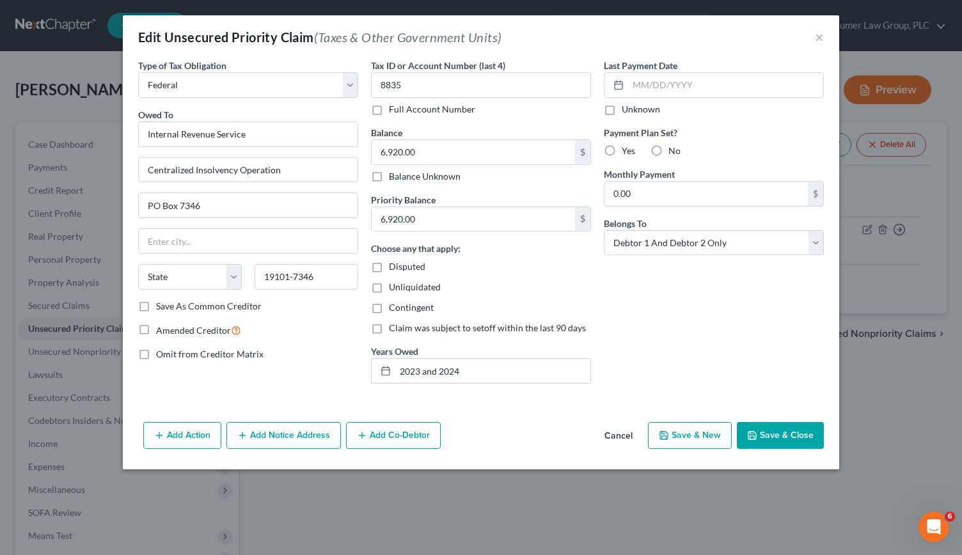
click at [479, 150] on label "Yes" at bounding box center [628, 151] width 13 height 13
click at [479, 150] on input "Yes" at bounding box center [631, 149] width 8 height 8
radio input "true"
click at [479, 198] on input "0.00" at bounding box center [706, 194] width 203 height 24
type input "200"
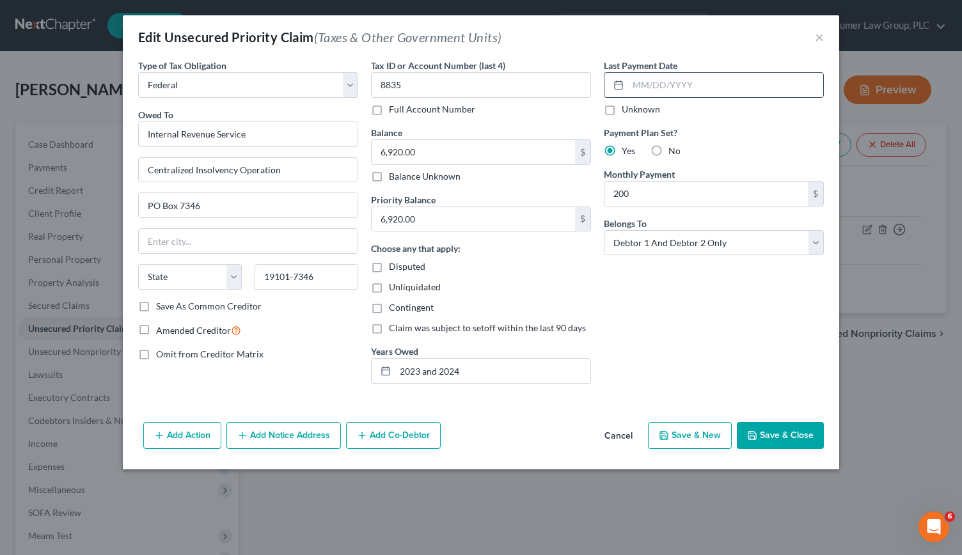
click at [479, 84] on line at bounding box center [619, 84] width 8 height 0
click at [479, 86] on icon at bounding box center [619, 85] width 10 height 10
click at [479, 86] on input "text" at bounding box center [725, 85] width 195 height 24
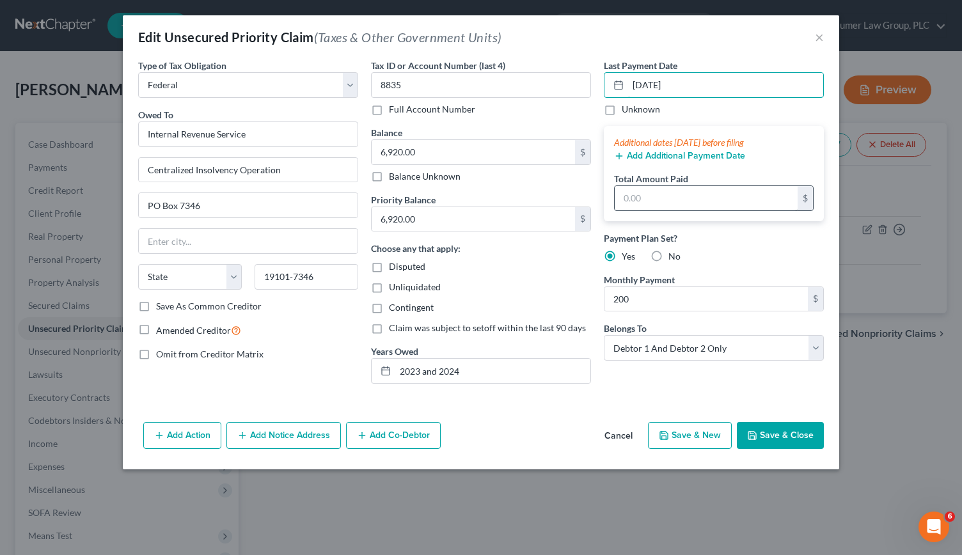
type input "[DATE]"
click at [479, 196] on input "text" at bounding box center [706, 198] width 183 height 24
type input "600"
click at [479, 431] on button "Save & Close" at bounding box center [780, 435] width 87 height 27
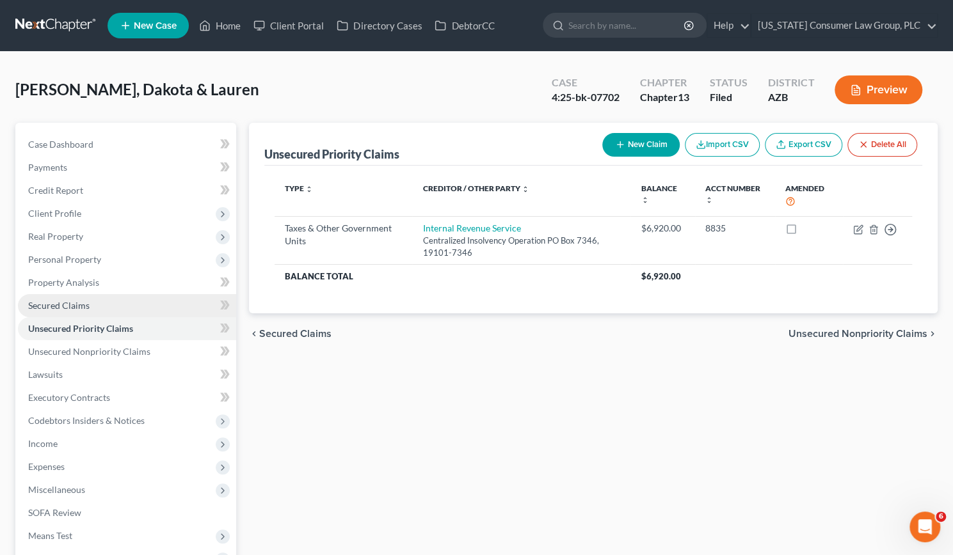
click at [88, 305] on span "Secured Claims" at bounding box center [58, 305] width 61 height 11
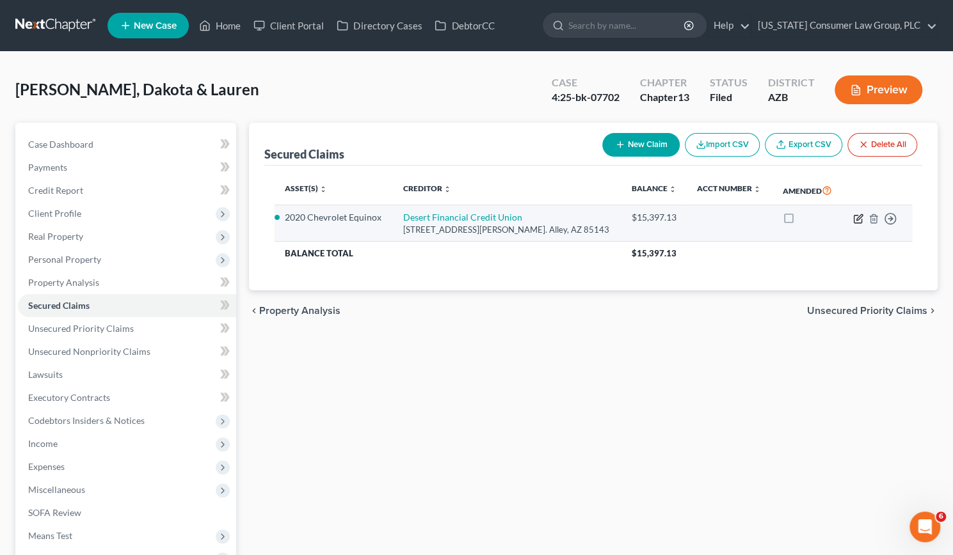
click at [479, 221] on icon "button" at bounding box center [858, 219] width 10 height 10
select select "3"
select select "10"
select select "2"
select select "0"
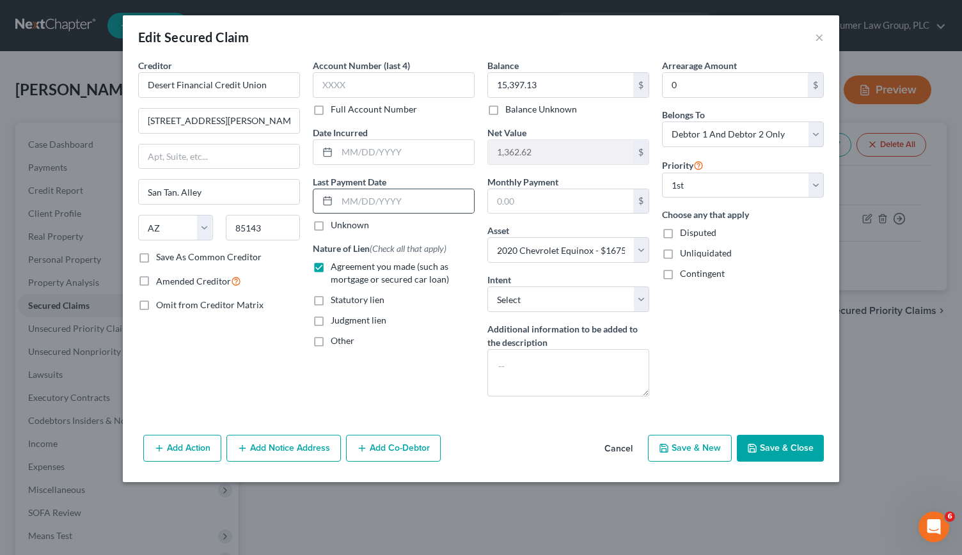
click at [326, 198] on icon at bounding box center [327, 201] width 10 height 10
click at [348, 155] on input "text" at bounding box center [405, 152] width 137 height 24
type input "[DATE]"
drag, startPoint x: 403, startPoint y: 149, endPoint x: 334, endPoint y: 154, distance: 69.3
click at [334, 154] on div "[DATE]" at bounding box center [394, 152] width 162 height 26
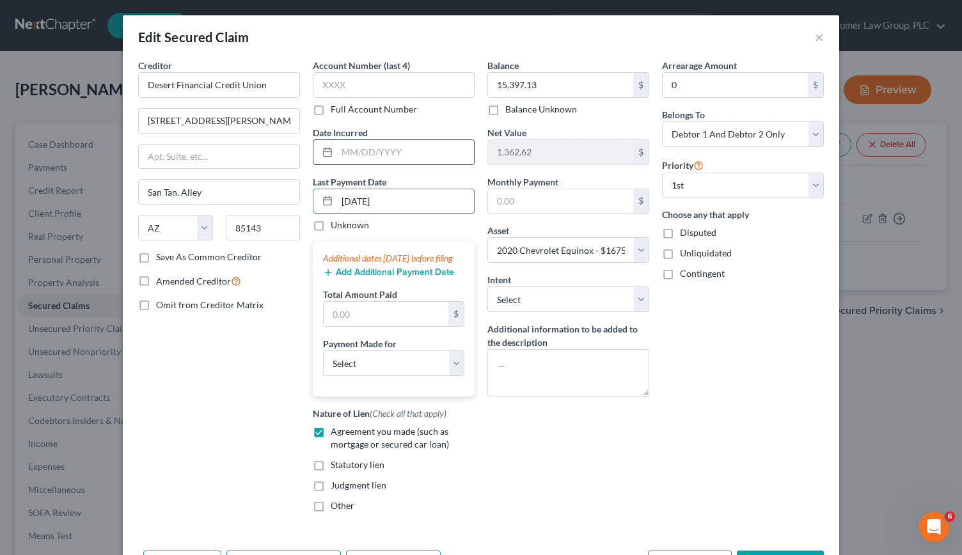
type input "[DATE]"
click at [349, 314] on input "text" at bounding box center [386, 314] width 125 height 24
type input "411.75"
click at [452, 374] on select "Select Car Credit Card Loan Repayment Mortgage Other Suppliers Or Vendors" at bounding box center [393, 364] width 141 height 26
select select "0"
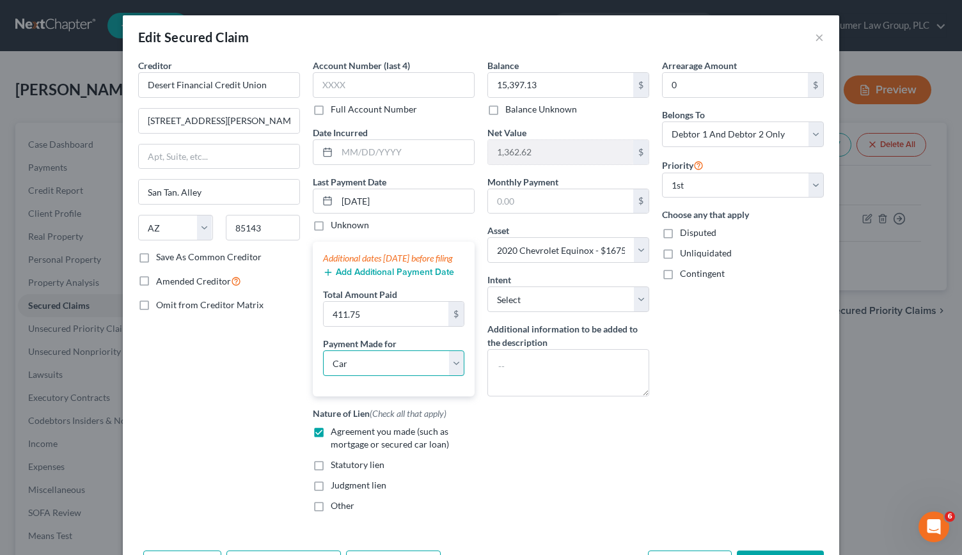
click at [323, 361] on select "Select Car Credit Card Loan Repayment Mortgage Other Suppliers Or Vendors" at bounding box center [393, 364] width 141 height 26
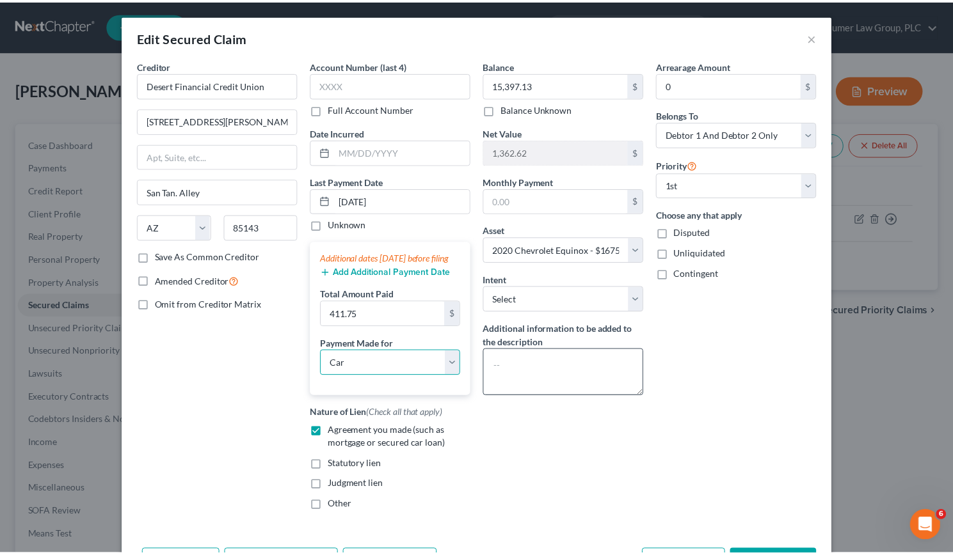
scroll to position [68, 0]
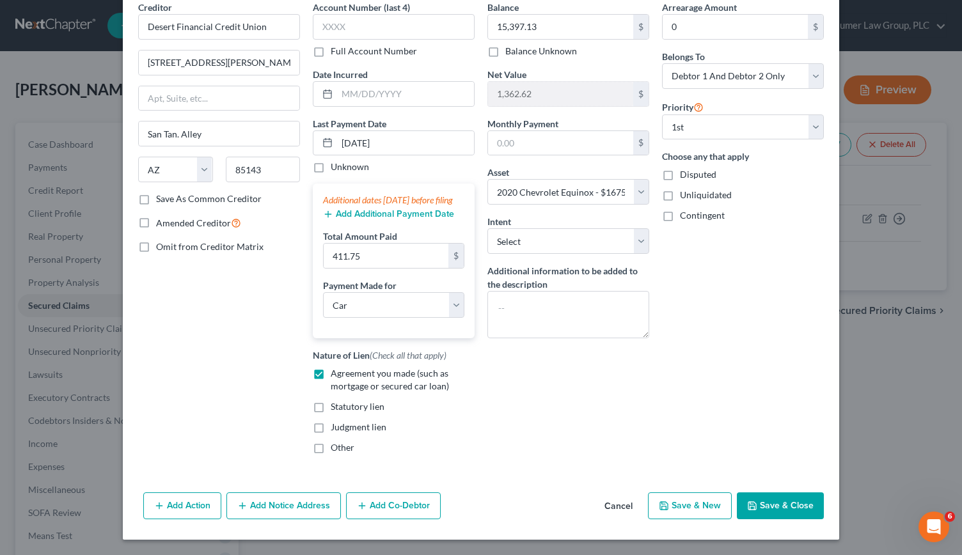
click at [479, 501] on button "Save & Close" at bounding box center [780, 506] width 87 height 27
select select
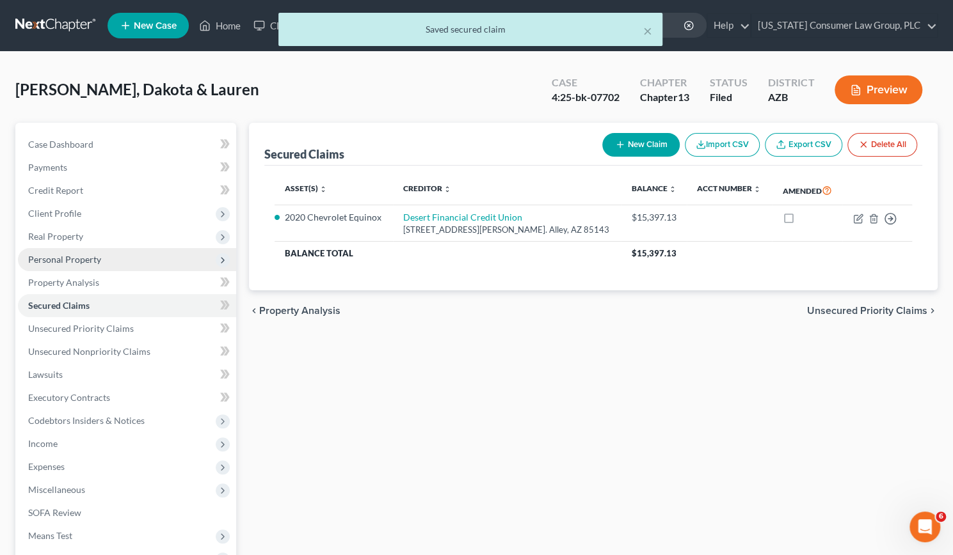
click at [79, 257] on span "Personal Property" at bounding box center [64, 259] width 73 height 11
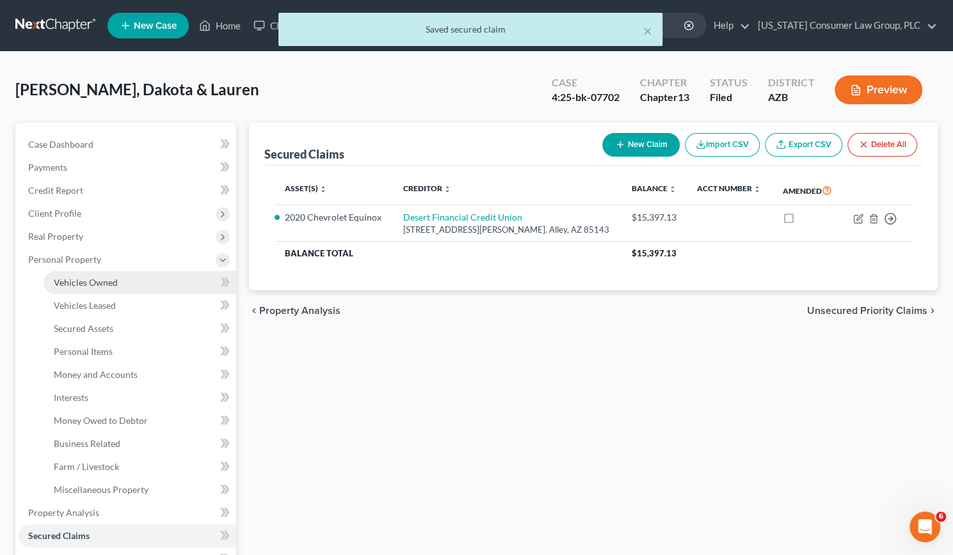
click at [81, 276] on link "Vehicles Owned" at bounding box center [140, 282] width 193 height 23
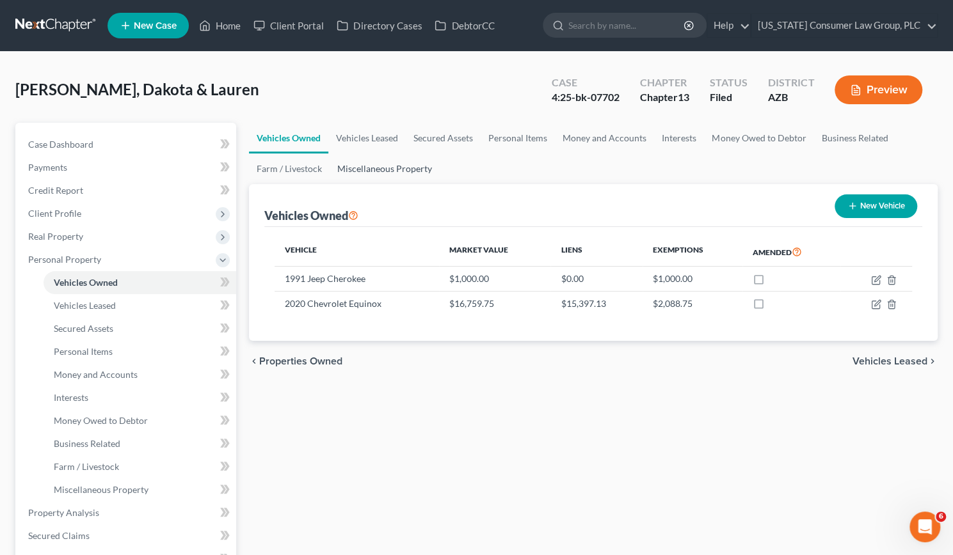
click at [381, 170] on link "Miscellaneous Property" at bounding box center [384, 169] width 110 height 31
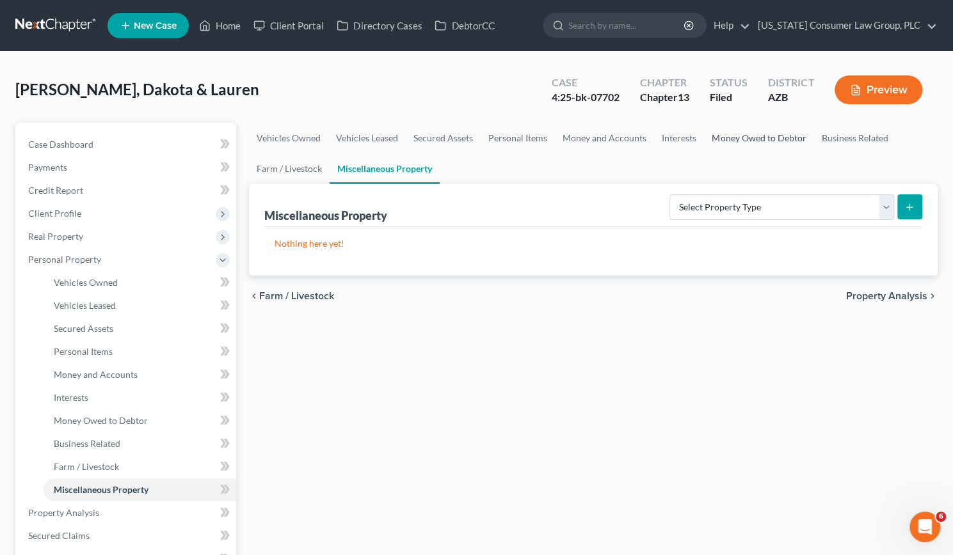
click at [479, 134] on link "Money Owed to Debtor" at bounding box center [758, 138] width 109 height 31
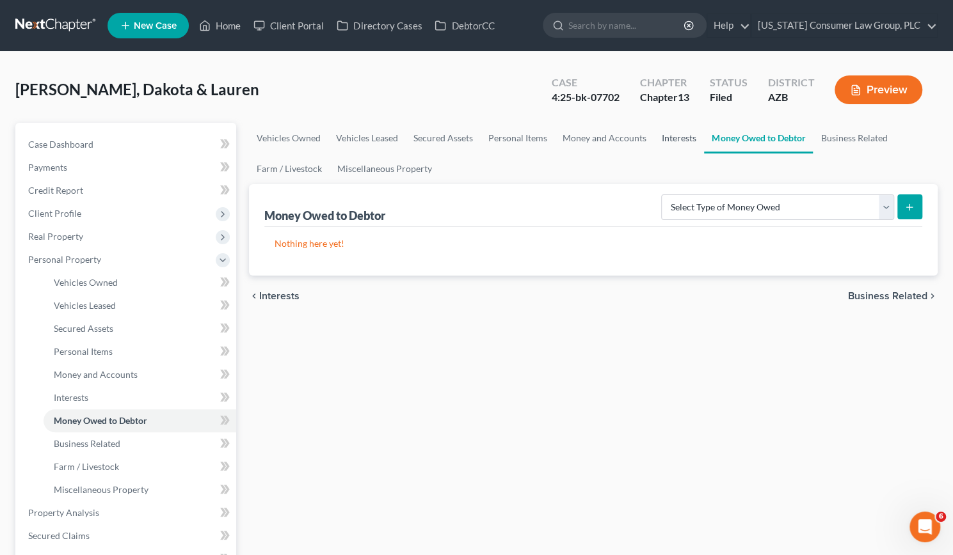
click at [479, 140] on link "Interests" at bounding box center [679, 138] width 50 height 31
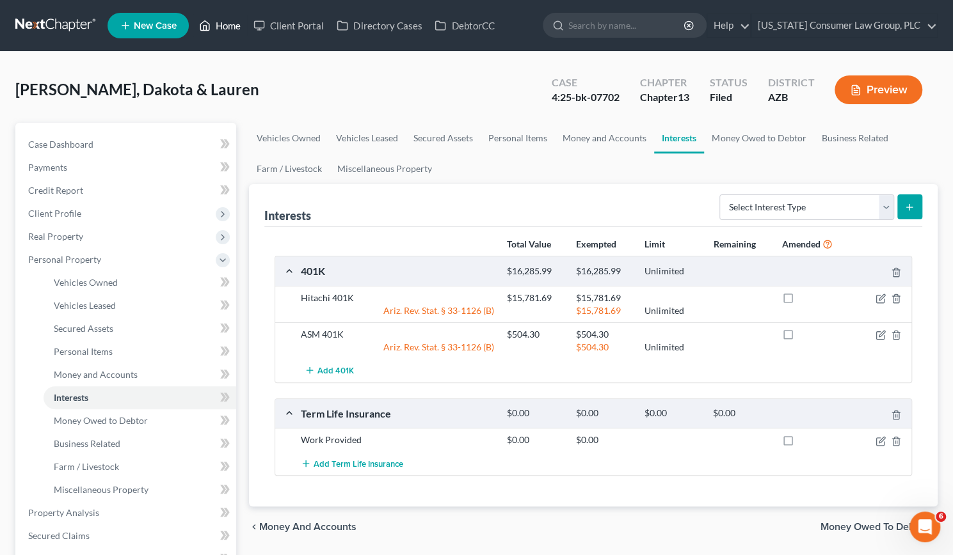
click at [232, 25] on link "Home" at bounding box center [220, 25] width 54 height 23
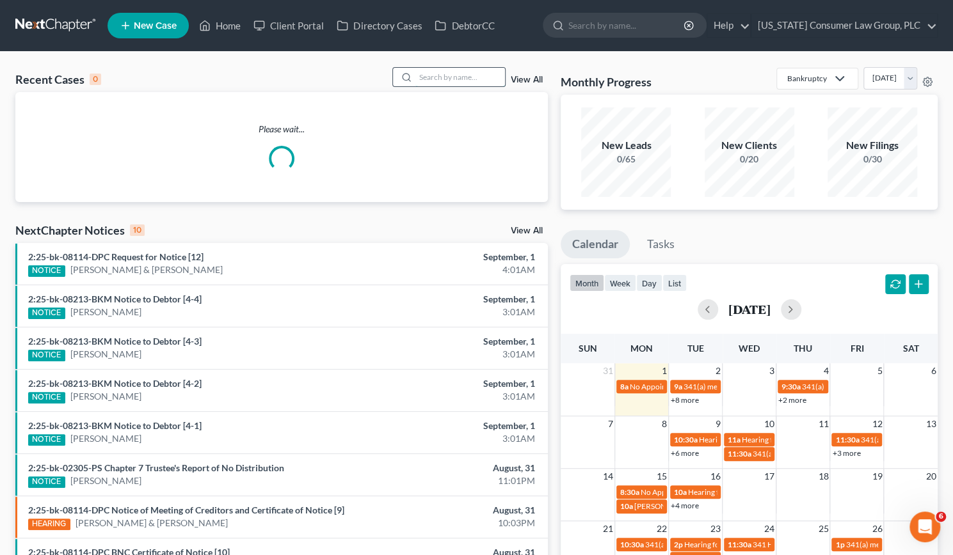
click at [440, 80] on input "search" at bounding box center [460, 77] width 90 height 19
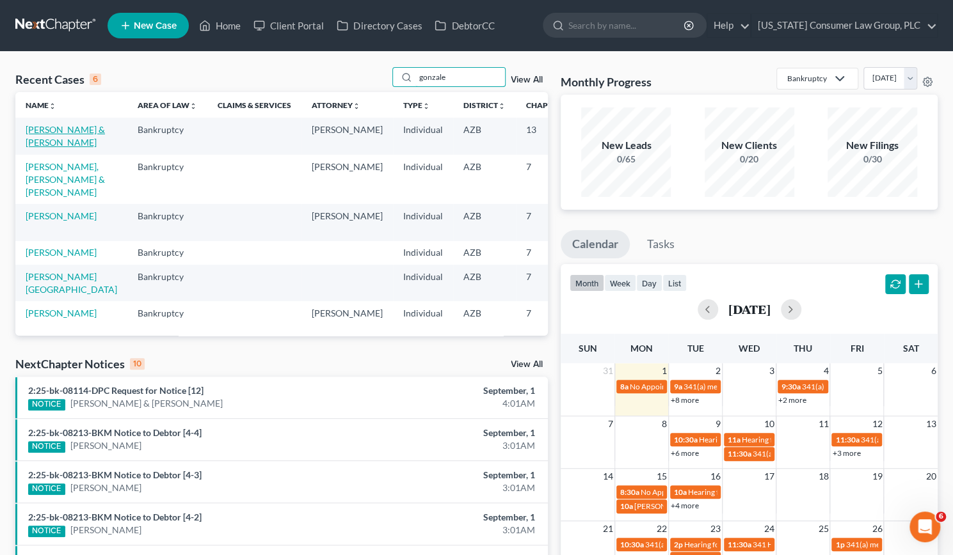
type input "gonzale"
click at [26, 148] on link "[PERSON_NAME] & [PERSON_NAME]" at bounding box center [65, 136] width 79 height 24
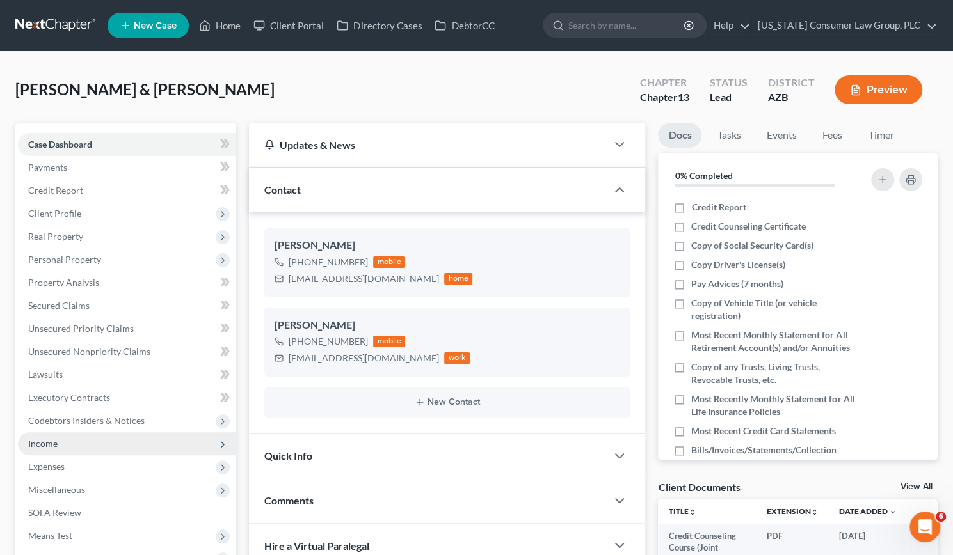
click at [78, 443] on span "Income" at bounding box center [127, 443] width 218 height 23
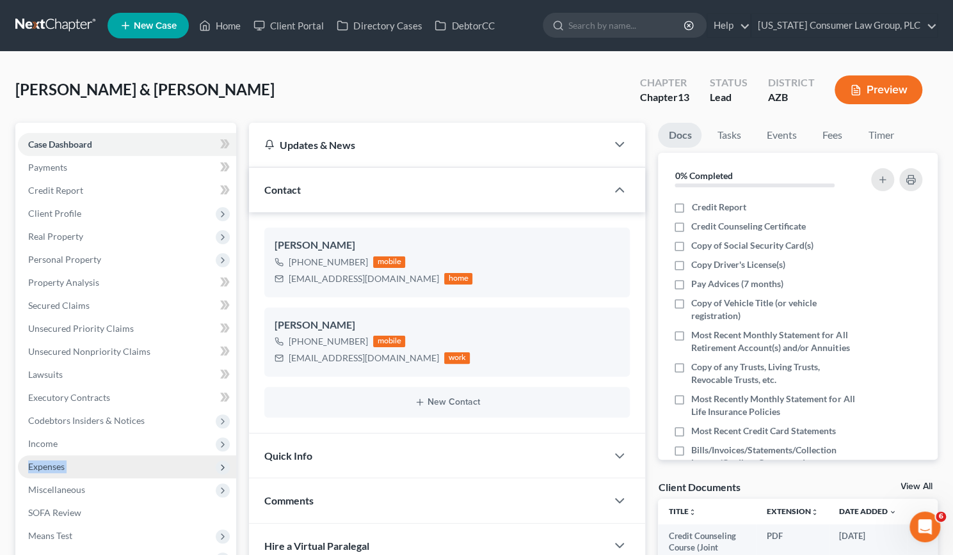
drag, startPoint x: 78, startPoint y: 443, endPoint x: 72, endPoint y: 470, distance: 27.0
click at [83, 474] on ul "Case Dashboard Payments Invoices Payments Payments Credit Report Client Profile" at bounding box center [127, 363] width 218 height 461
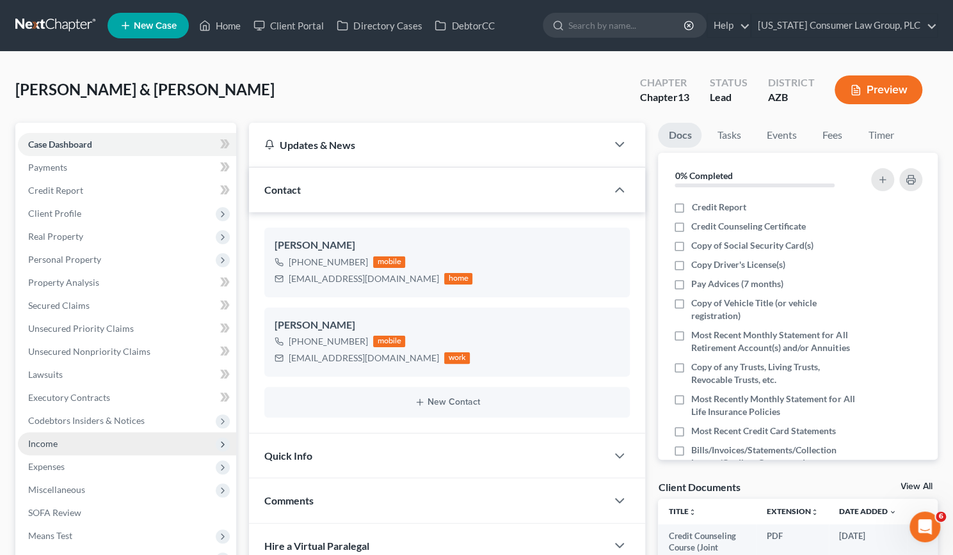
click at [41, 445] on span "Income" at bounding box center [42, 443] width 29 height 11
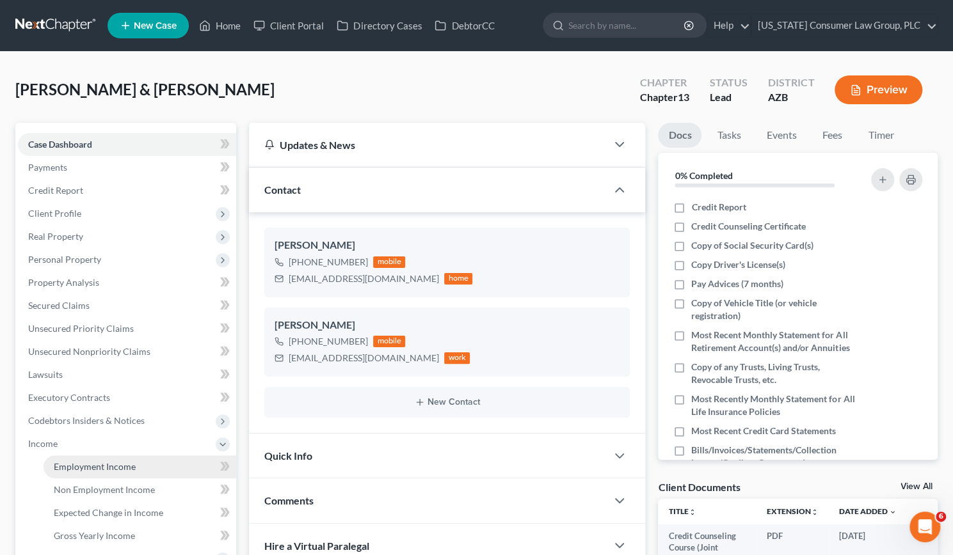
click at [84, 468] on span "Employment Income" at bounding box center [95, 466] width 82 height 11
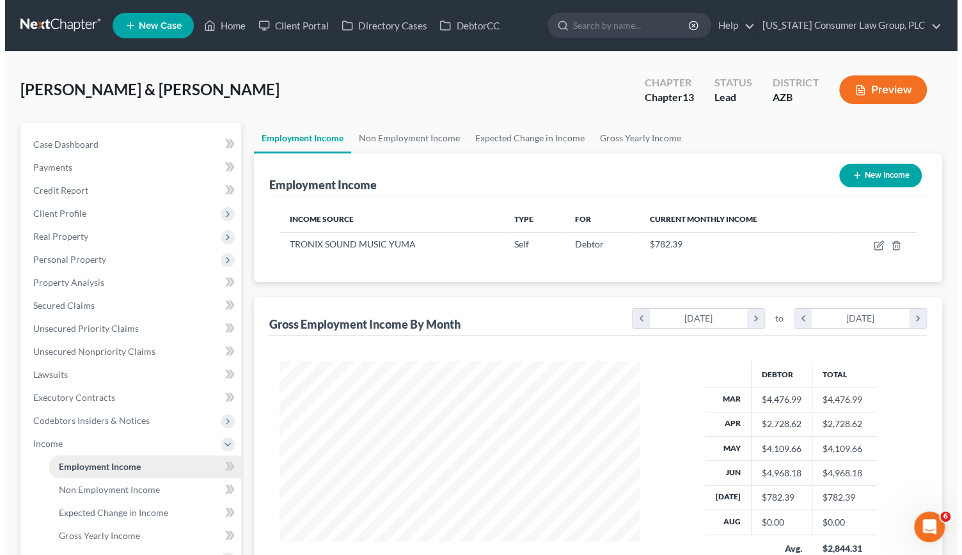
scroll to position [228, 386]
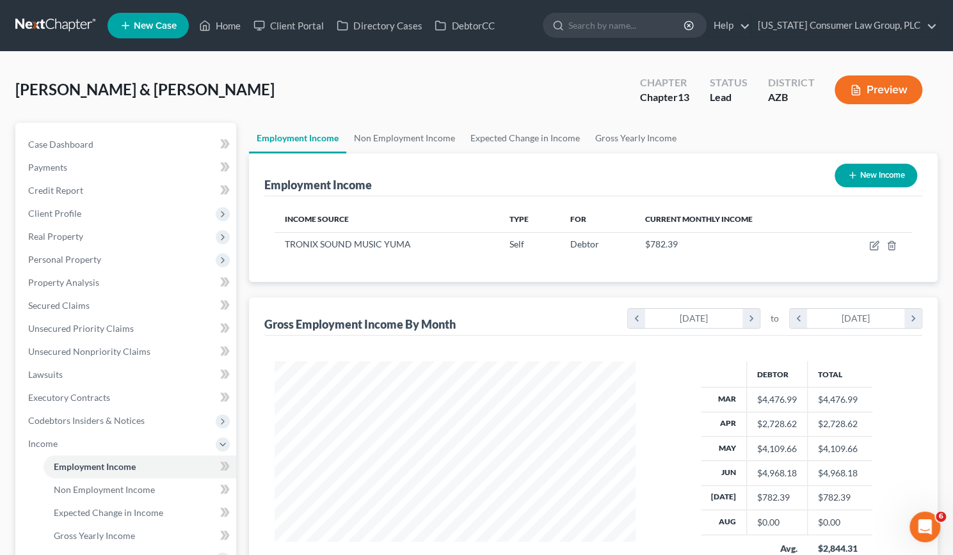
click at [479, 166] on button "New Income" at bounding box center [875, 176] width 83 height 24
select select "0"
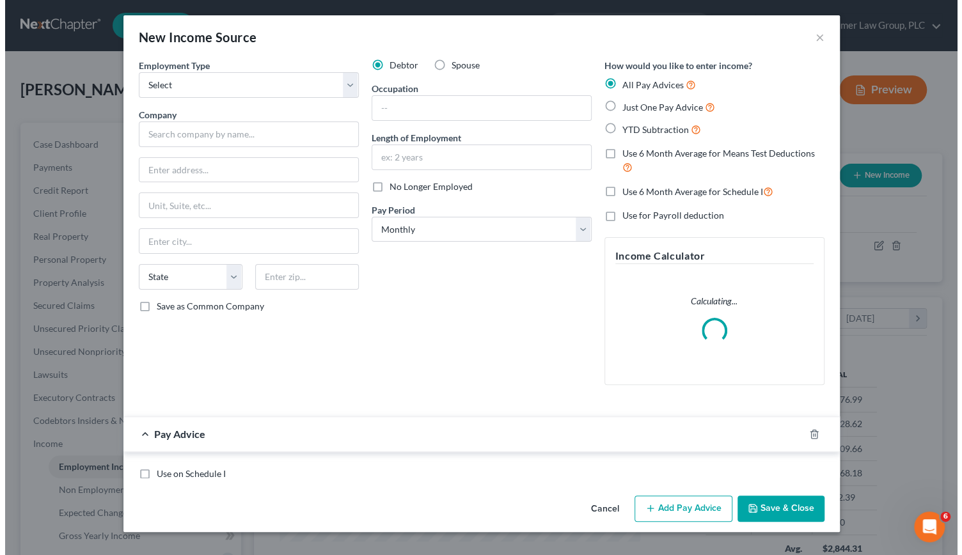
scroll to position [228, 390]
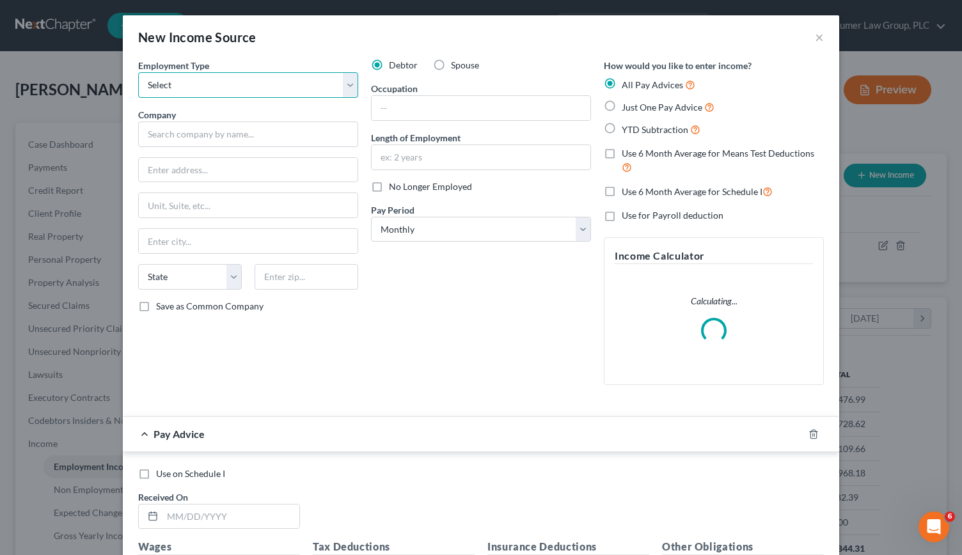
click at [343, 84] on select "Select Full or [DEMOGRAPHIC_DATA] Employment Self Employment" at bounding box center [248, 85] width 220 height 26
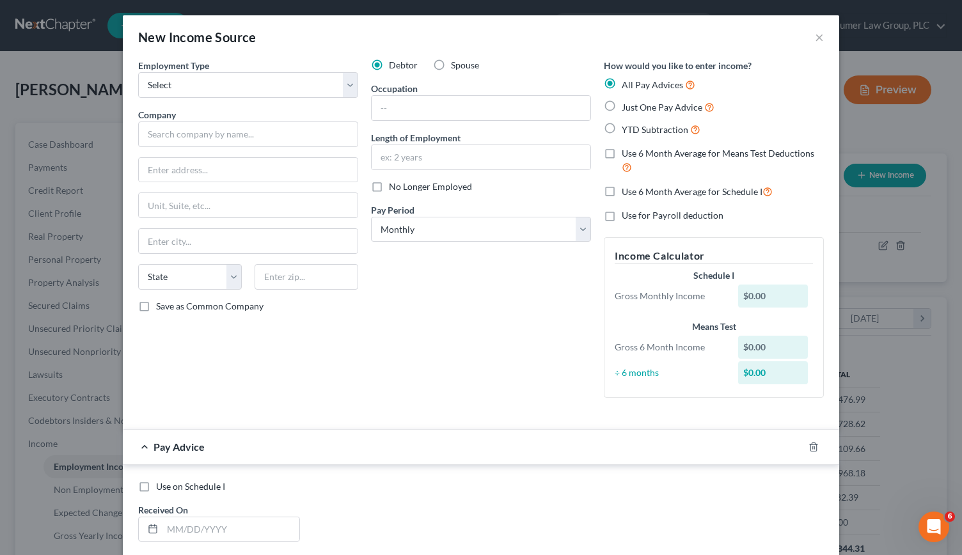
click at [451, 68] on label "Spouse" at bounding box center [465, 65] width 28 height 13
click at [456, 67] on input "Spouse" at bounding box center [460, 63] width 8 height 8
radio input "true"
click at [344, 88] on select "Select Full or [DEMOGRAPHIC_DATA] Employment Self Employment" at bounding box center [248, 85] width 220 height 26
select select "0"
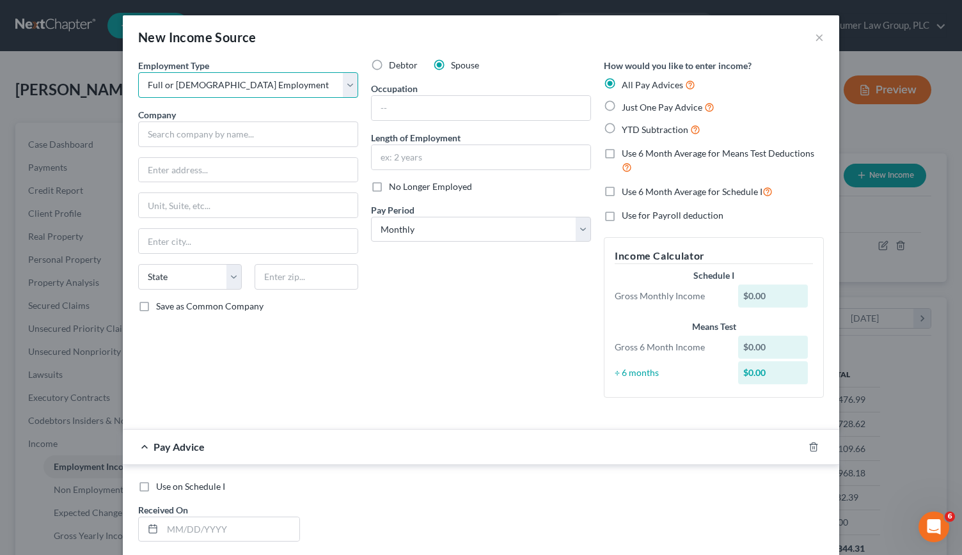
click at [138, 72] on select "Select Full or [DEMOGRAPHIC_DATA] Employment Self Employment" at bounding box center [248, 85] width 220 height 26
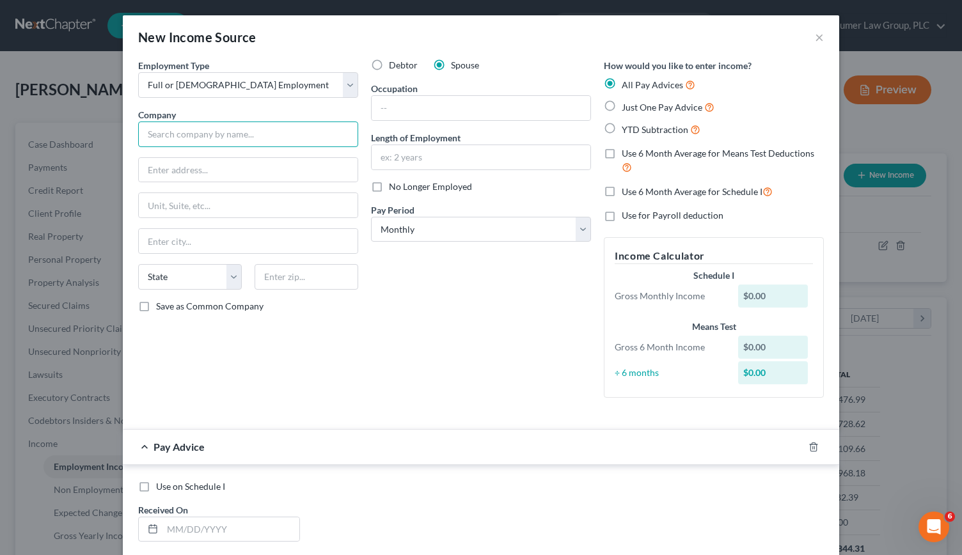
click at [230, 130] on input "text" at bounding box center [248, 135] width 220 height 26
type input "[GEOGRAPHIC_DATA] #11"
type input "PO Box 3200"
type input "85350"
type input "Somerton"
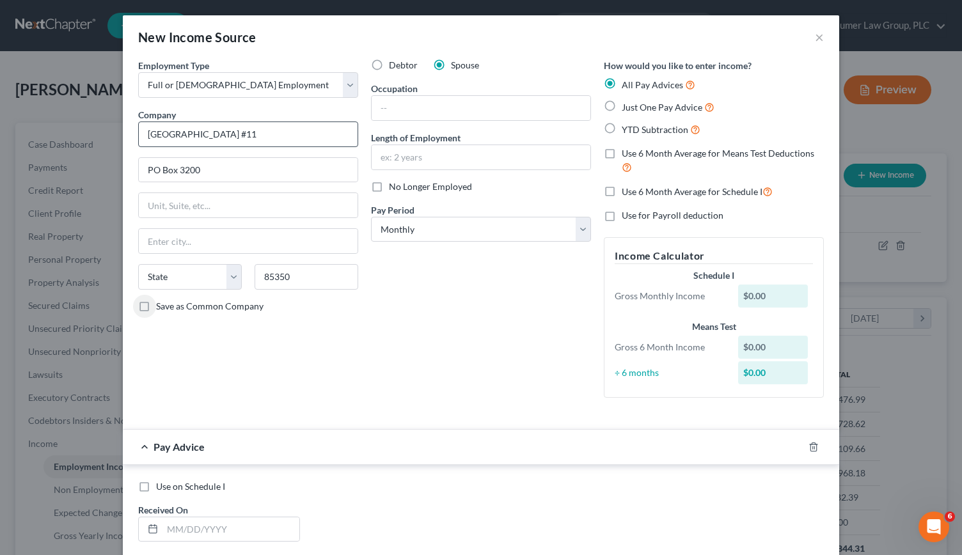
select select "3"
click at [479, 234] on select "Select Monthly Twice Monthly Every Other Week Weekly" at bounding box center [481, 230] width 220 height 26
select select "1"
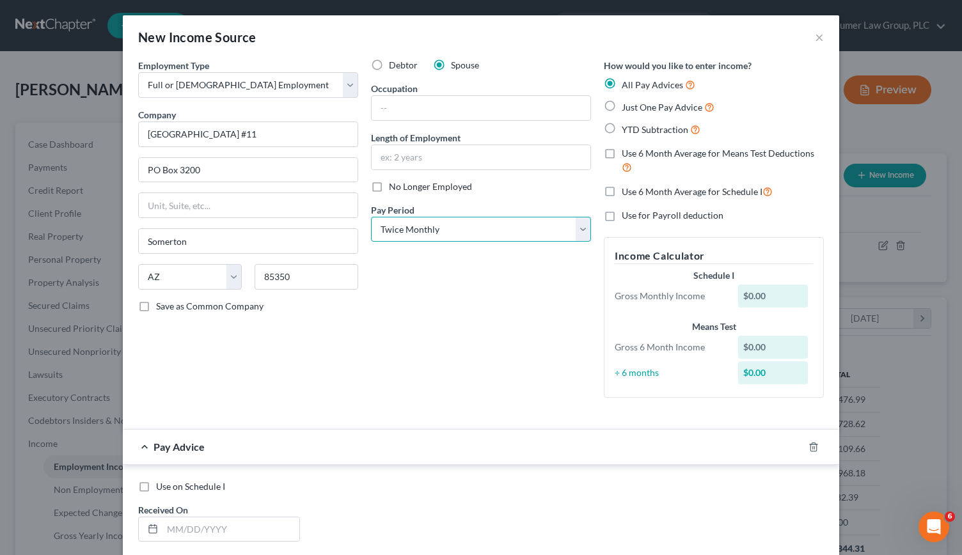
click at [371, 217] on select "Select Monthly Twice Monthly Every Other Week Weekly" at bounding box center [481, 230] width 220 height 26
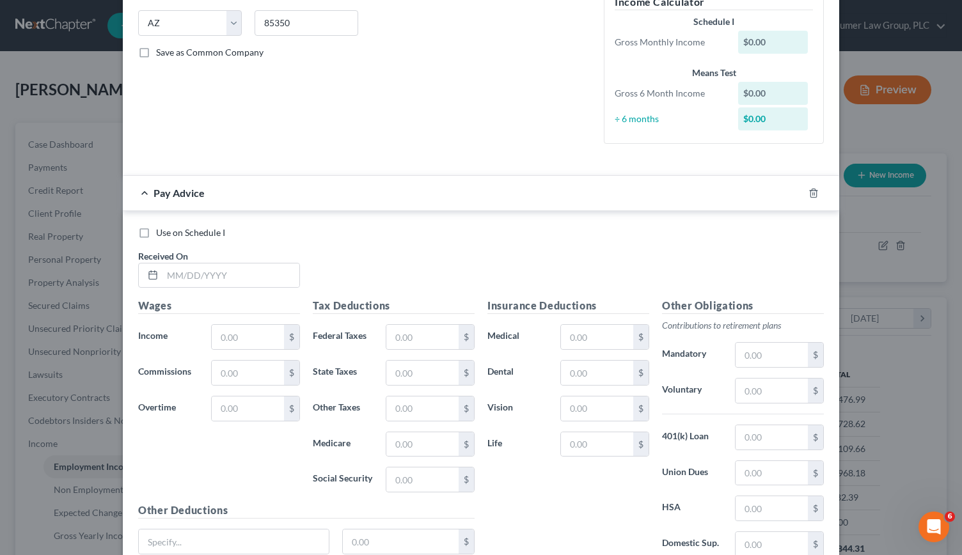
scroll to position [255, 0]
click at [241, 272] on input "text" at bounding box center [231, 274] width 137 height 24
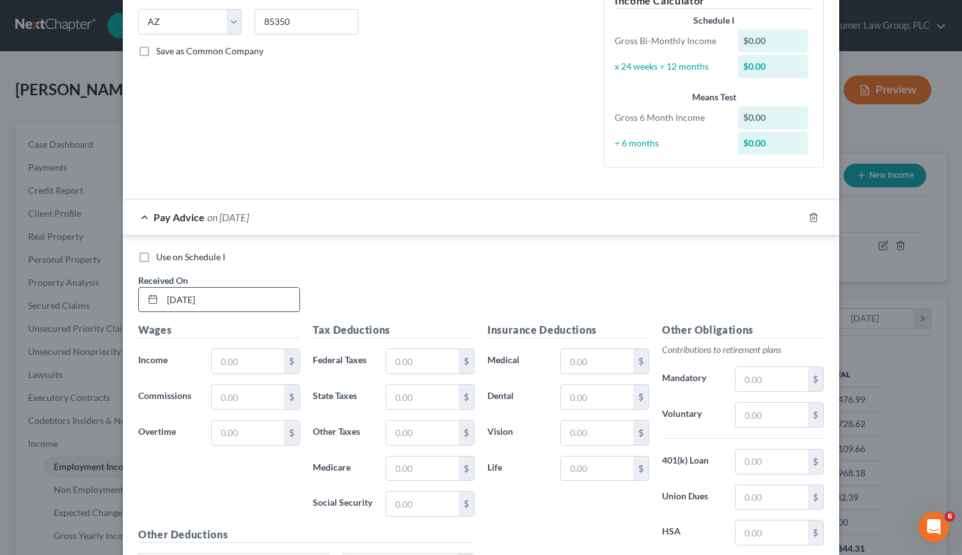
type input "[DATE]"
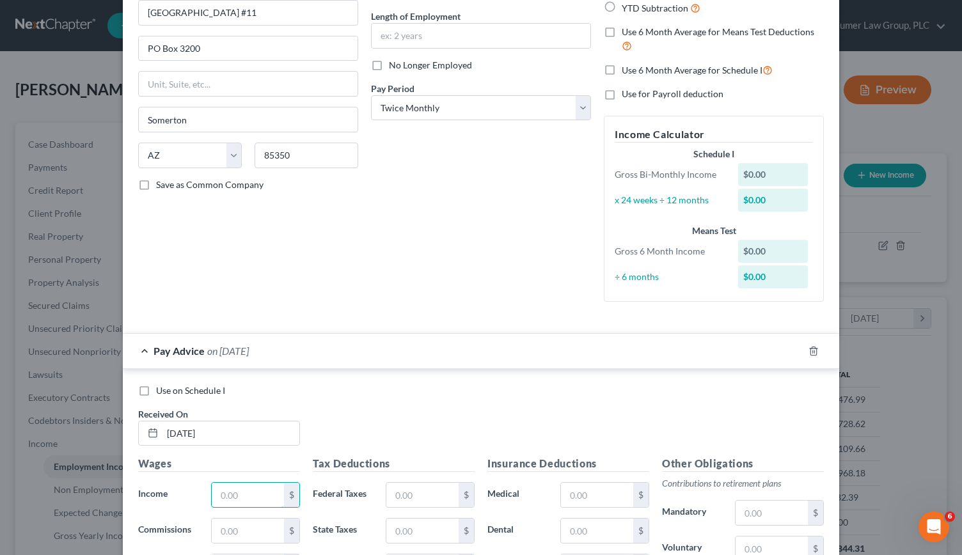
scroll to position [120, 0]
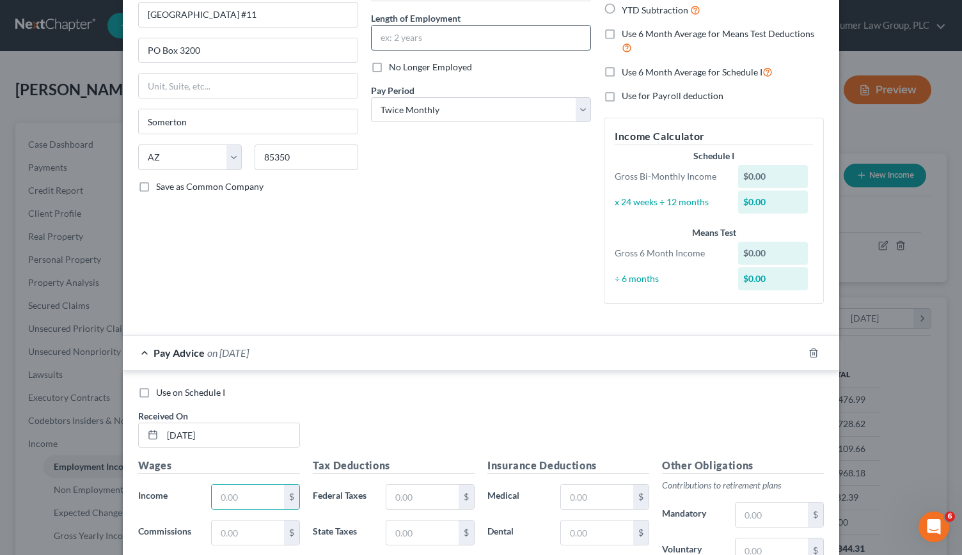
click at [444, 35] on input "text" at bounding box center [481, 38] width 219 height 24
type input "A"
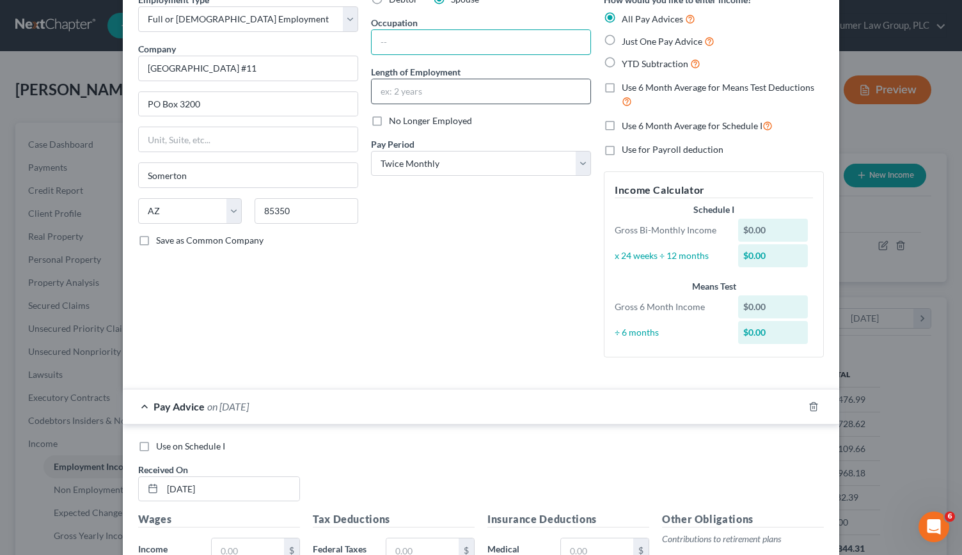
click at [444, 35] on input "text" at bounding box center [481, 42] width 219 height 24
type input "Assistant"
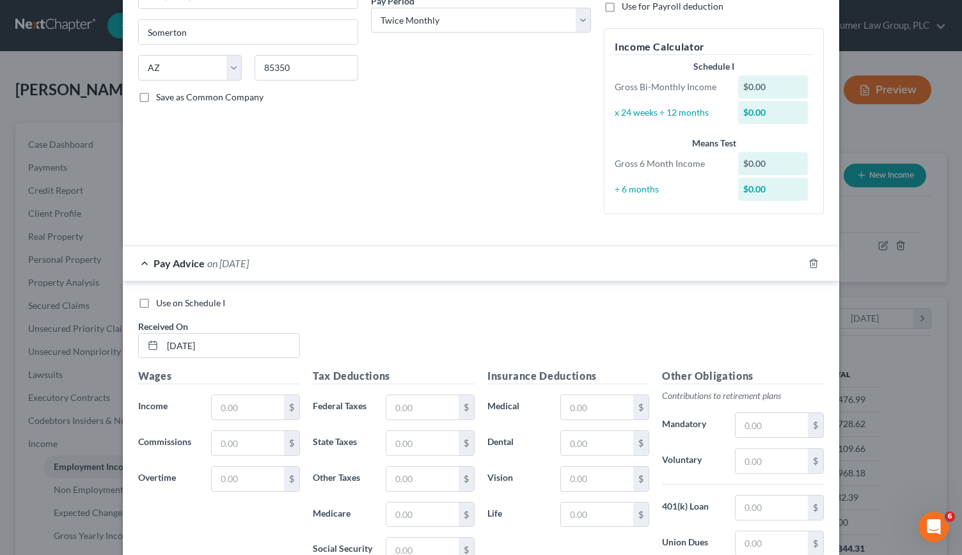
scroll to position [263, 0]
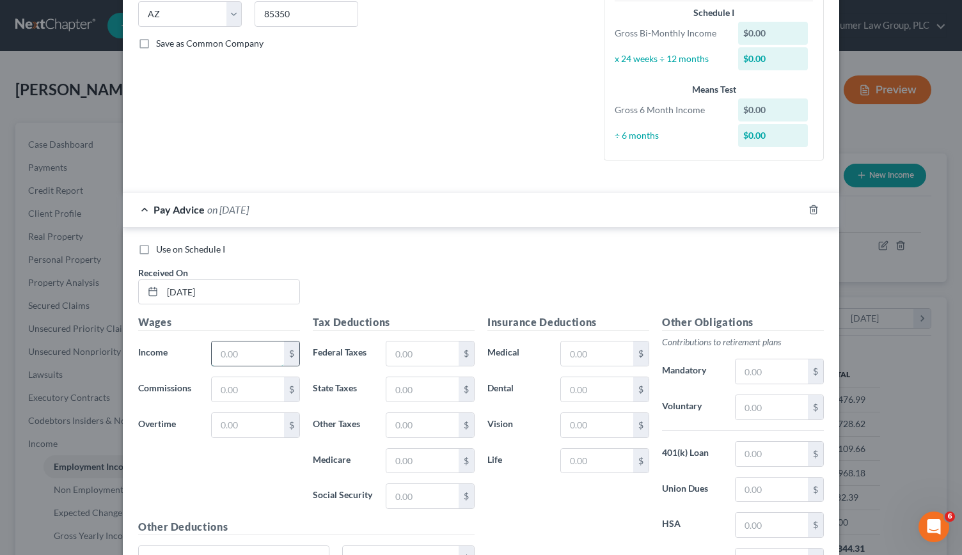
click at [232, 353] on input "text" at bounding box center [248, 354] width 72 height 24
type input "1,149.40"
click at [406, 356] on input "text" at bounding box center [422, 354] width 72 height 24
click at [396, 420] on input "text" at bounding box center [422, 425] width 72 height 24
click at [395, 456] on input "text" at bounding box center [422, 461] width 72 height 24
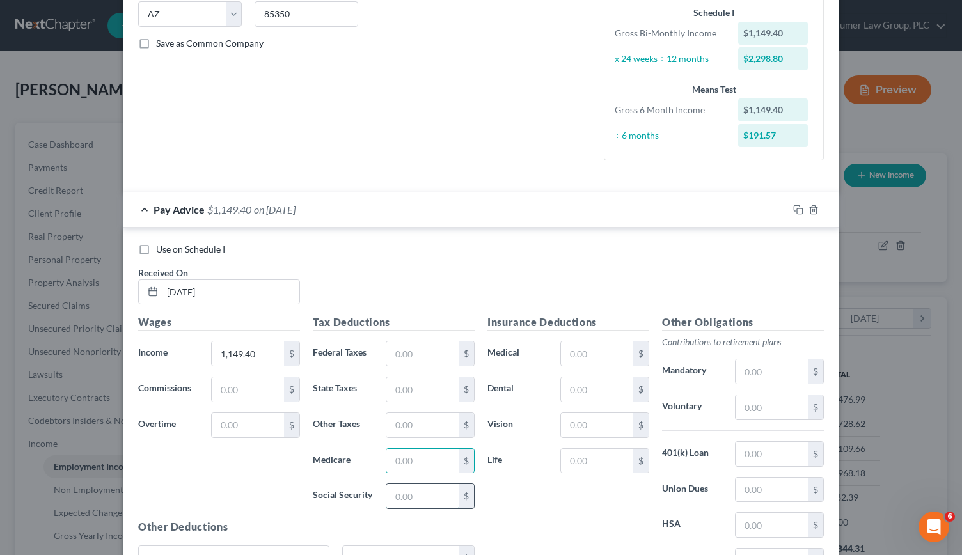
click at [408, 495] on input "text" at bounding box center [422, 496] width 72 height 24
type input "70.10"
click at [400, 459] on input "text" at bounding box center [422, 461] width 72 height 24
click at [407, 388] on input "text" at bounding box center [422, 389] width 72 height 24
type input "19.33"
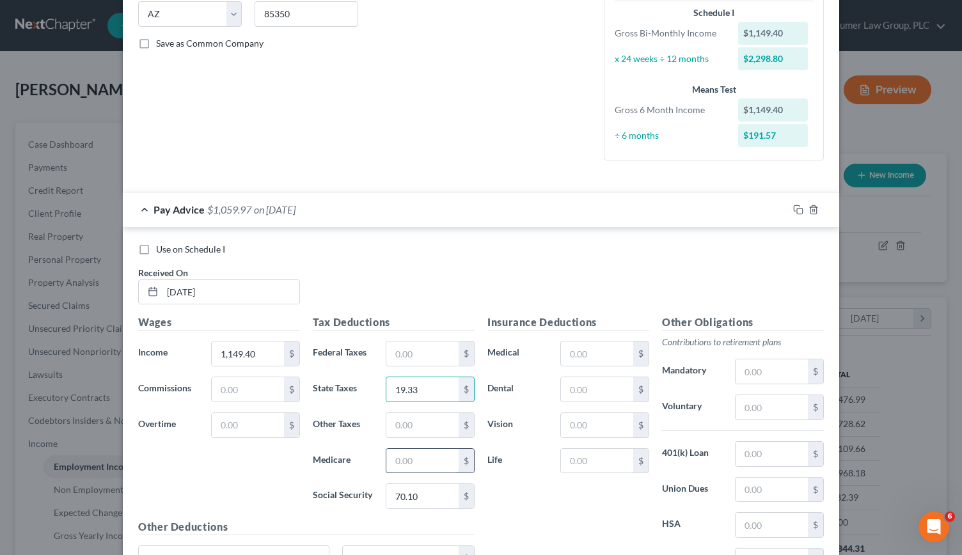
click at [407, 466] on input "text" at bounding box center [422, 461] width 72 height 24
type input "16.39"
click at [479, 346] on input "text" at bounding box center [597, 354] width 72 height 24
